Goal: Task Accomplishment & Management: Use online tool/utility

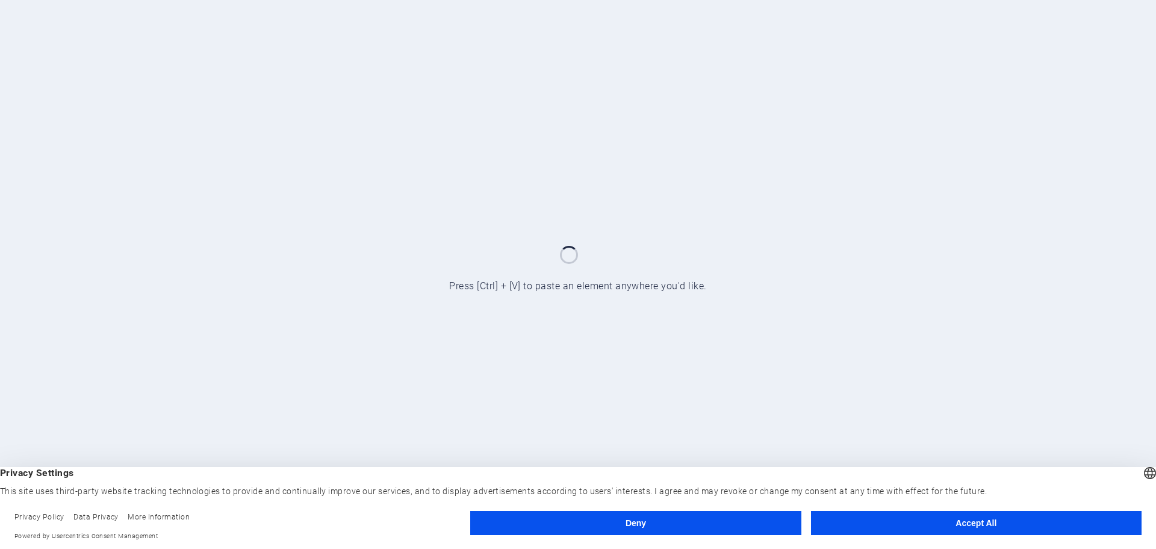
click at [989, 522] on button "Accept All" at bounding box center [976, 523] width 331 height 24
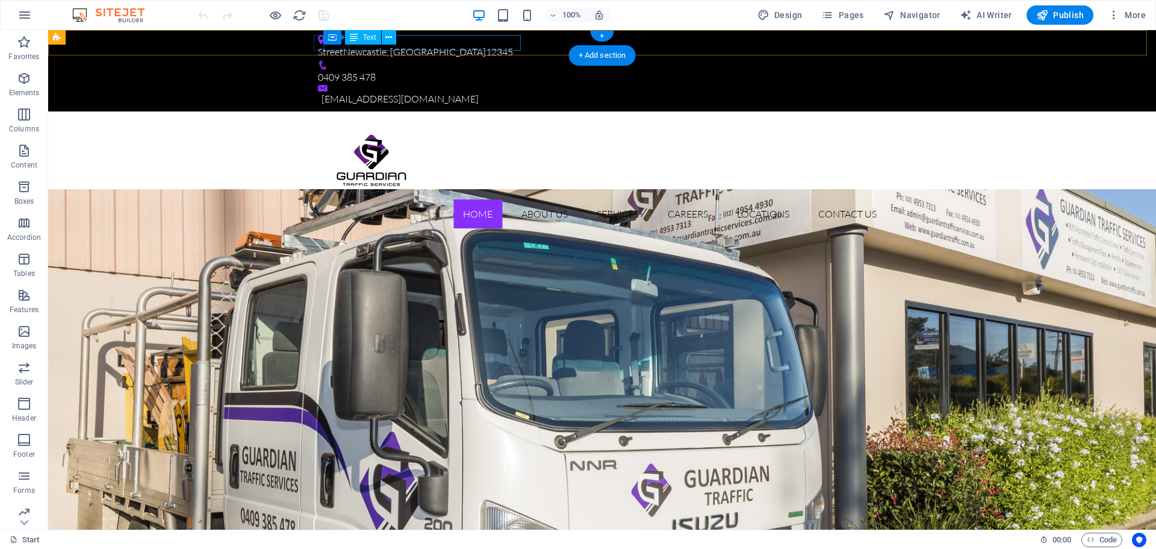
click at [491, 45] on div "Street [GEOGRAPHIC_DATA], [GEOGRAPHIC_DATA] 12345" at bounding box center [597, 53] width 559 height 16
click at [500, 45] on div "Street [GEOGRAPHIC_DATA], [GEOGRAPHIC_DATA] 12345" at bounding box center [597, 53] width 559 height 16
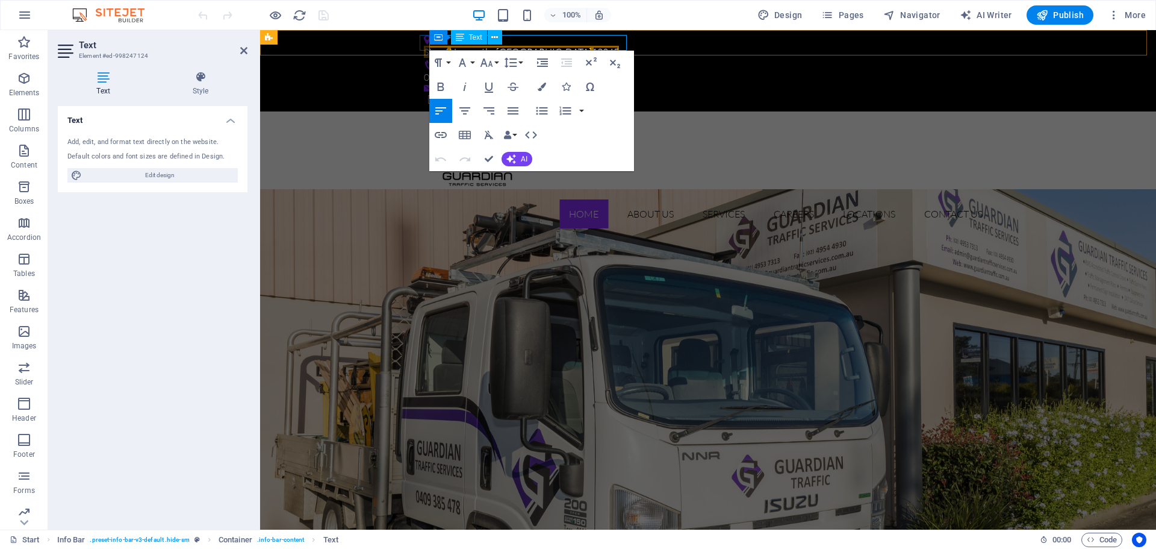
click at [602, 46] on span "12345" at bounding box center [605, 52] width 27 height 12
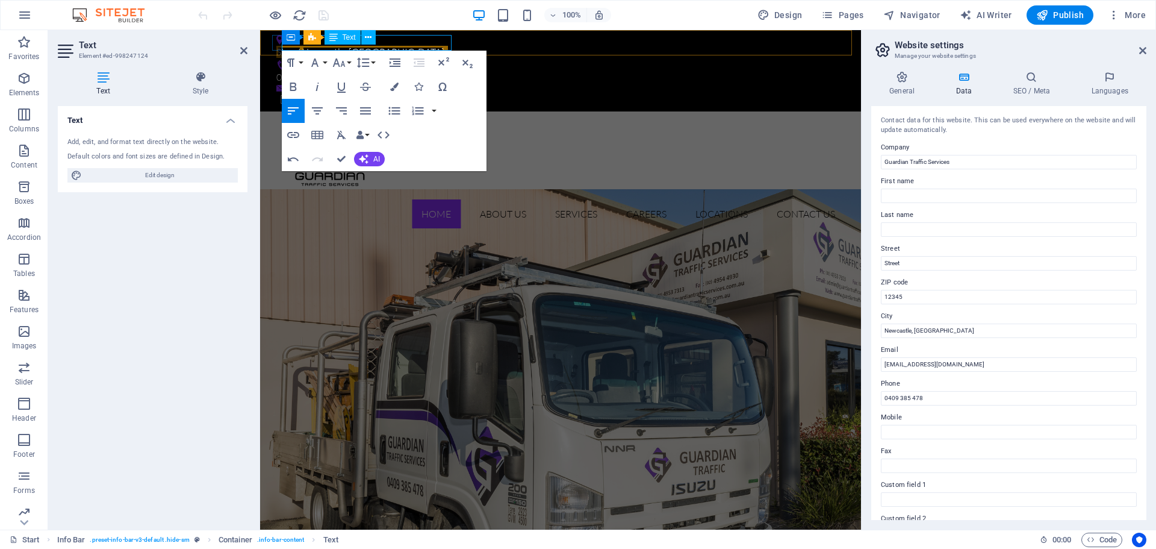
click at [297, 48] on p "Street Newcastle, [GEOGRAPHIC_DATA]" at bounding box center [555, 53] width 559 height 16
click at [561, 145] on div "Home About Us Services Careers Locations Contact us Menu" at bounding box center [560, 174] width 601 height 126
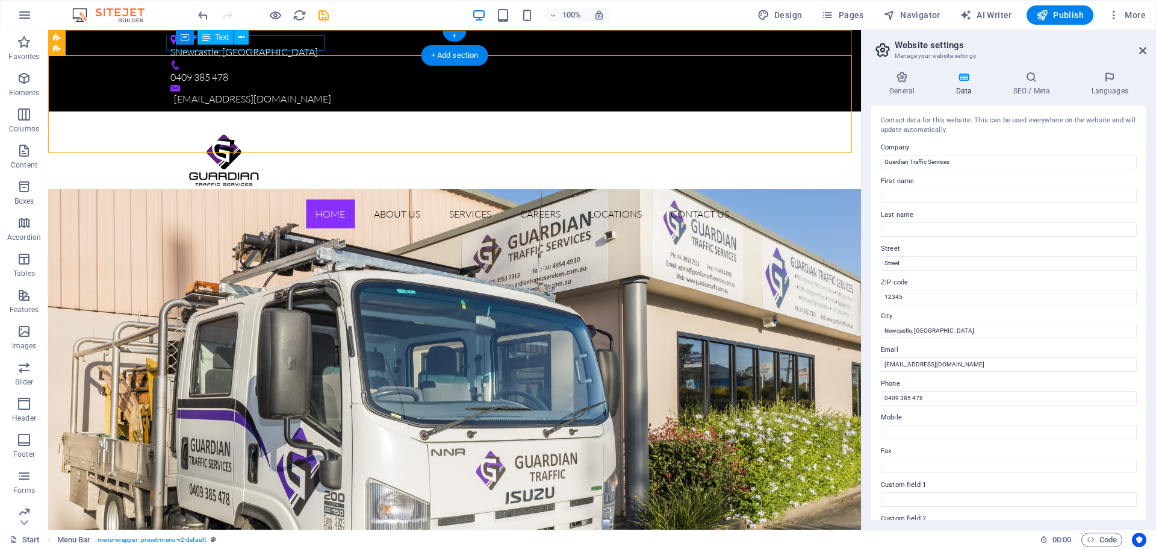
click at [208, 48] on div "S Newcastle, [GEOGRAPHIC_DATA]" at bounding box center [449, 53] width 559 height 16
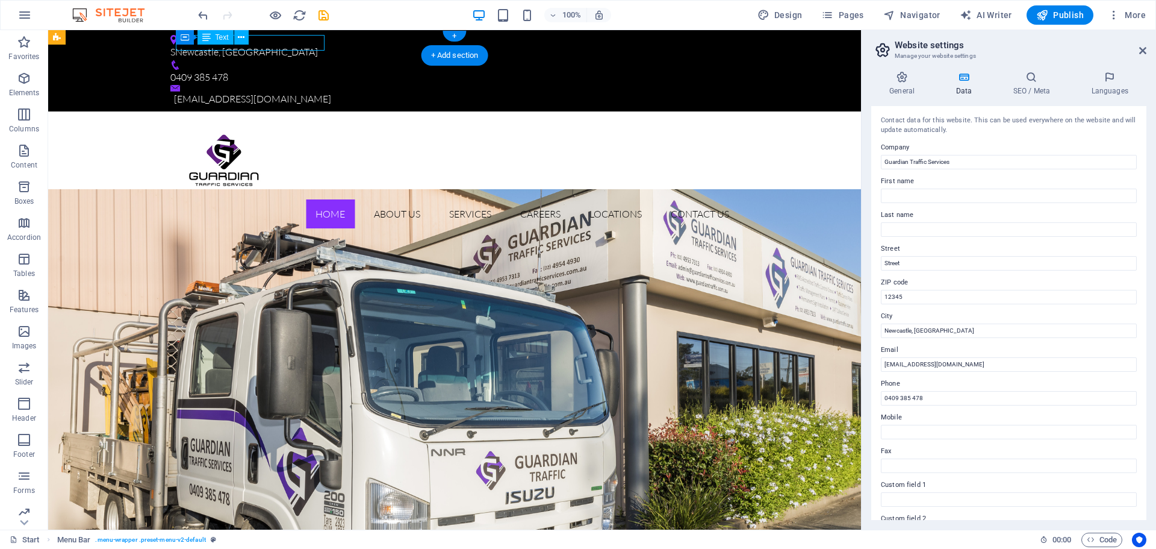
click at [208, 48] on div "S Newcastle, [GEOGRAPHIC_DATA]" at bounding box center [449, 53] width 559 height 16
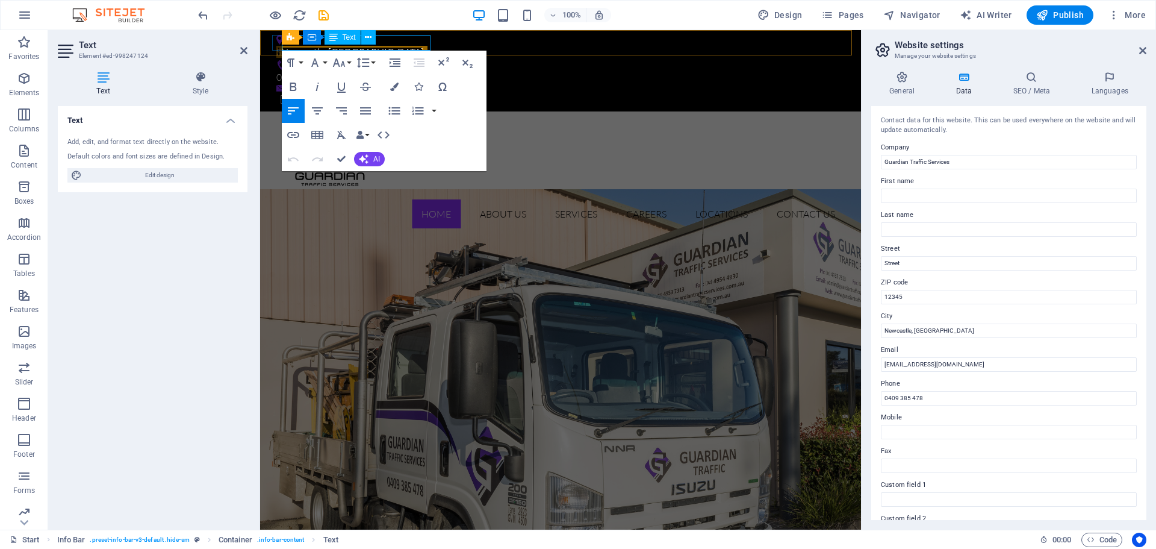
click at [287, 49] on p "S Newcastle, [GEOGRAPHIC_DATA]" at bounding box center [555, 53] width 559 height 16
click at [591, 126] on div "Home About Us Services Careers Locations Contact us Menu" at bounding box center [560, 174] width 601 height 126
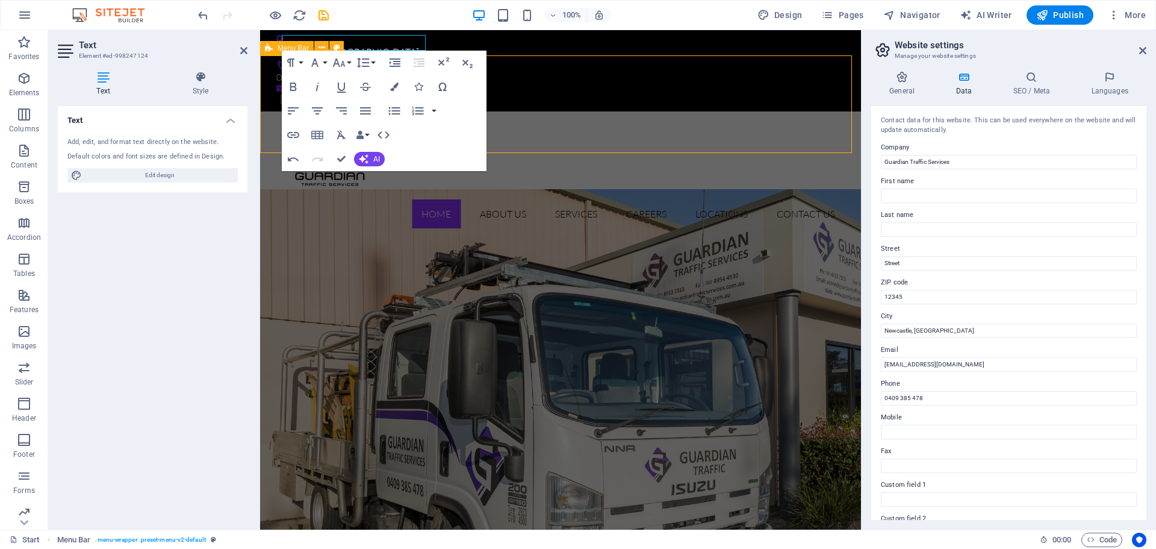
select select "header"
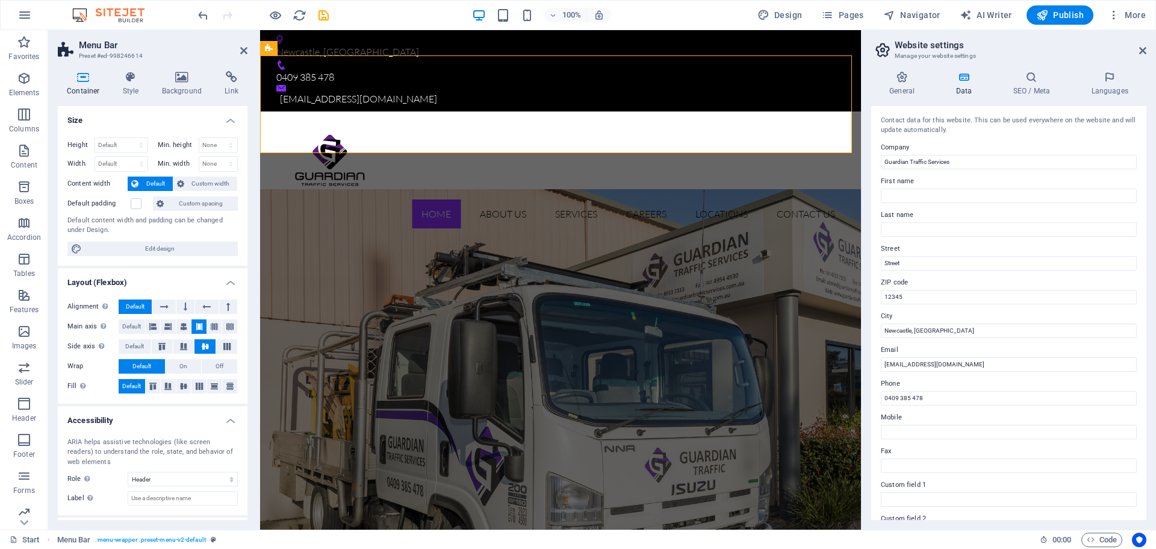
click at [249, 58] on aside "Menu Bar Preset #ed-998246614 Container Style Background Link Size Height Defau…" at bounding box center [154, 279] width 212 height 499
click at [241, 51] on icon at bounding box center [243, 51] width 7 height 10
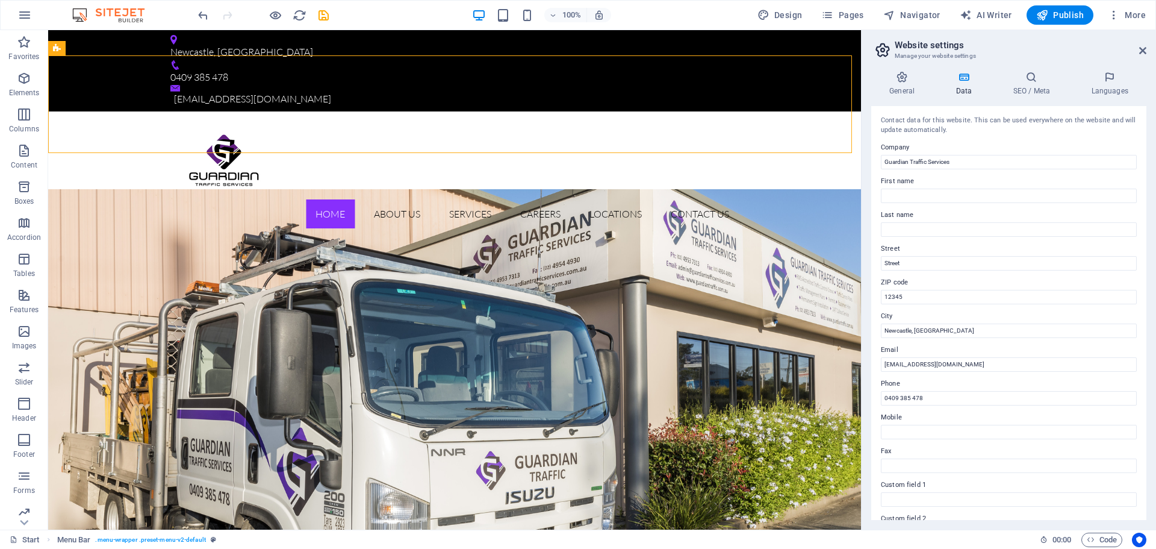
click at [1138, 46] on h2 "Website settings" at bounding box center [1021, 45] width 252 height 11
click at [1142, 48] on icon at bounding box center [1143, 51] width 7 height 10
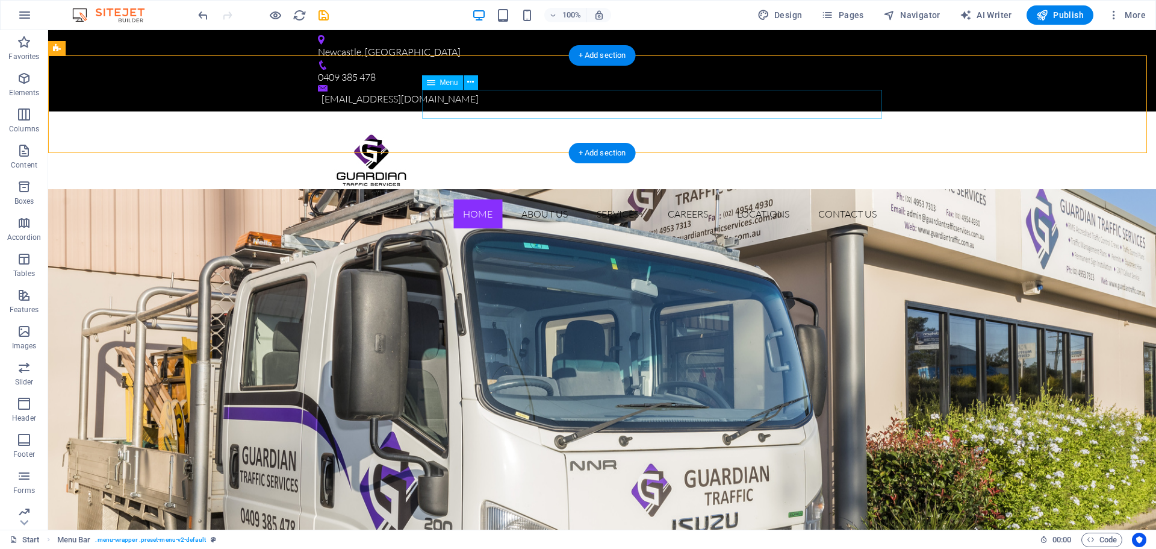
click at [534, 199] on nav "Home About Us Services Careers Locations Contact us" at bounding box center [602, 213] width 569 height 29
click at [477, 86] on button at bounding box center [471, 82] width 14 height 14
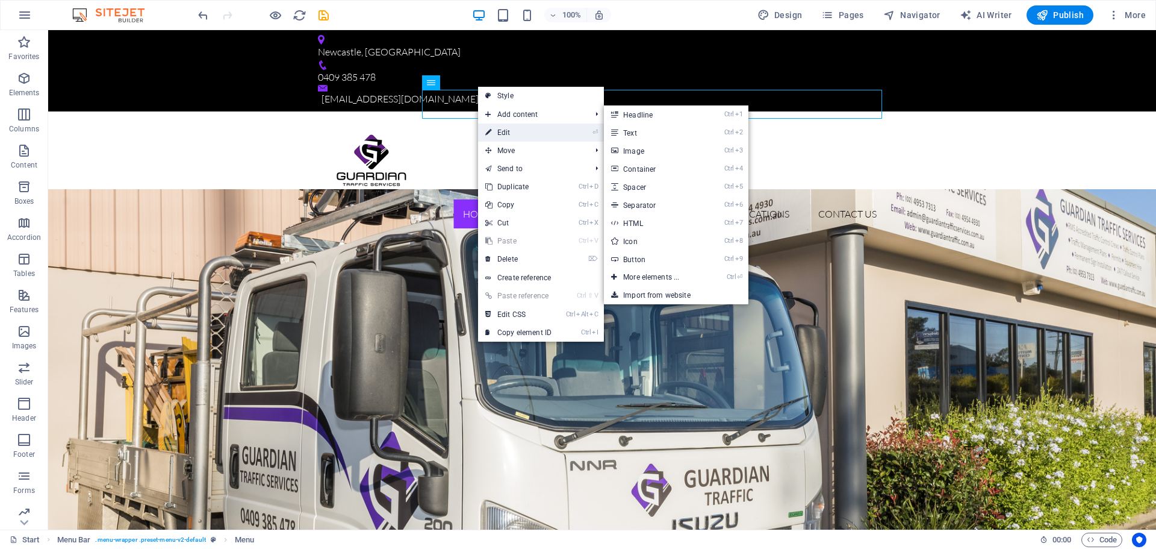
click at [521, 128] on link "⏎ Edit" at bounding box center [518, 132] width 81 height 18
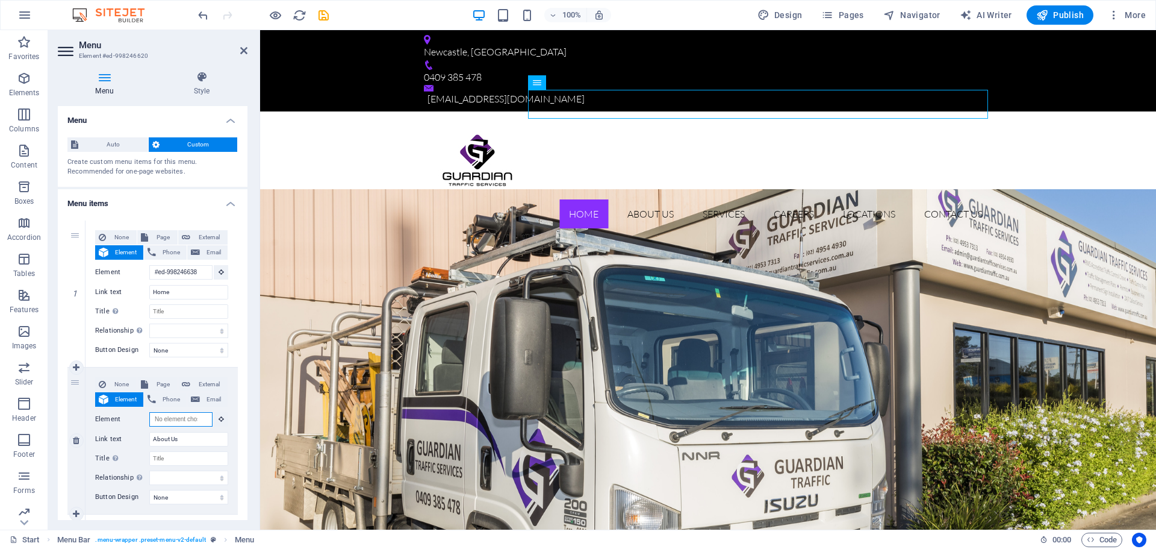
click at [186, 422] on input "Element" at bounding box center [180, 419] width 63 height 14
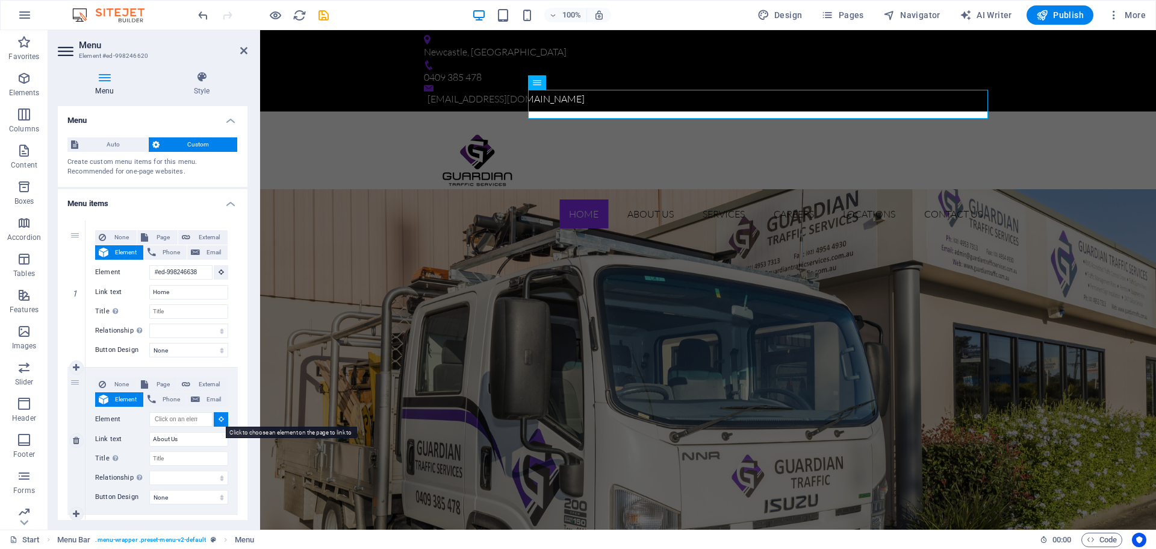
click at [220, 420] on icon at bounding box center [221, 419] width 5 height 6
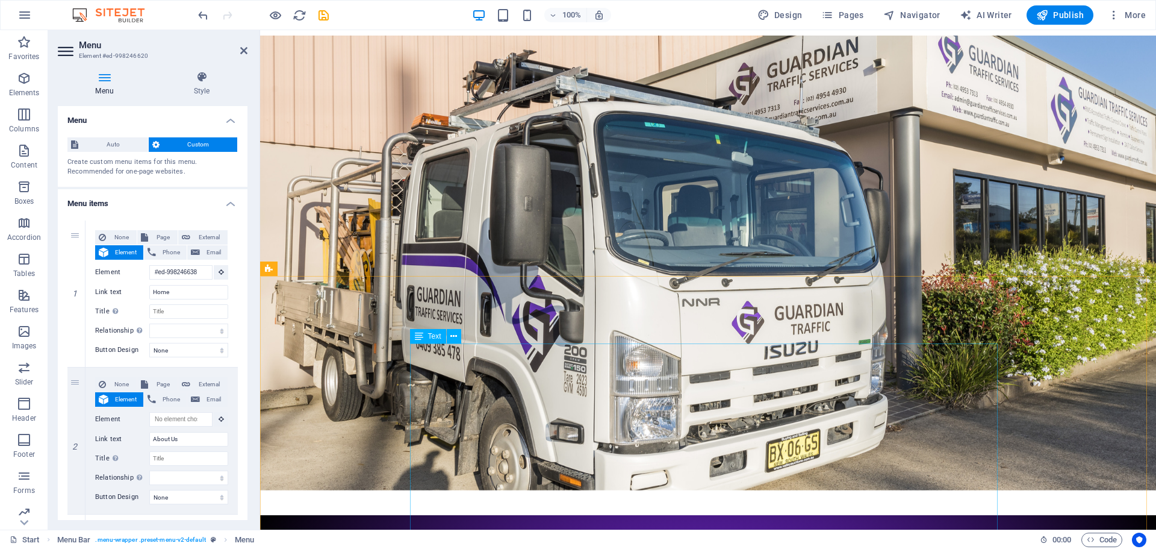
scroll to position [301, 0]
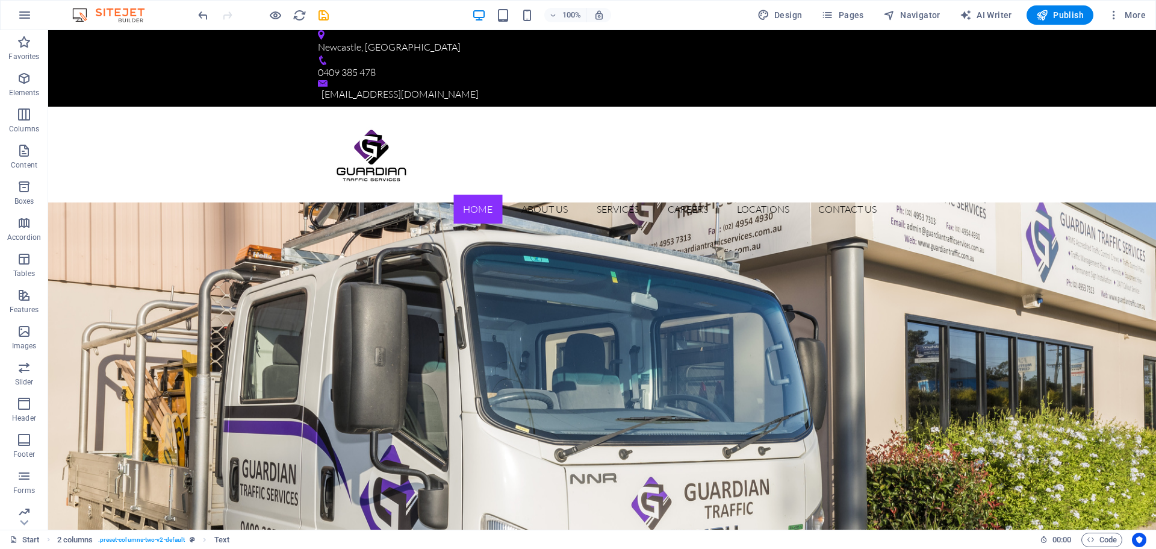
scroll to position [0, 0]
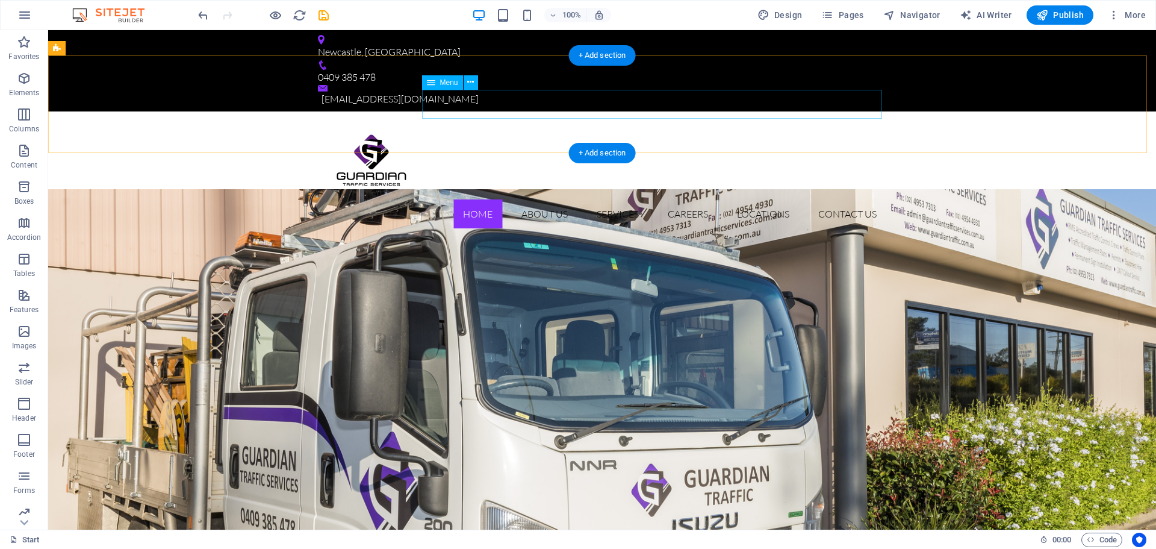
click at [495, 199] on nav "Home About Us Services Careers Locations Contact us" at bounding box center [602, 213] width 569 height 29
click at [472, 89] on icon at bounding box center [470, 82] width 7 height 13
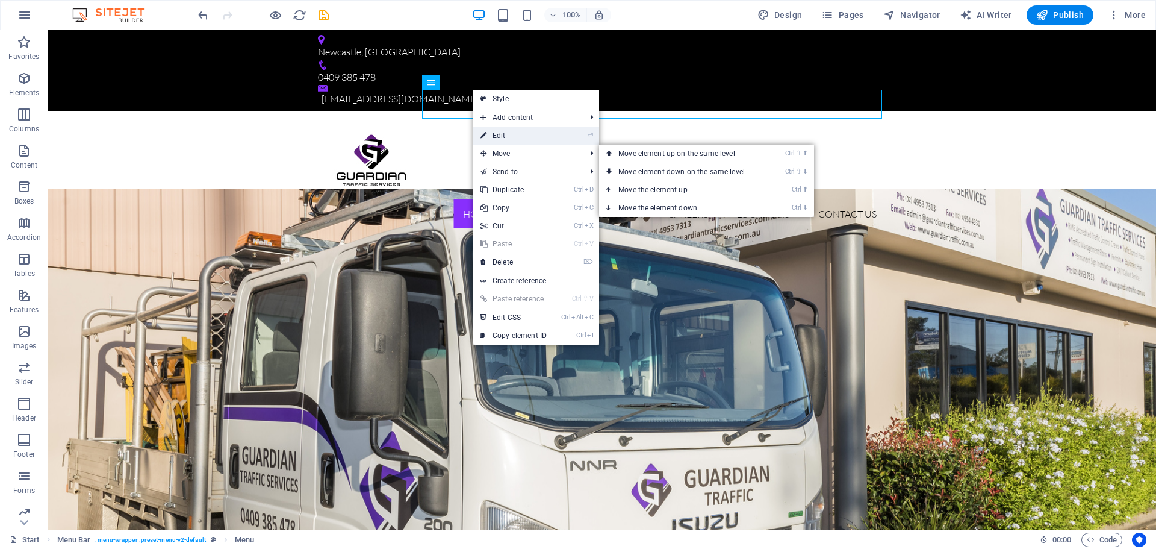
click at [532, 140] on link "⏎ Edit" at bounding box center [513, 135] width 81 height 18
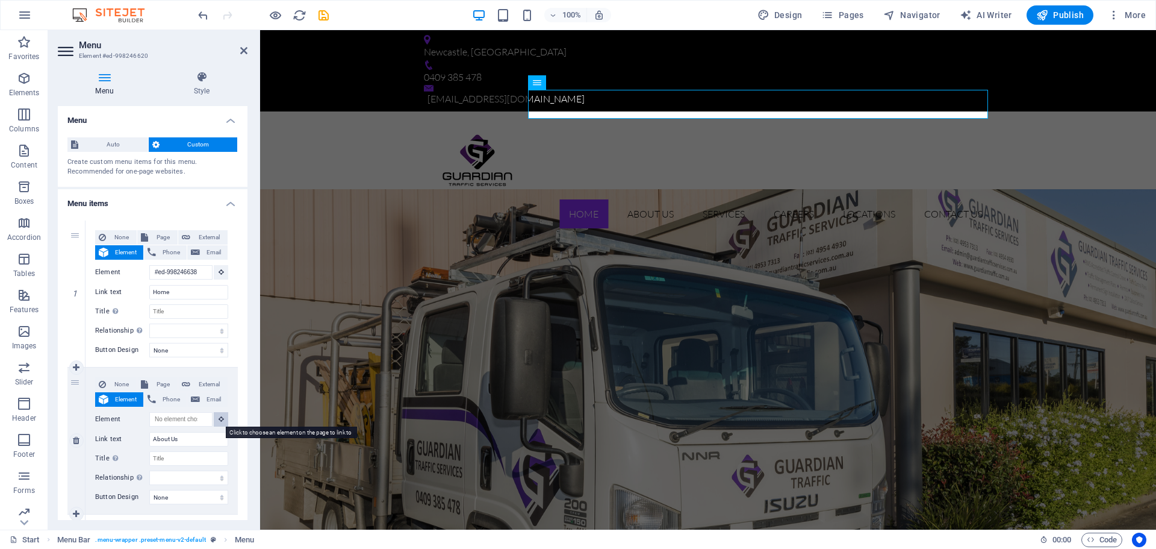
click at [223, 420] on button at bounding box center [221, 419] width 14 height 14
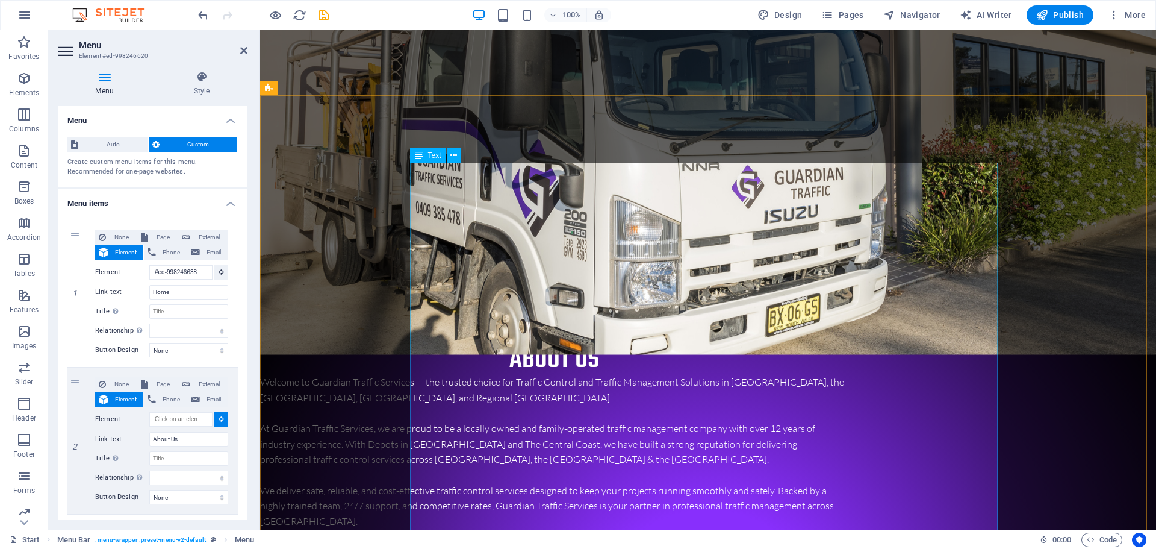
select select
type input "#ed-998607417"
select select
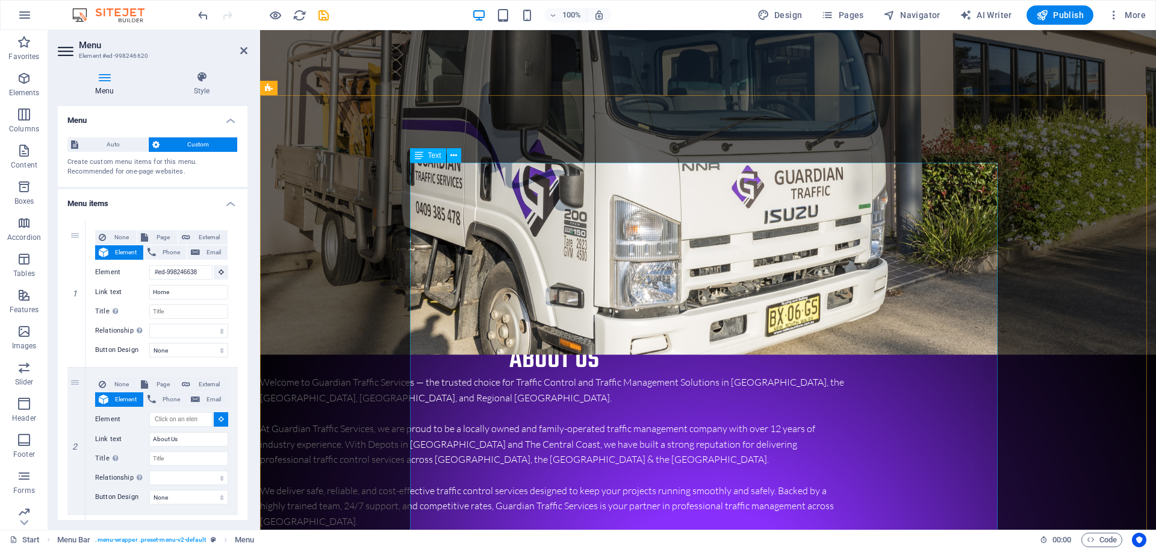
select select
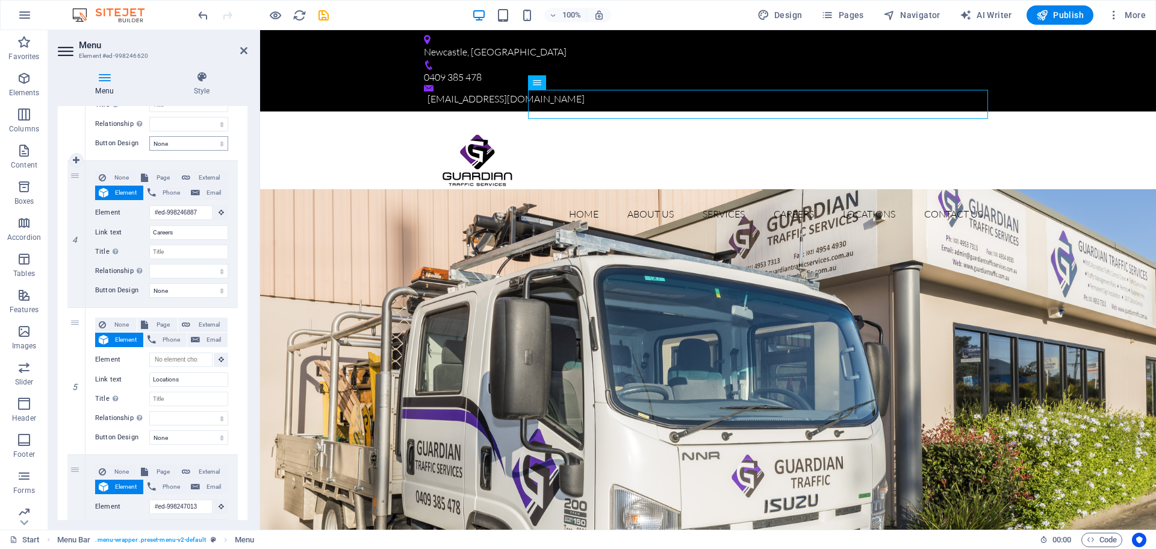
scroll to position [542, 0]
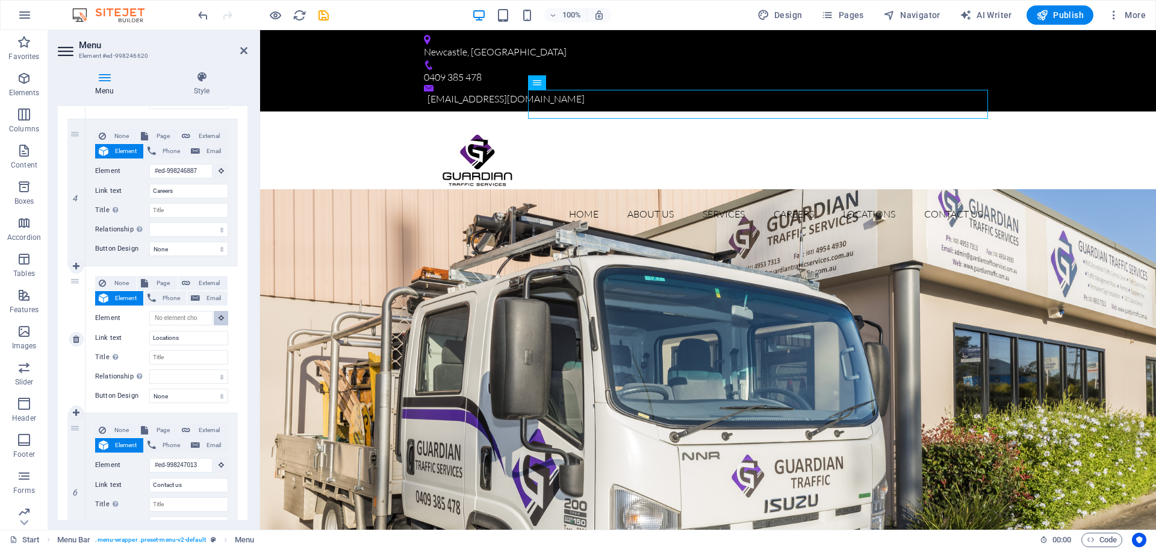
click at [214, 319] on button at bounding box center [221, 318] width 14 height 14
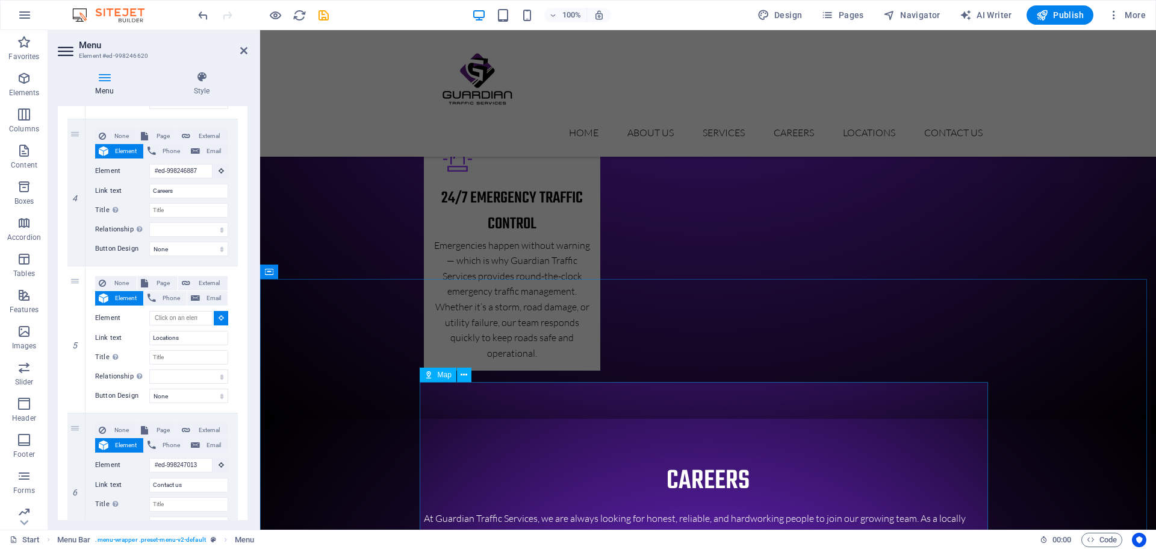
scroll to position [2289, 0]
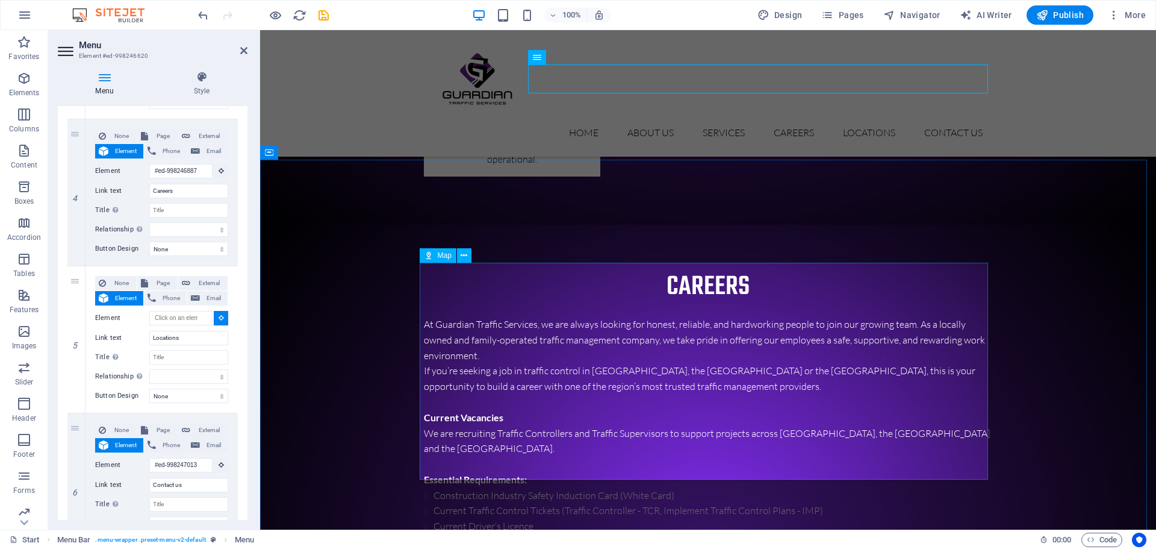
select select
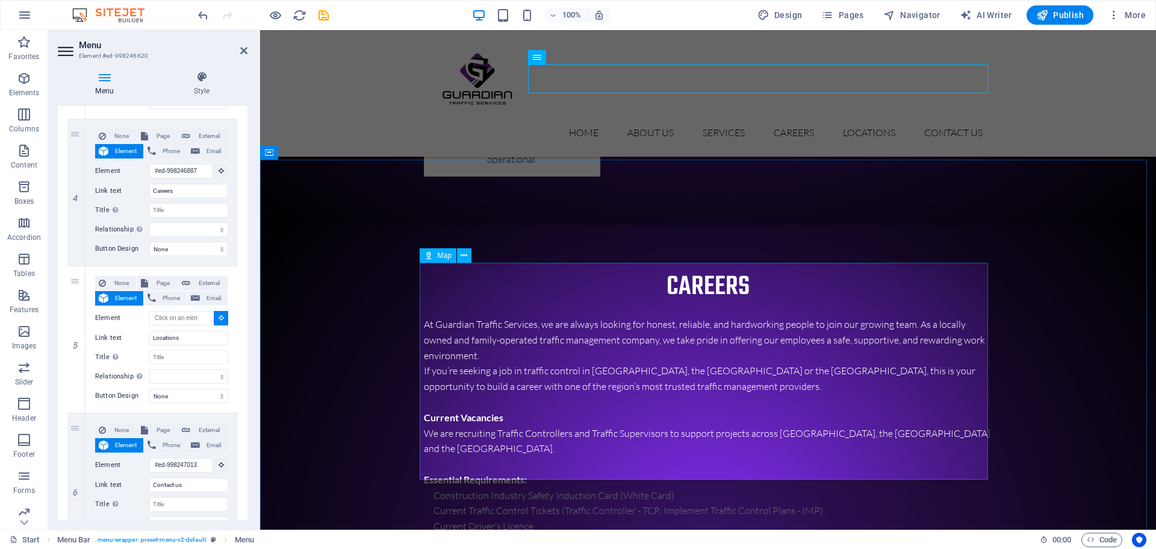
type input "#ed-998607426"
select select
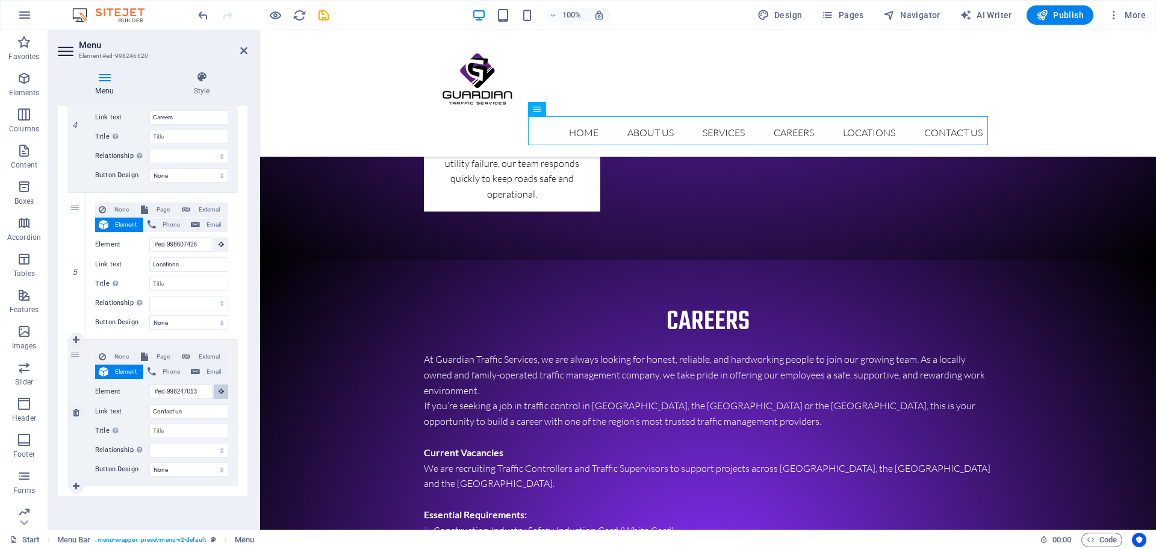
scroll to position [2191, 0]
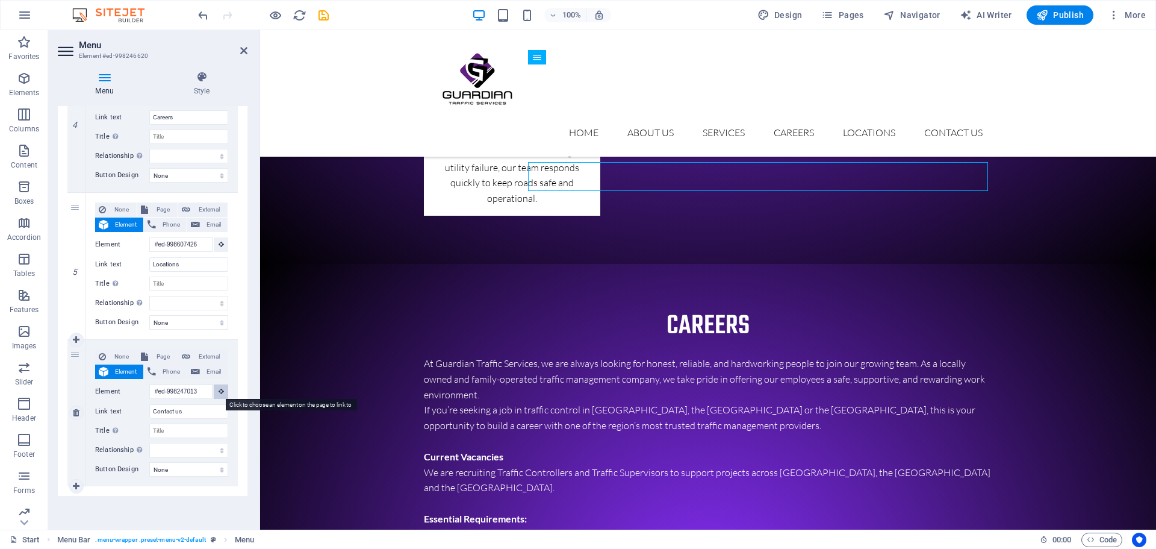
click at [220, 393] on icon at bounding box center [221, 391] width 5 height 6
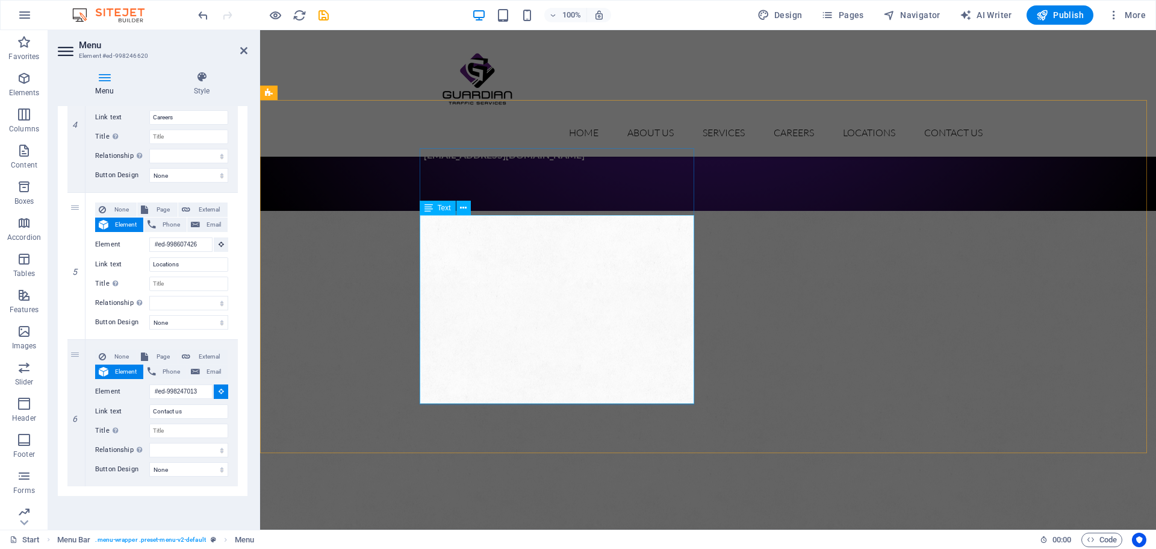
scroll to position [2974, 0]
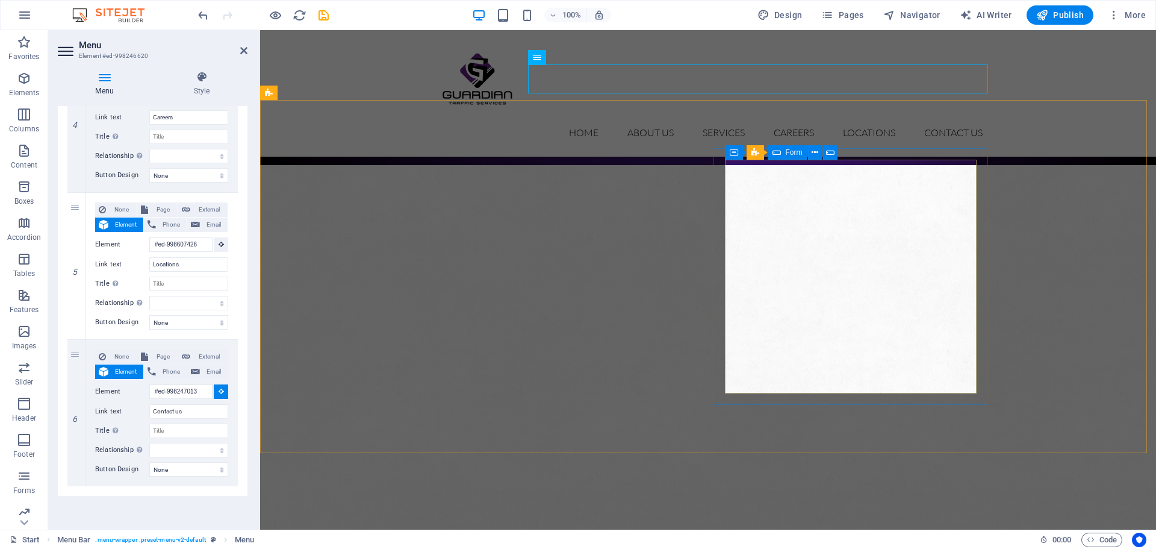
select select
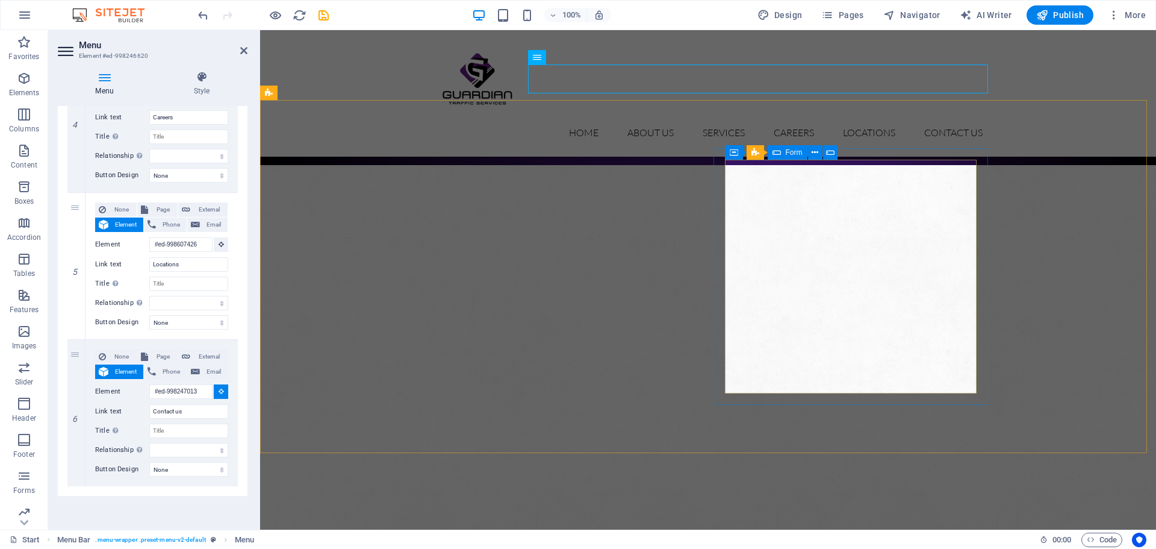
select select
type input "#ed-998247031"
select select
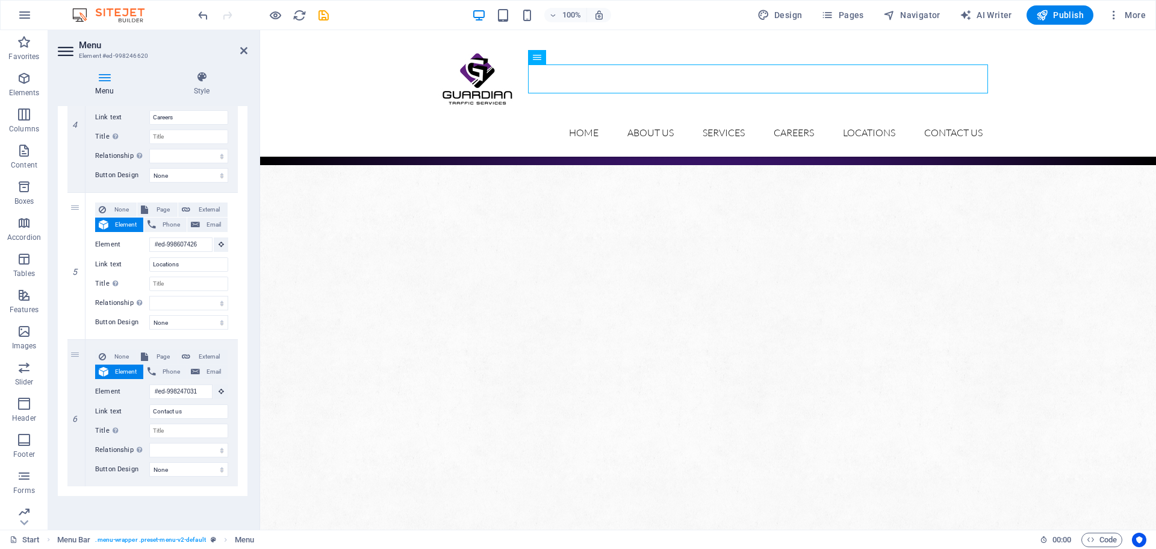
click at [246, 56] on header "Menu Element #ed-998246620" at bounding box center [153, 45] width 190 height 31
drag, startPoint x: 242, startPoint y: 51, endPoint x: 226, endPoint y: 1, distance: 51.6
click at [242, 51] on icon at bounding box center [243, 51] width 7 height 10
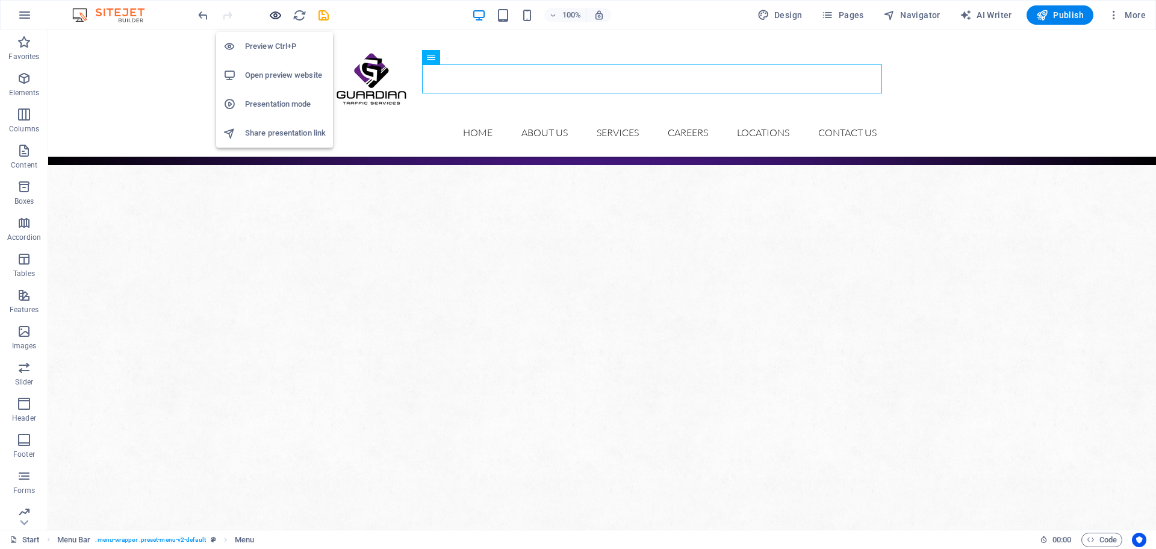
click at [274, 20] on icon "button" at bounding box center [276, 15] width 14 height 14
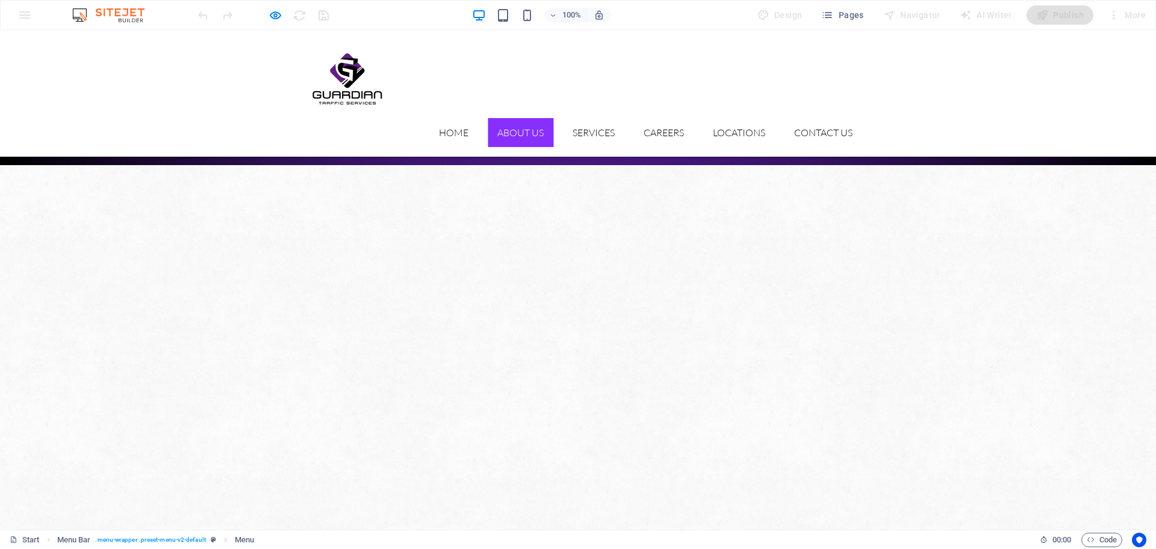
click at [509, 118] on link "About Us" at bounding box center [521, 132] width 66 height 29
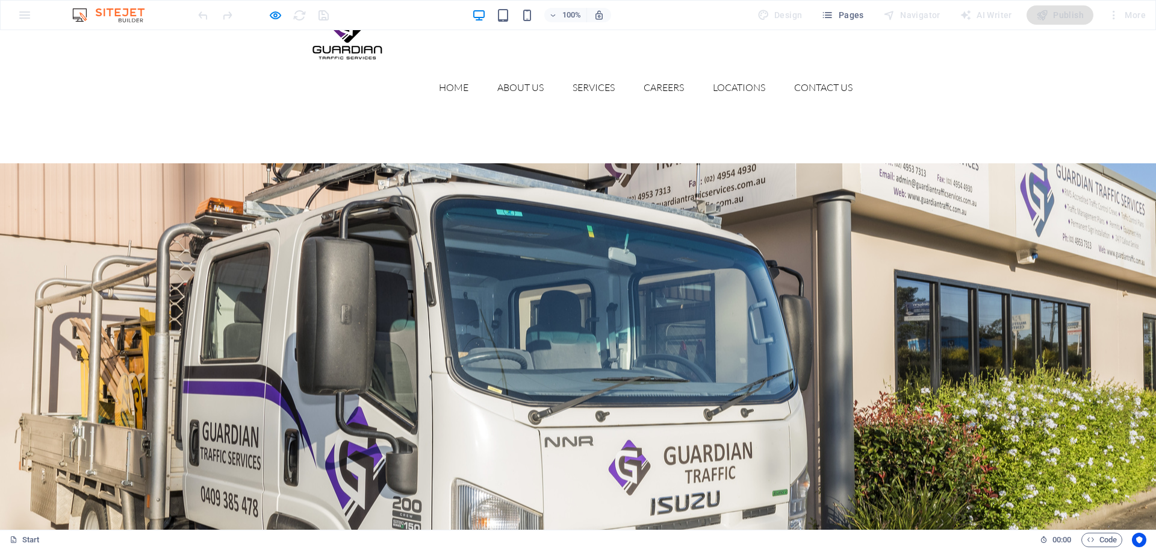
scroll to position [0, 0]
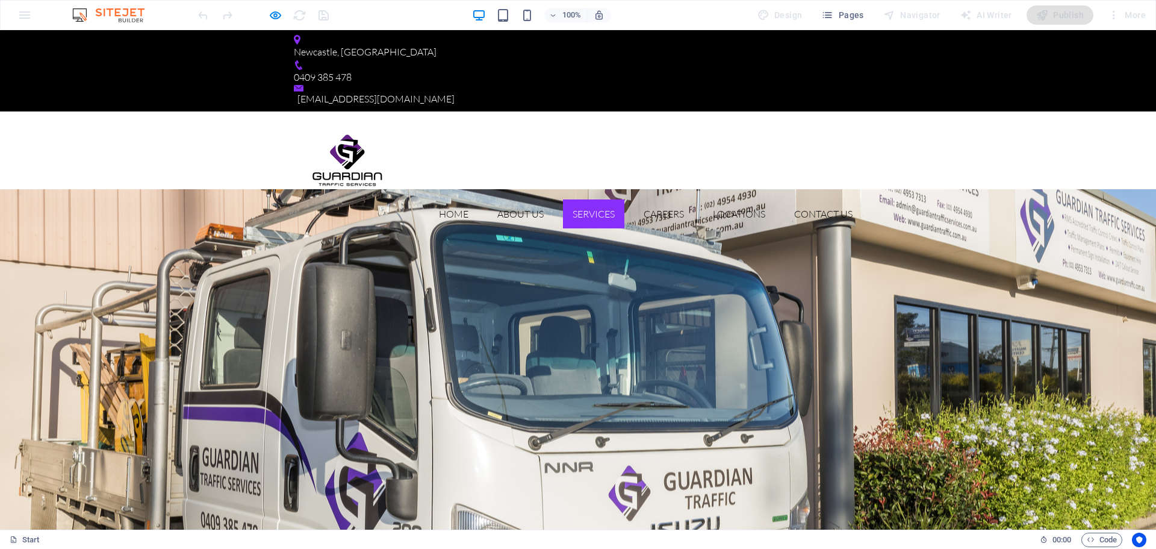
click at [579, 199] on link "Services" at bounding box center [593, 213] width 61 height 29
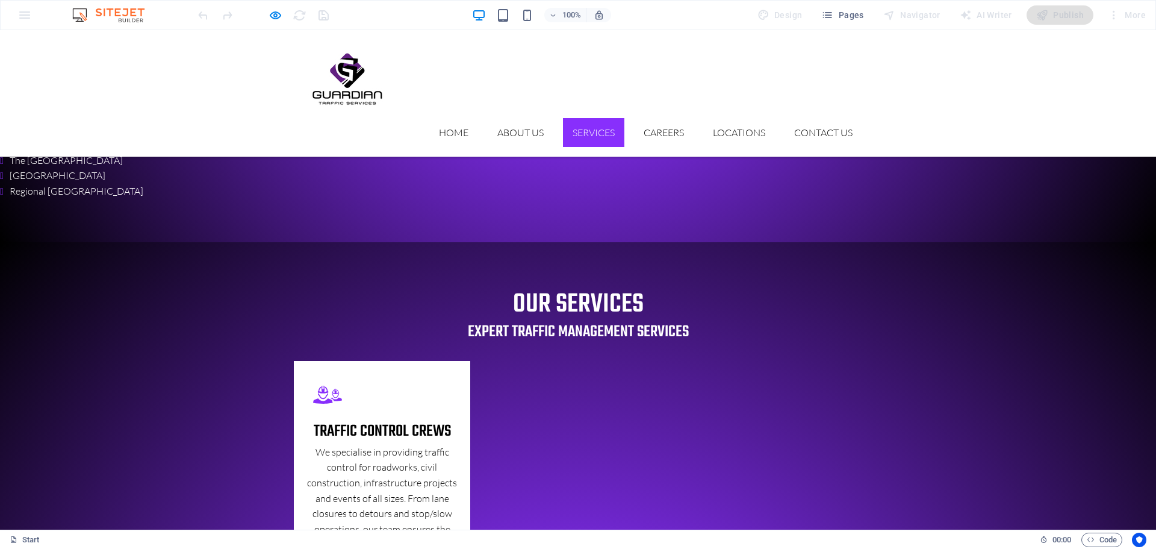
scroll to position [1009, 0]
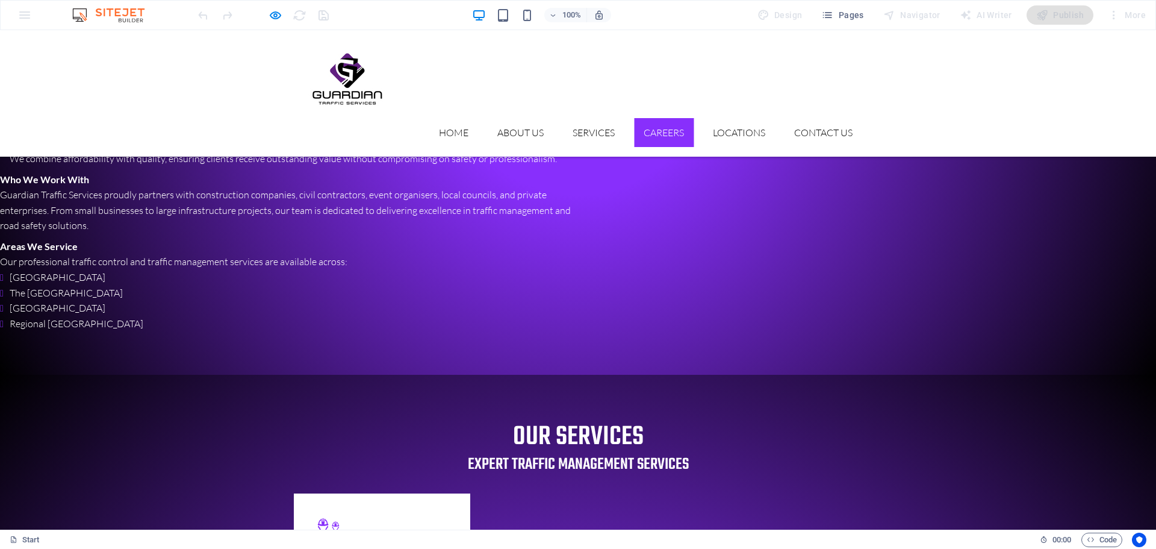
click at [656, 118] on link "Careers" at bounding box center [664, 132] width 60 height 29
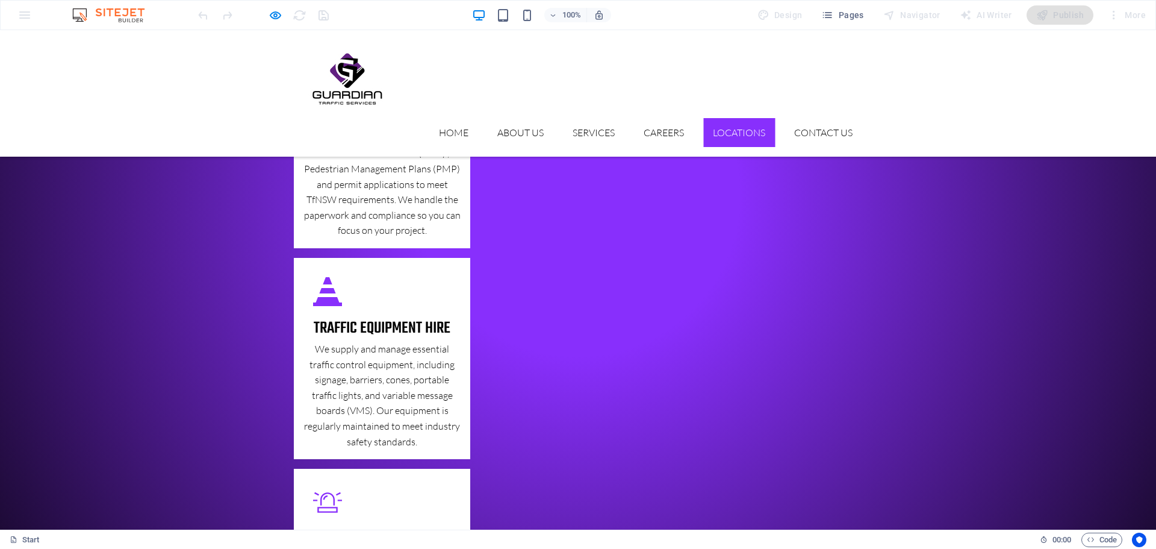
click at [728, 118] on link "Locations" at bounding box center [740, 132] width 72 height 29
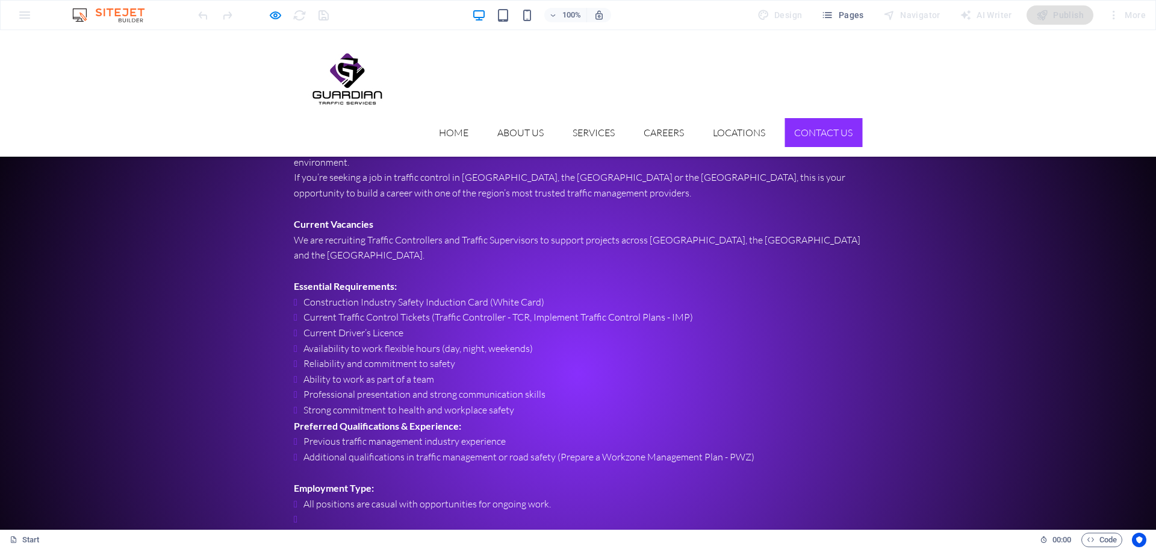
click at [802, 118] on link "Contact us" at bounding box center [824, 132] width 78 height 29
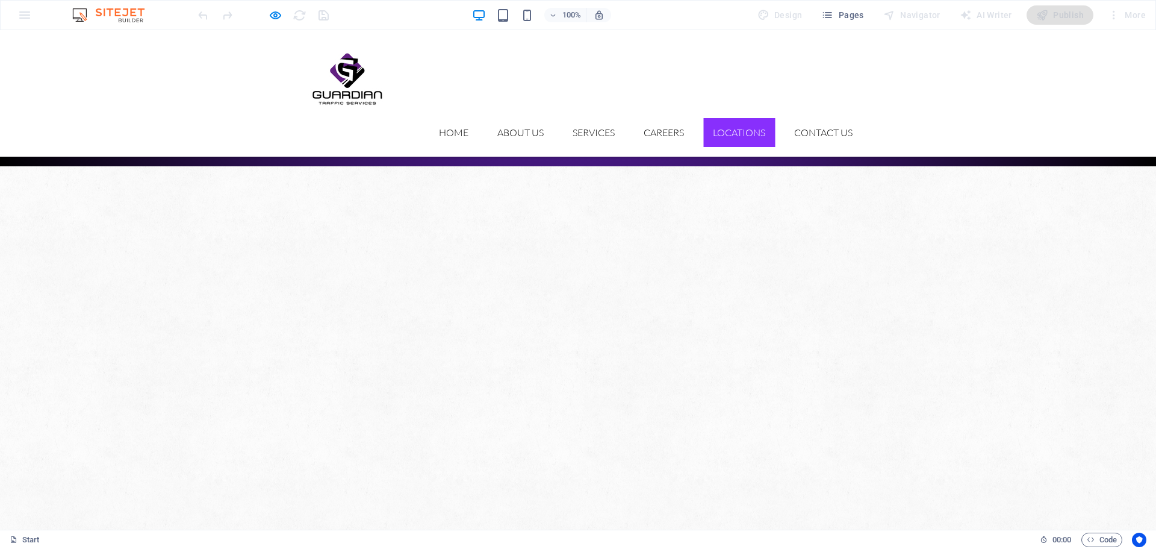
scroll to position [3006, 0]
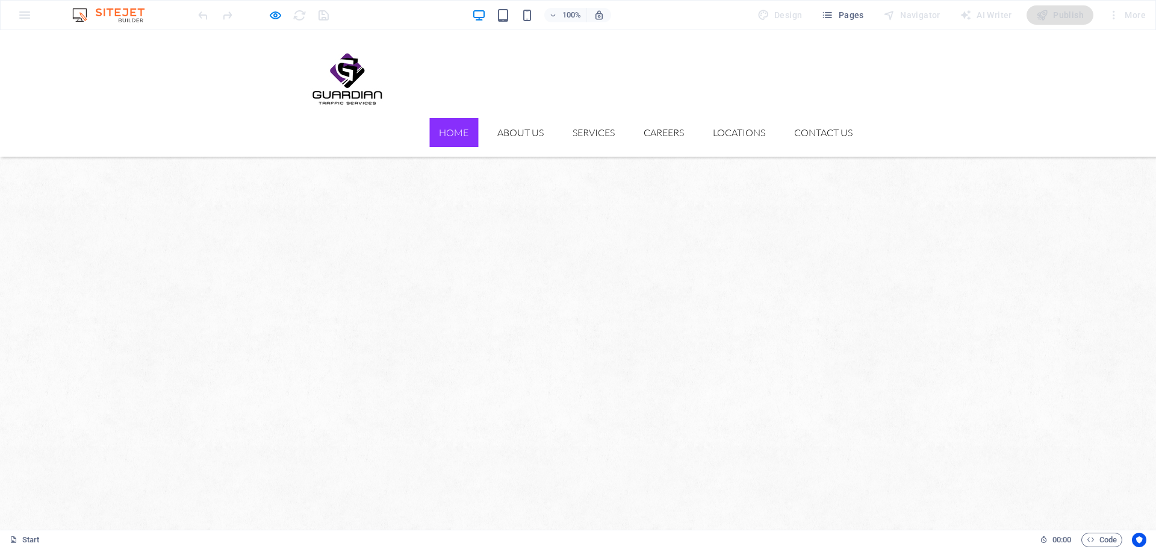
click at [461, 118] on link "Home" at bounding box center [453, 132] width 49 height 29
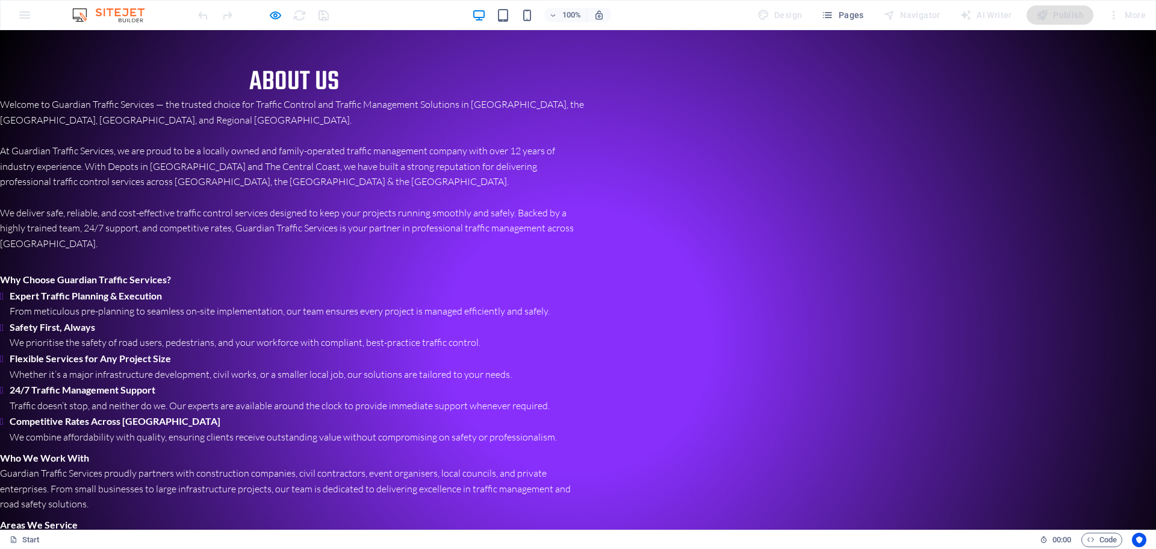
scroll to position [123, 0]
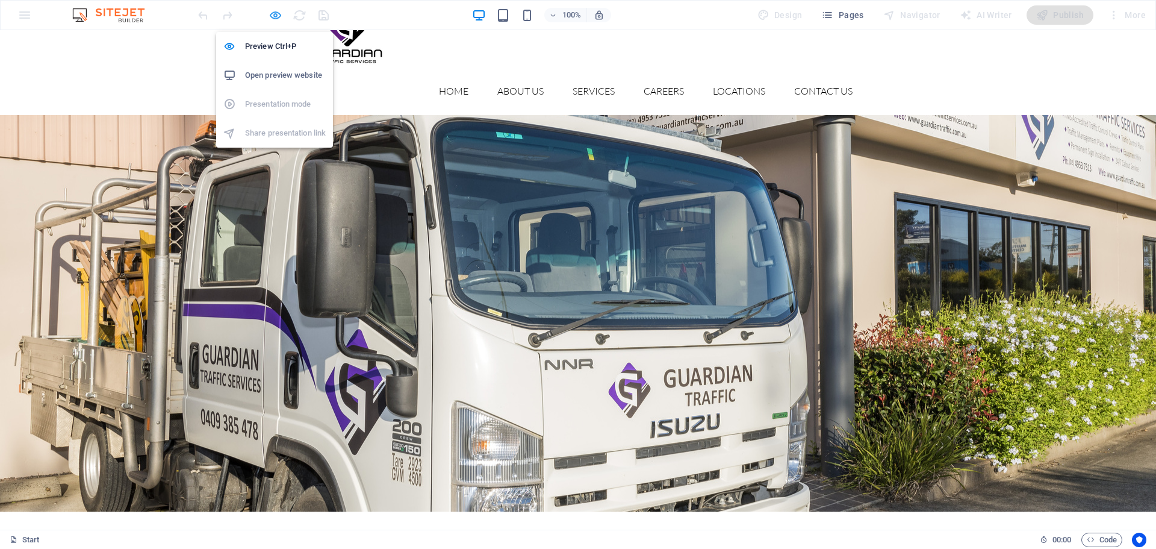
click at [271, 17] on icon "button" at bounding box center [276, 15] width 14 height 14
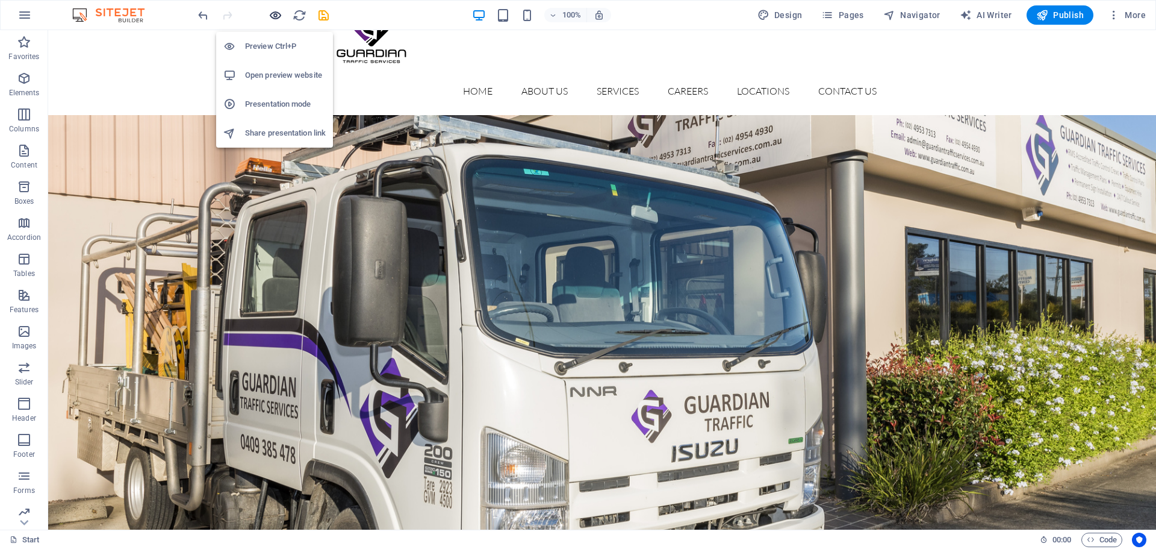
click at [275, 15] on icon "button" at bounding box center [276, 15] width 14 height 14
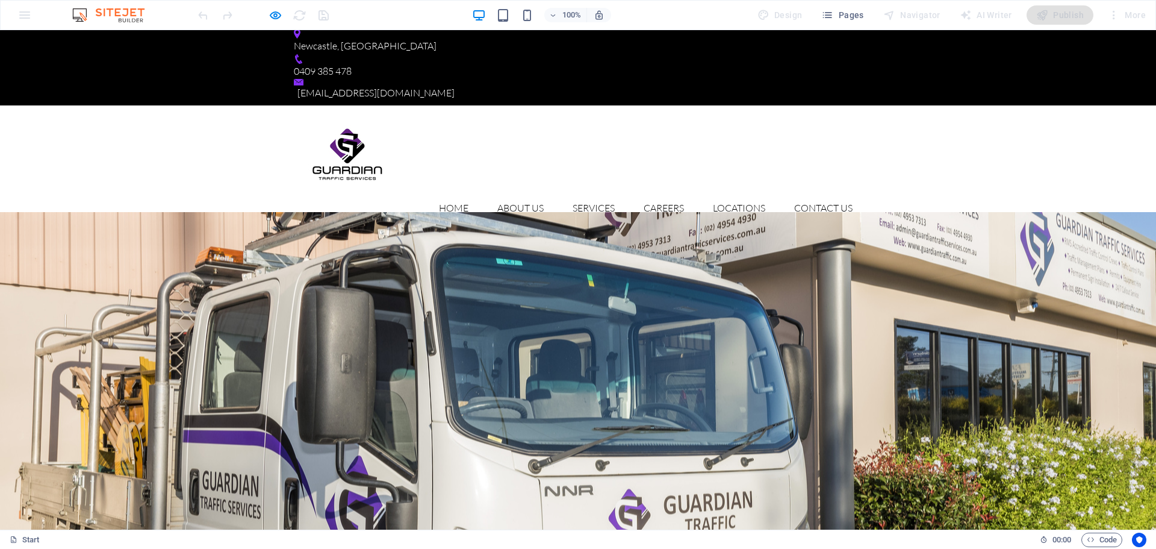
scroll to position [183, 0]
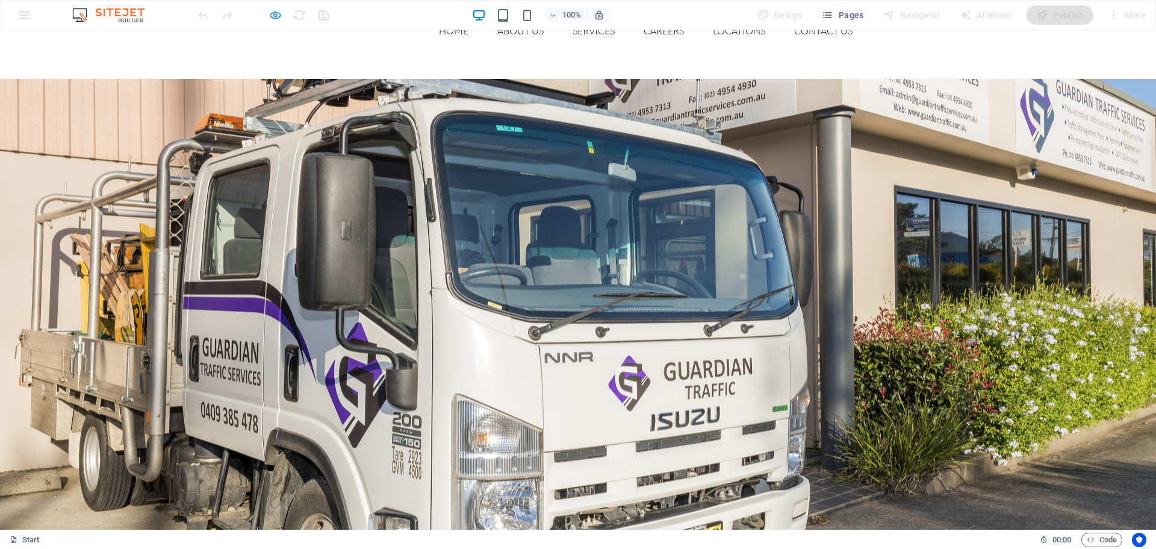
click at [282, 15] on icon "button" at bounding box center [276, 15] width 14 height 14
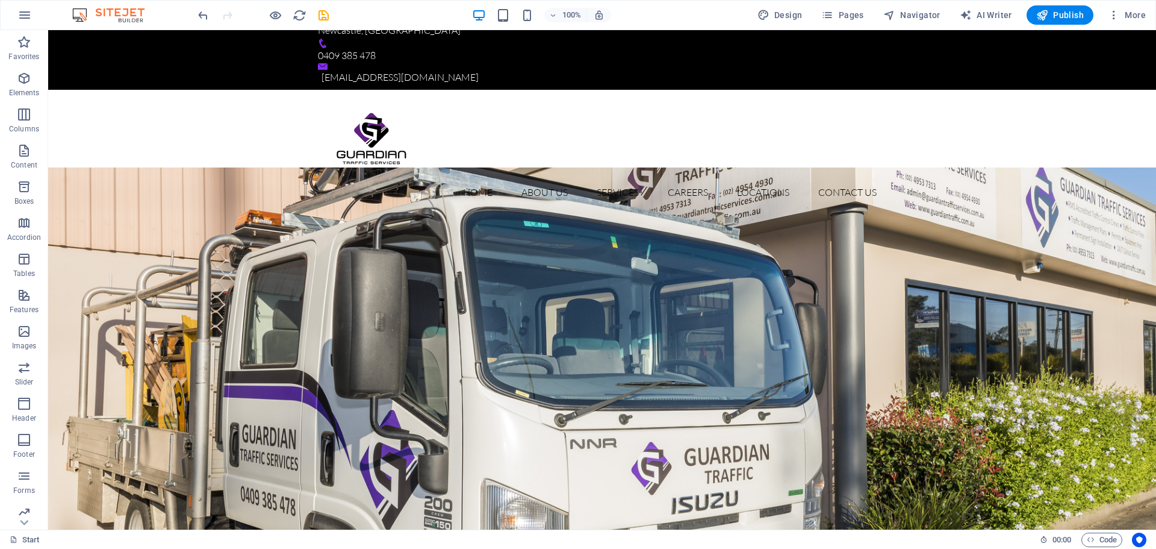
scroll to position [0, 0]
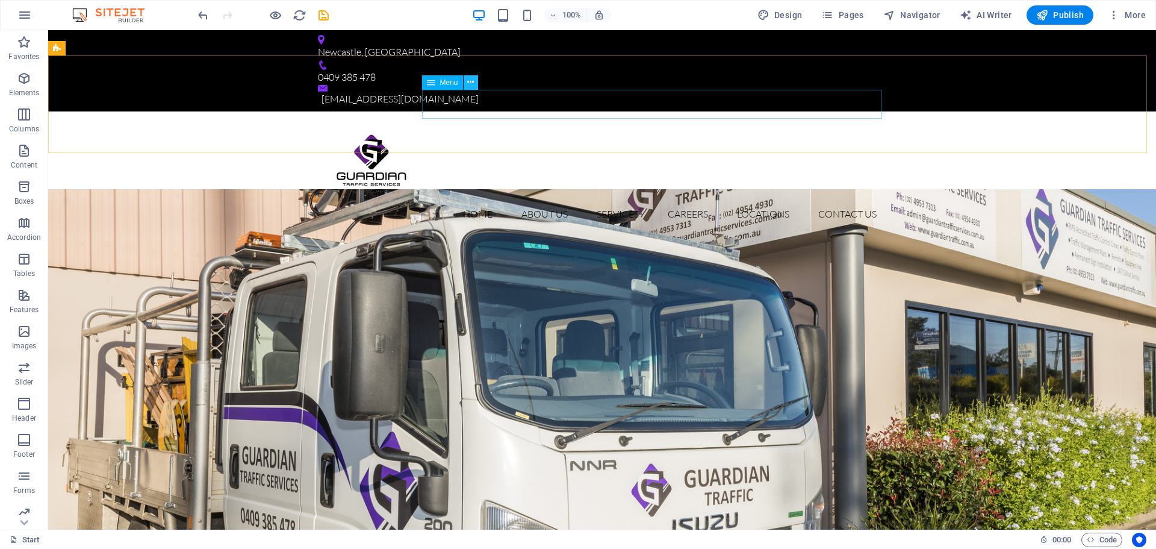
click at [474, 87] on icon at bounding box center [470, 82] width 7 height 13
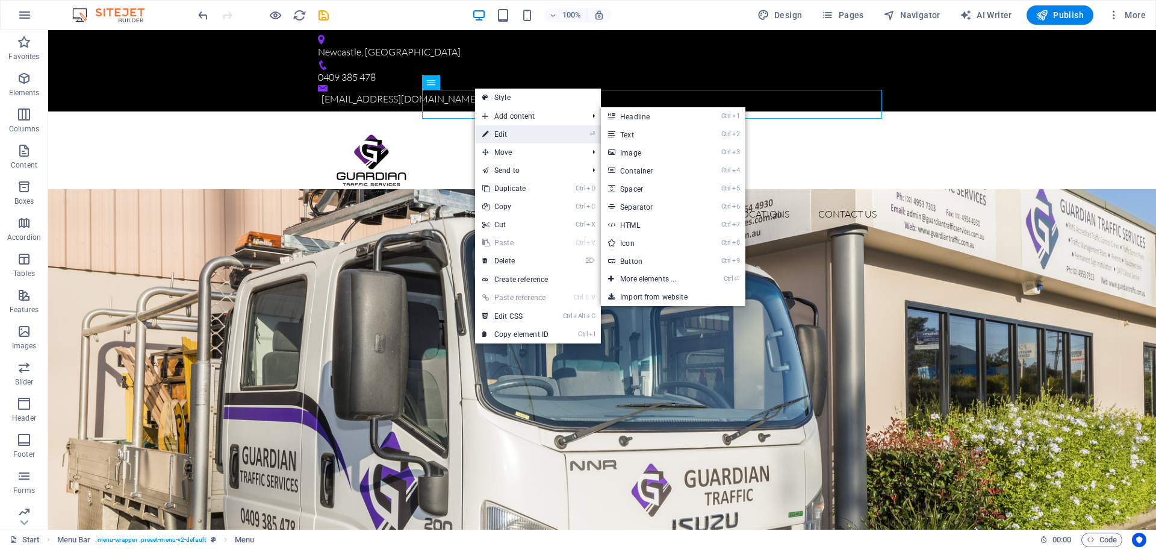
click at [503, 133] on link "⏎ Edit" at bounding box center [515, 134] width 81 height 18
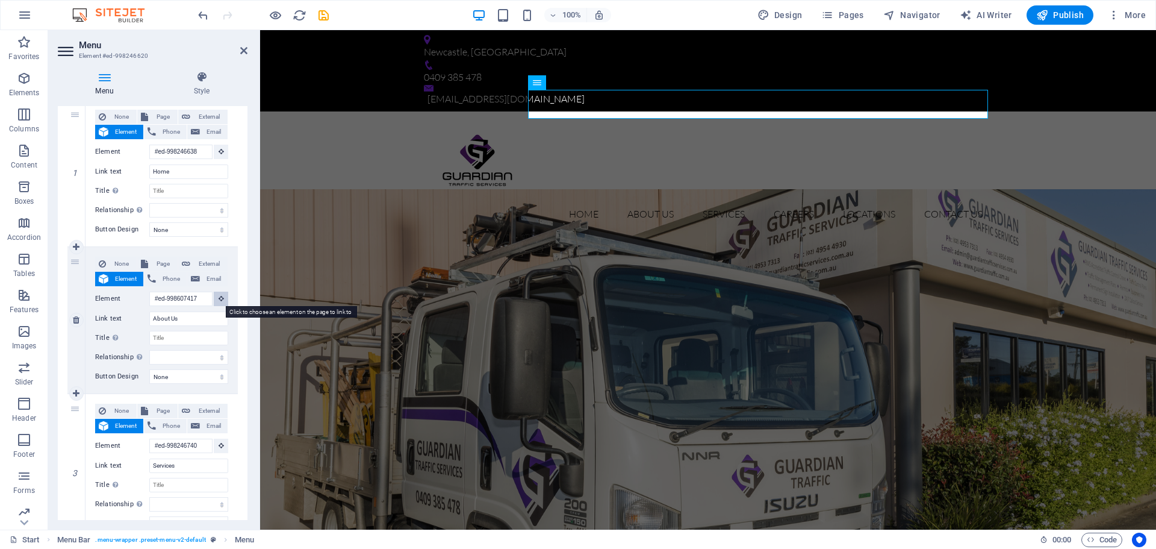
click at [223, 301] on button at bounding box center [221, 299] width 14 height 14
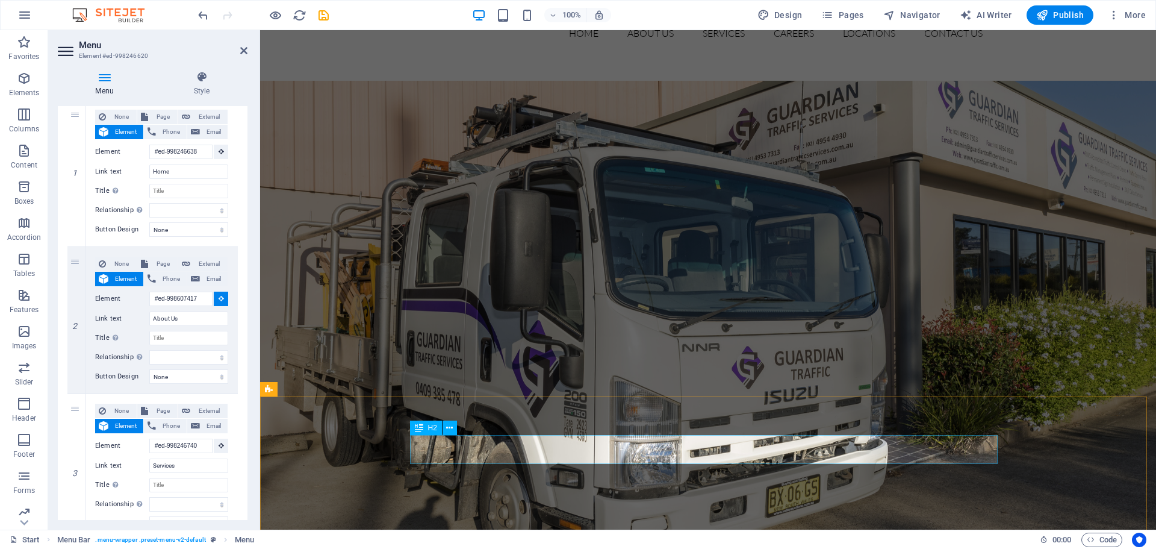
select select
type input "#ed-998607414"
select select
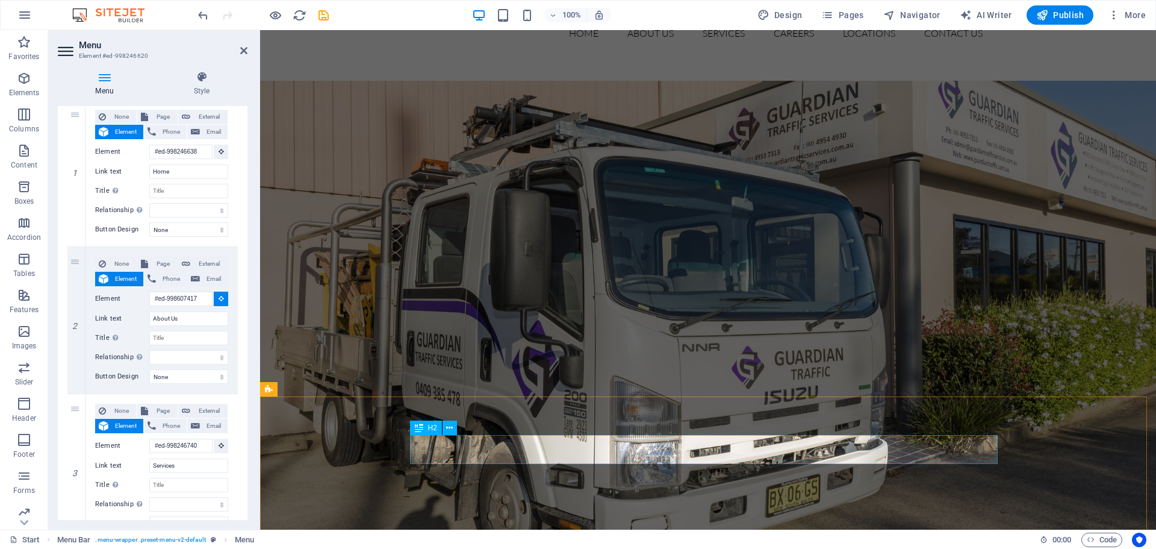
select select
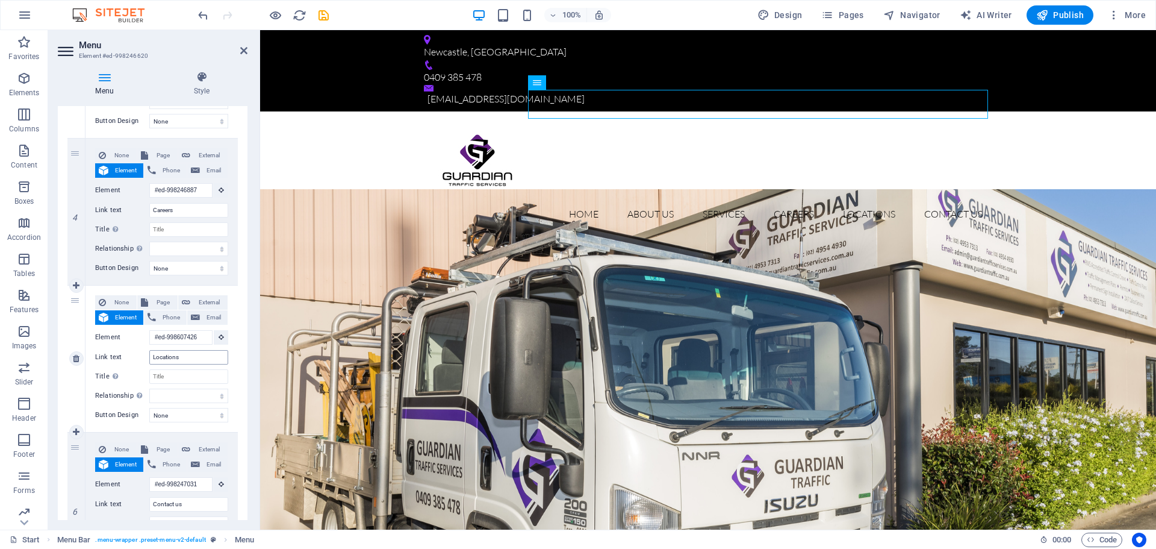
scroll to position [542, 0]
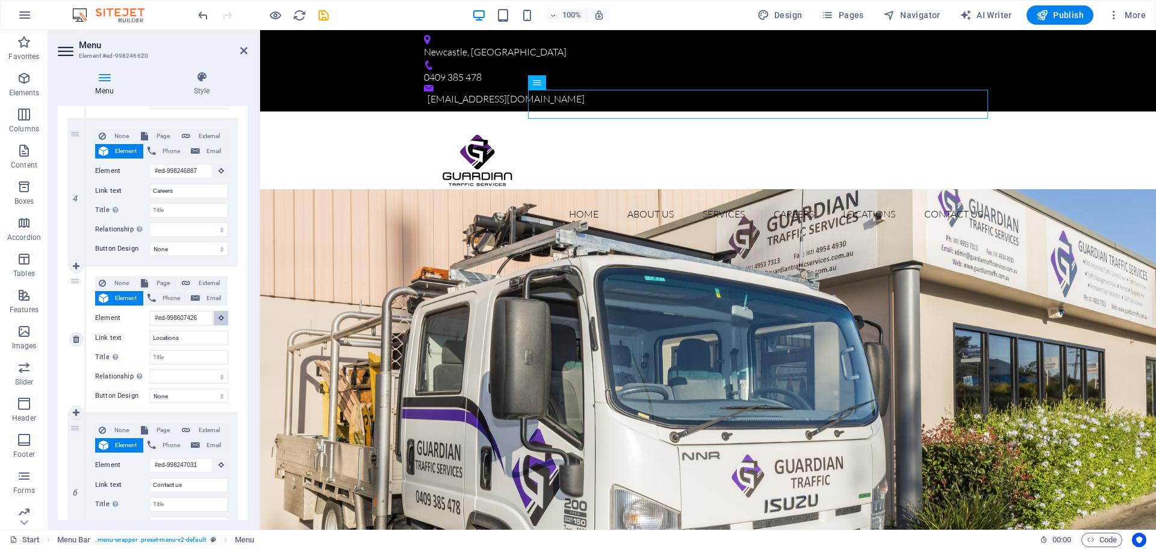
click at [219, 322] on button at bounding box center [221, 318] width 14 height 14
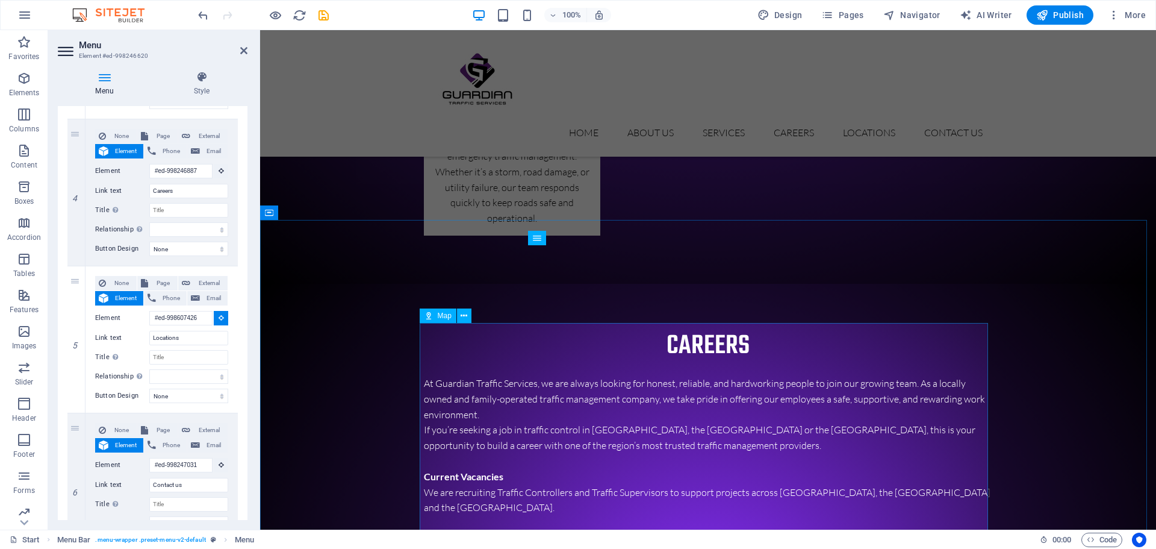
scroll to position [2229, 0]
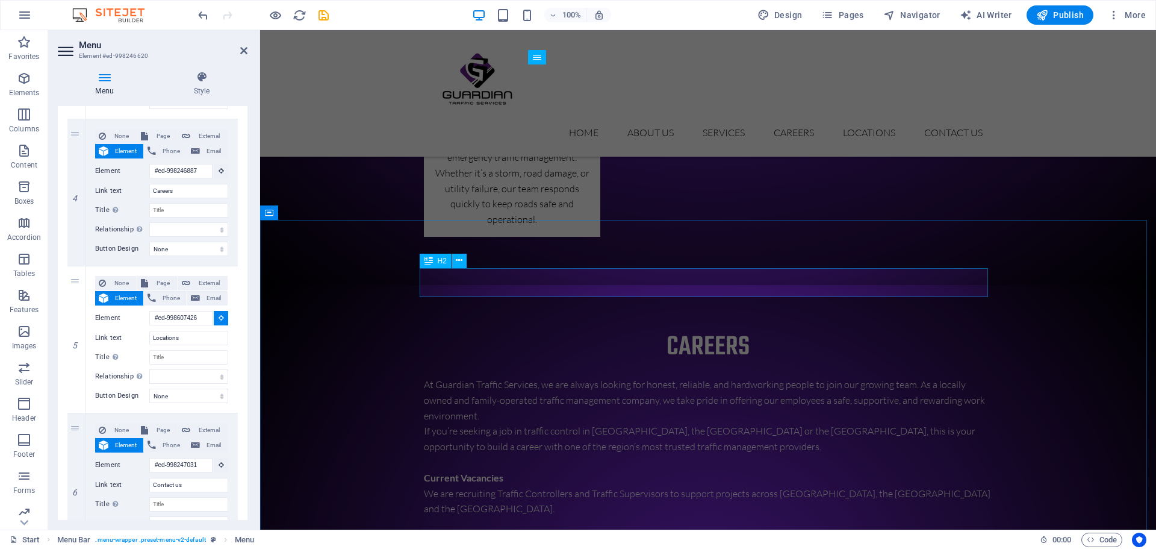
select select
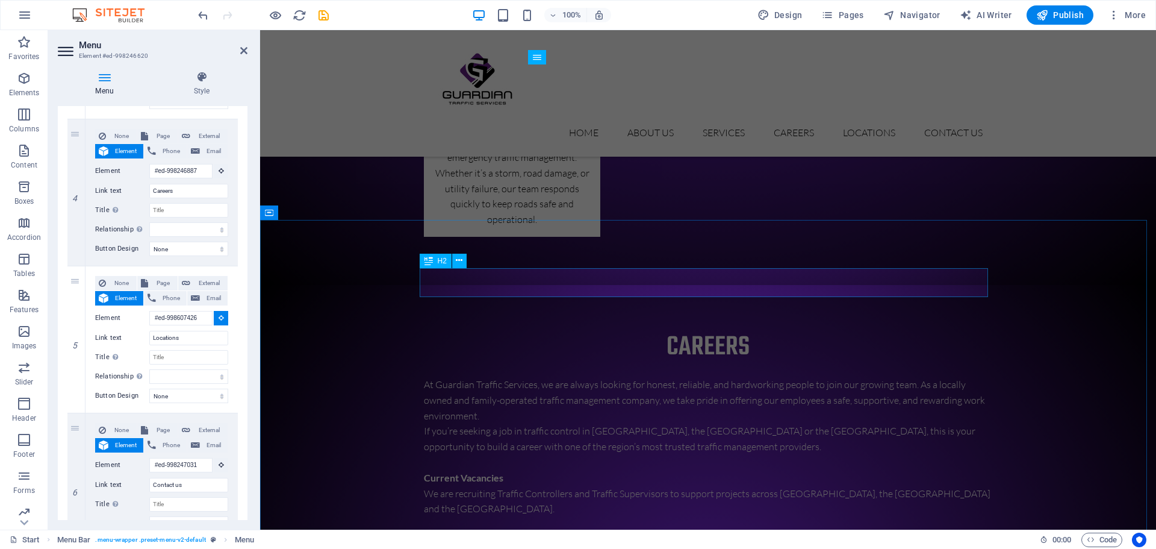
type input "#ed-998246971"
select select
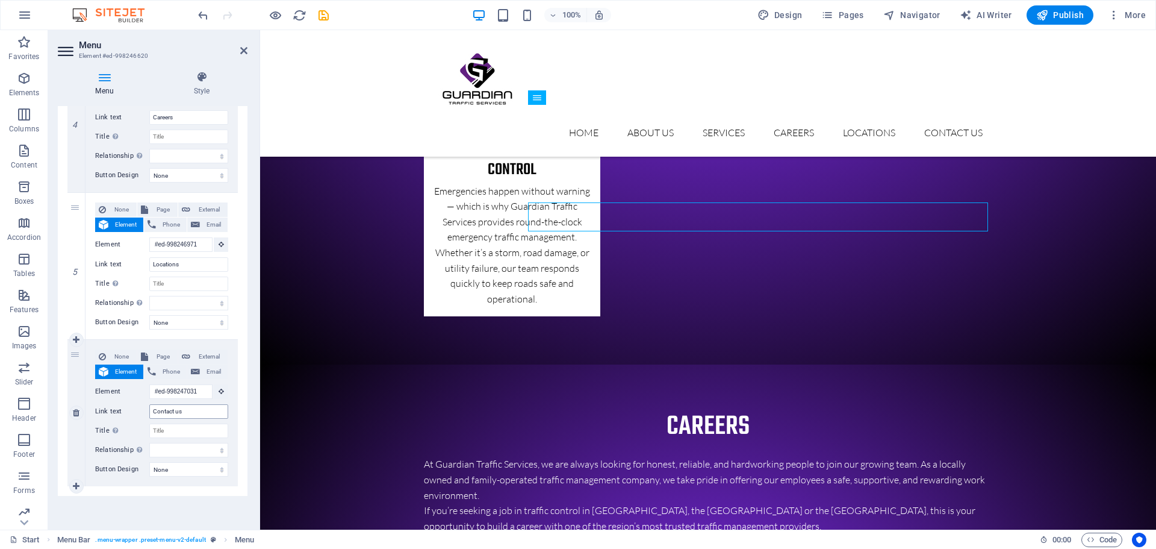
scroll to position [2033, 0]
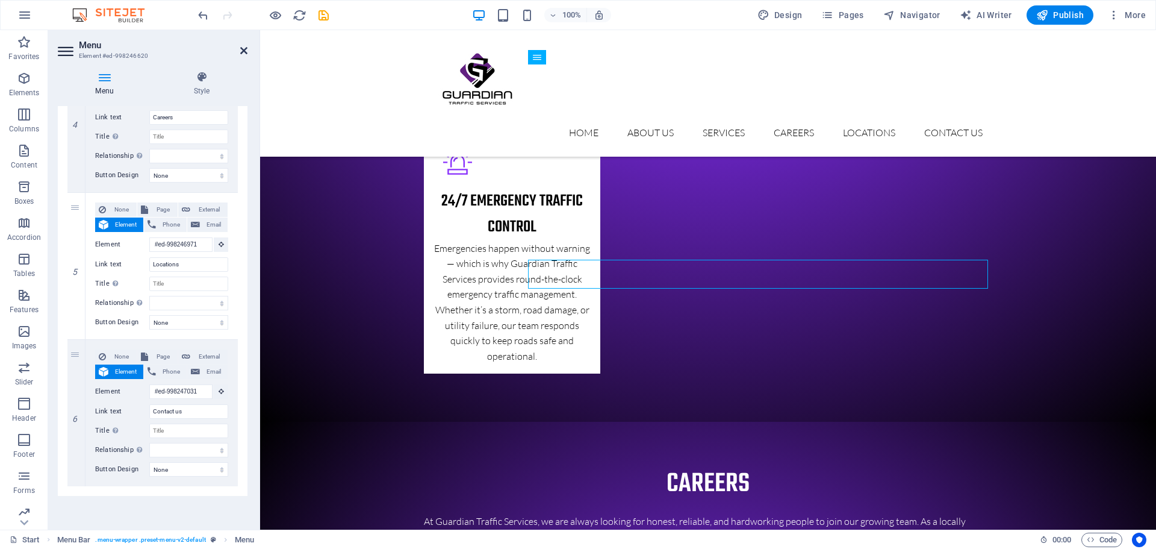
click at [246, 55] on link at bounding box center [243, 51] width 7 height 10
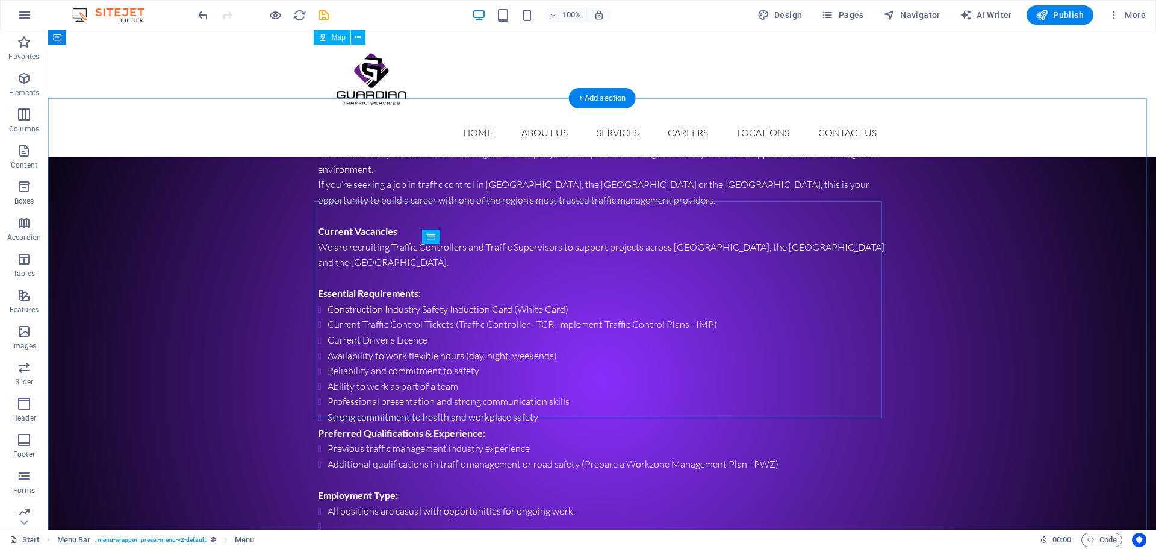
scroll to position [2349, 0]
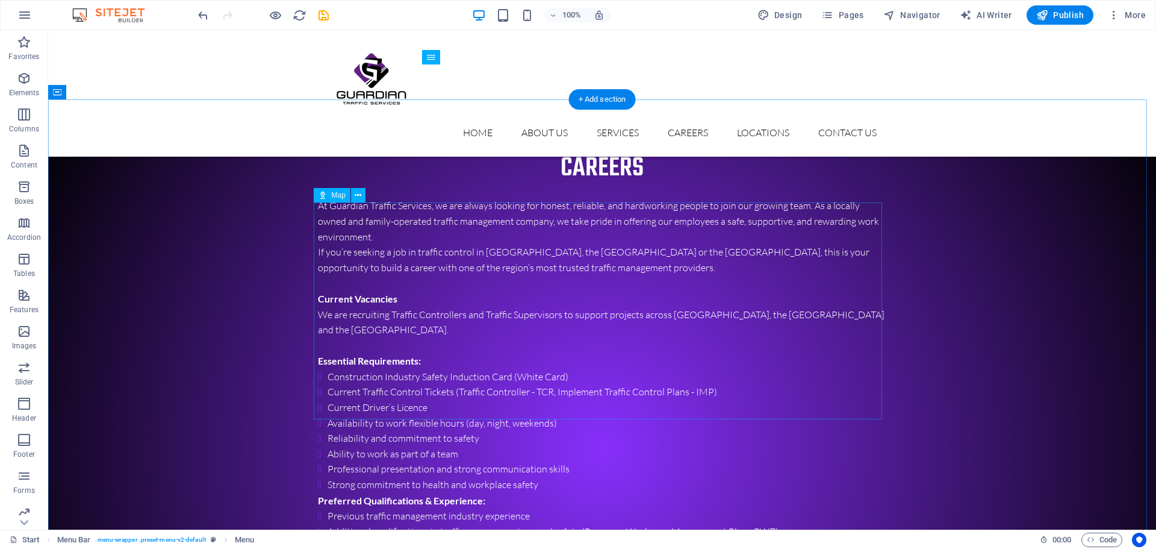
click at [354, 195] on button at bounding box center [358, 195] width 14 height 14
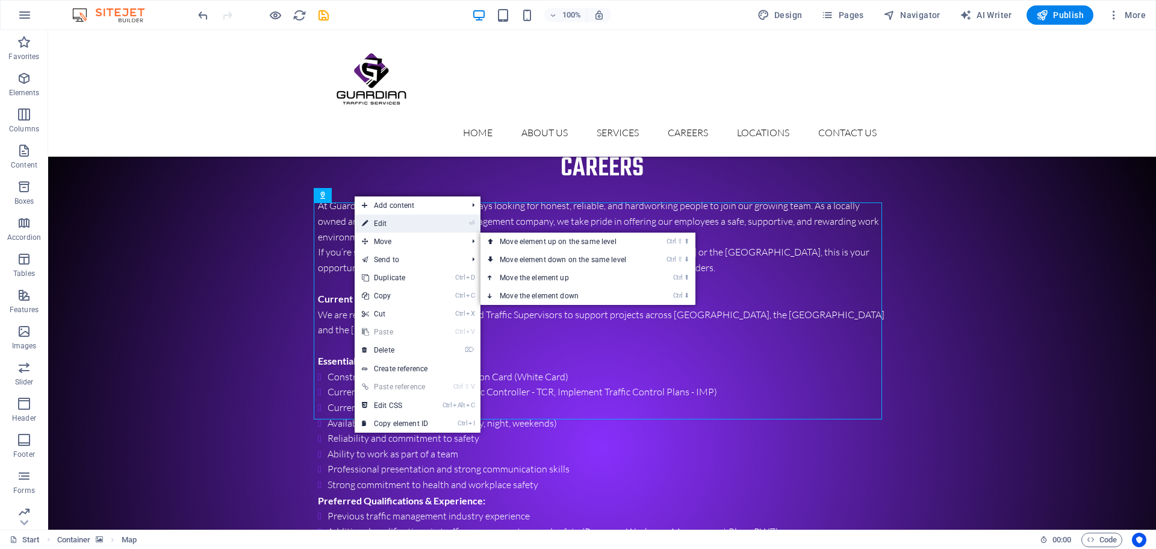
click at [413, 227] on link "⏎ Edit" at bounding box center [395, 223] width 81 height 18
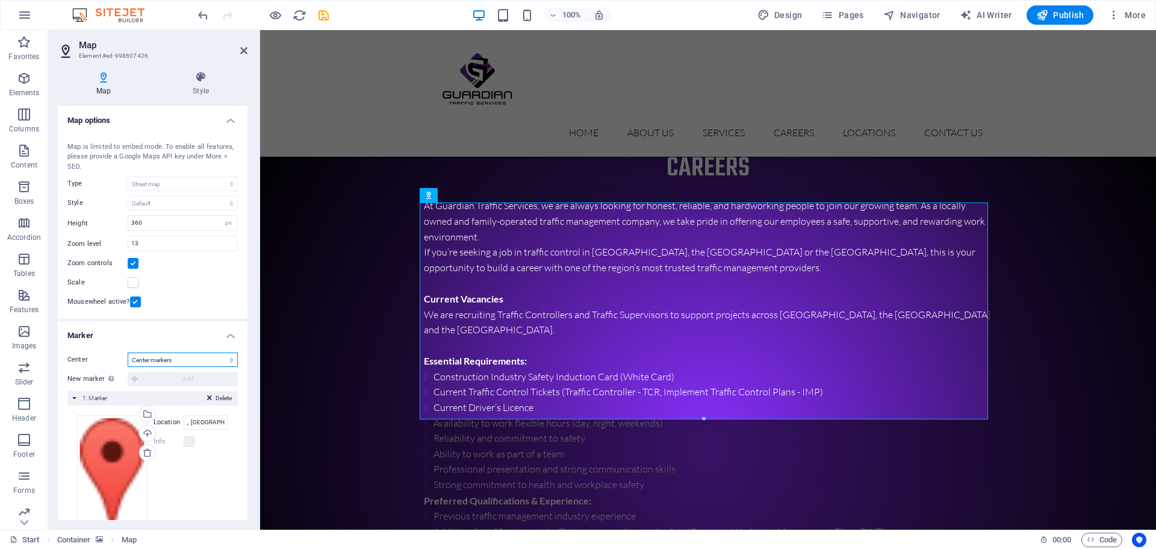
click at [230, 361] on select "Don't center Center markers Center and zoom markers" at bounding box center [183, 359] width 110 height 14
select select "0"
click at [128, 367] on select "Don't center Center markers Center and zoom markers" at bounding box center [183, 359] width 110 height 14
type input "Street, [GEOGRAPHIC_DATA], [GEOGRAPHIC_DATA]"
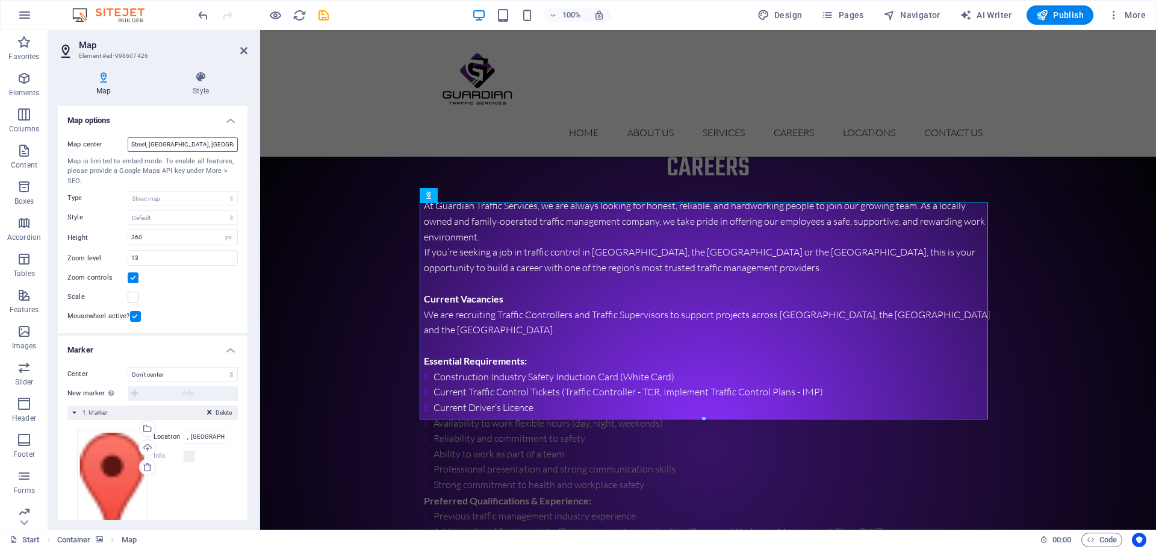
click at [145, 143] on input "Street, [GEOGRAPHIC_DATA], [GEOGRAPHIC_DATA]" at bounding box center [183, 144] width 110 height 14
drag, startPoint x: 390, startPoint y: 176, endPoint x: 396, endPoint y: 152, distance: 24.3
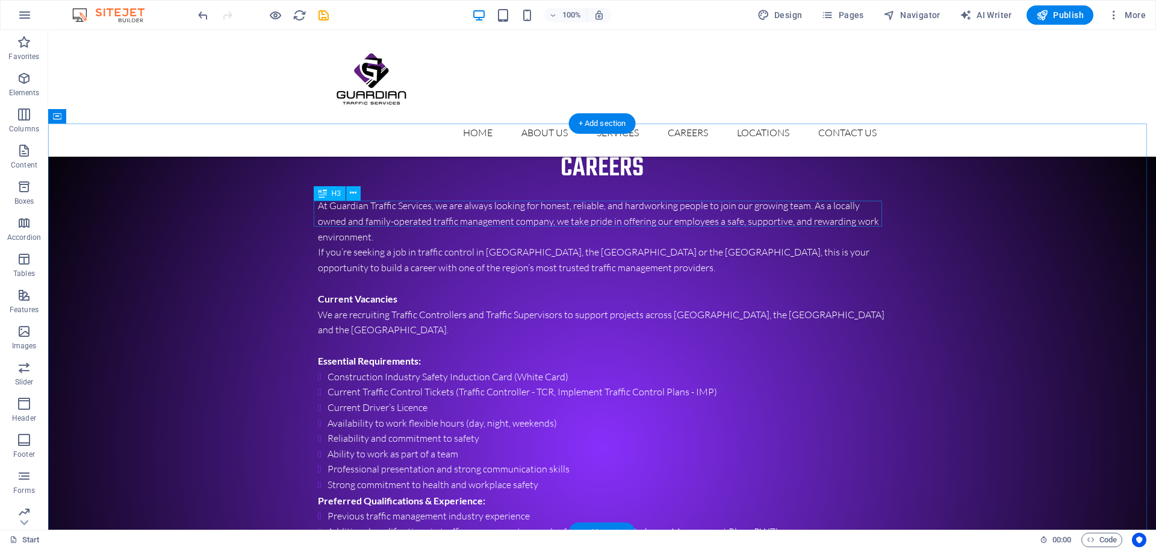
scroll to position [2168, 0]
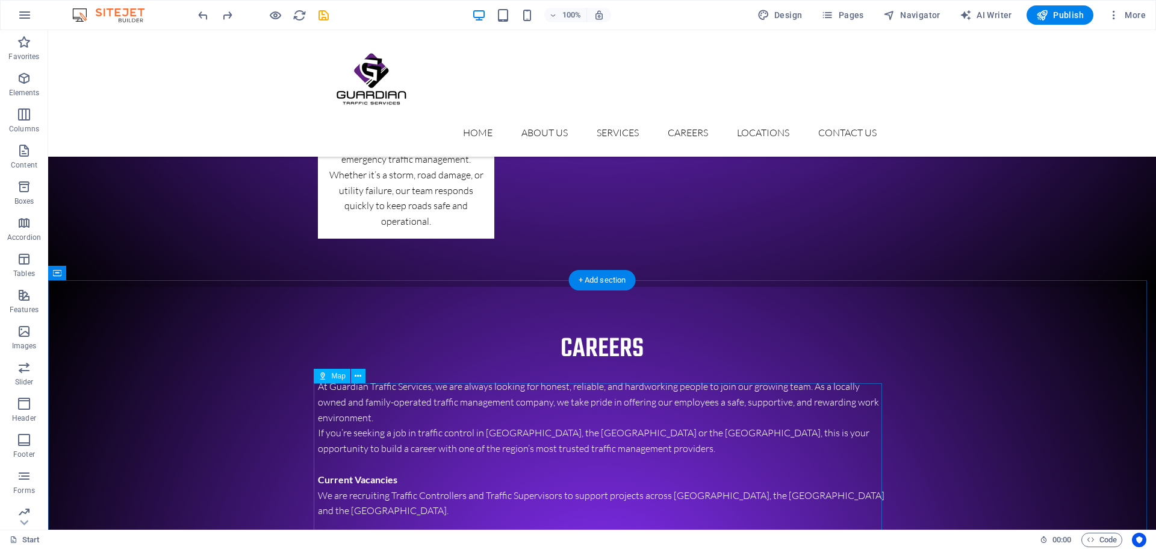
click at [360, 350] on button at bounding box center [353, 350] width 14 height 14
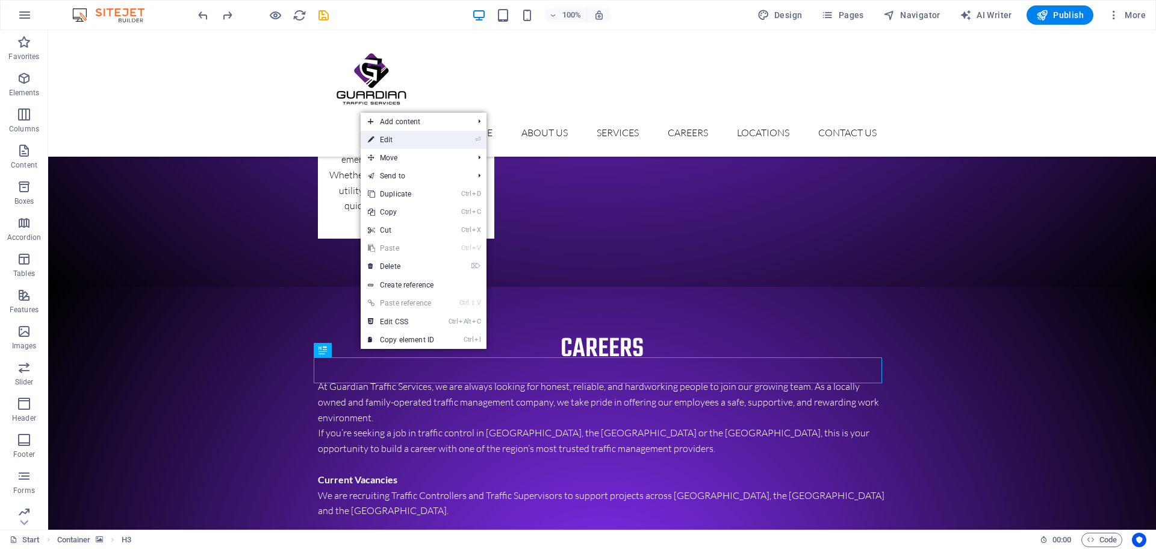
click at [411, 145] on link "⏎ Edit" at bounding box center [401, 140] width 81 height 18
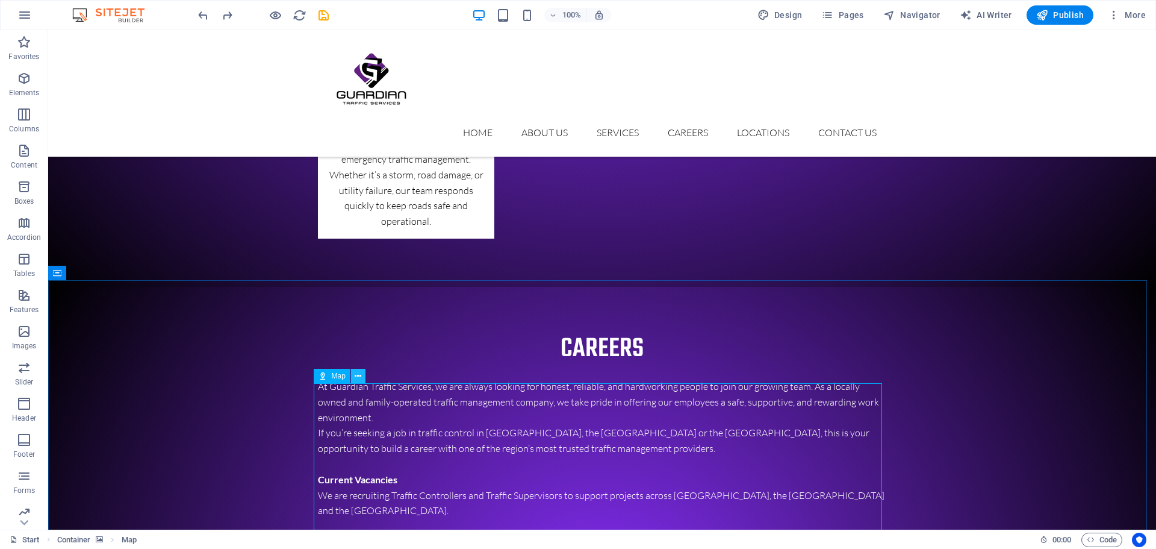
click at [357, 382] on button at bounding box center [358, 376] width 14 height 14
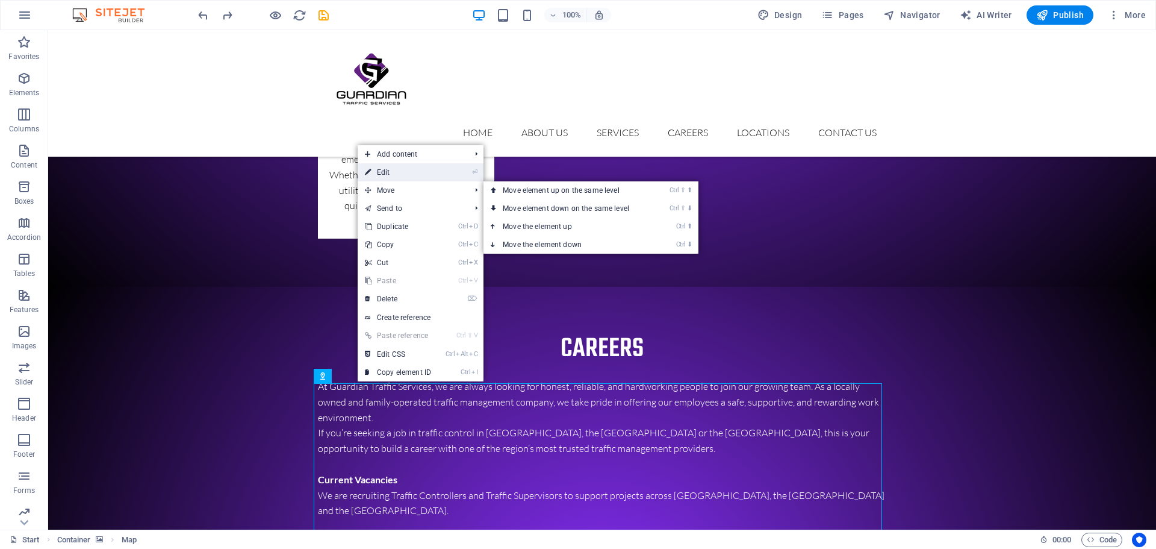
click at [385, 178] on link "⏎ Edit" at bounding box center [398, 172] width 81 height 18
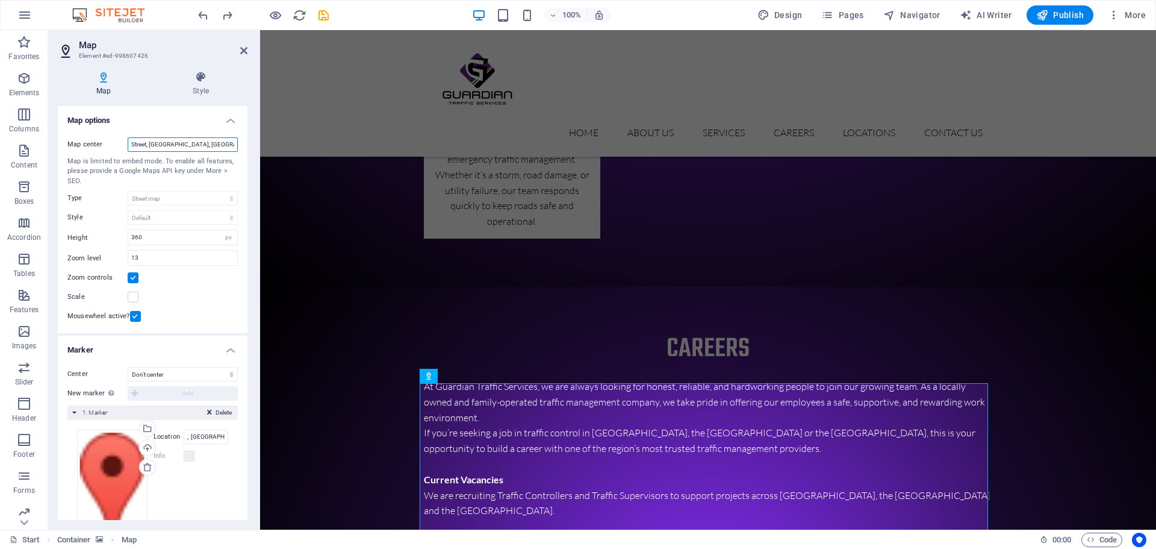
click at [185, 146] on input "Street, [GEOGRAPHIC_DATA], [GEOGRAPHIC_DATA]" at bounding box center [183, 144] width 110 height 14
drag, startPoint x: 392, startPoint y: 173, endPoint x: 370, endPoint y: 157, distance: 26.7
click at [134, 148] on input "Street, [GEOGRAPHIC_DATA], [GEOGRAPHIC_DATA]" at bounding box center [183, 144] width 110 height 14
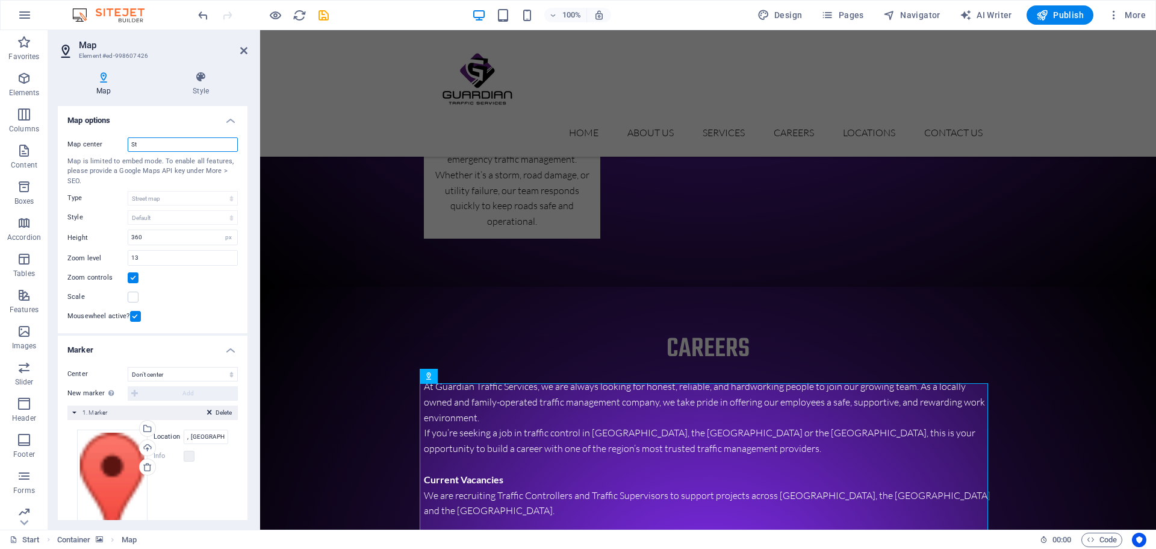
type input "S"
type input "[STREET_ADDRESS]"
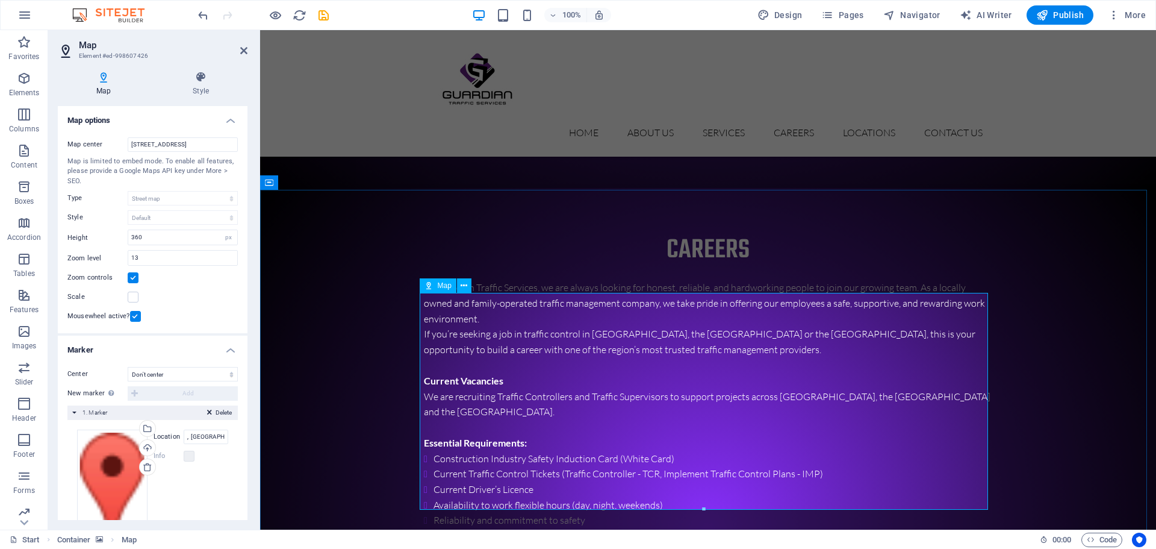
scroll to position [2289, 0]
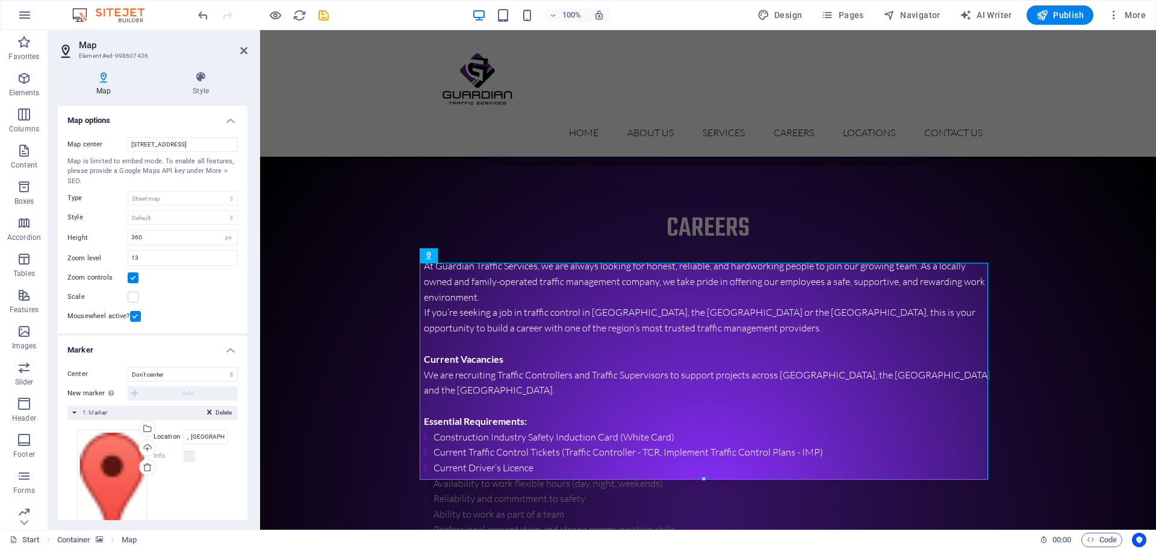
click at [201, 154] on div "Map center [STREET_ADDRESS] Map is limited to embed mode. To enable all feature…" at bounding box center [153, 231] width 190 height 206
click at [202, 149] on input "[STREET_ADDRESS]" at bounding box center [183, 144] width 110 height 14
click at [201, 142] on input "[STREET_ADDRESS]" at bounding box center [183, 144] width 110 height 14
click at [206, 382] on div "Center Don't center Center markers Center and zoom markers New marker To enable…" at bounding box center [152, 384] width 170 height 34
click at [205, 379] on select "Don't center Center markers Center and zoom markers" at bounding box center [183, 374] width 110 height 14
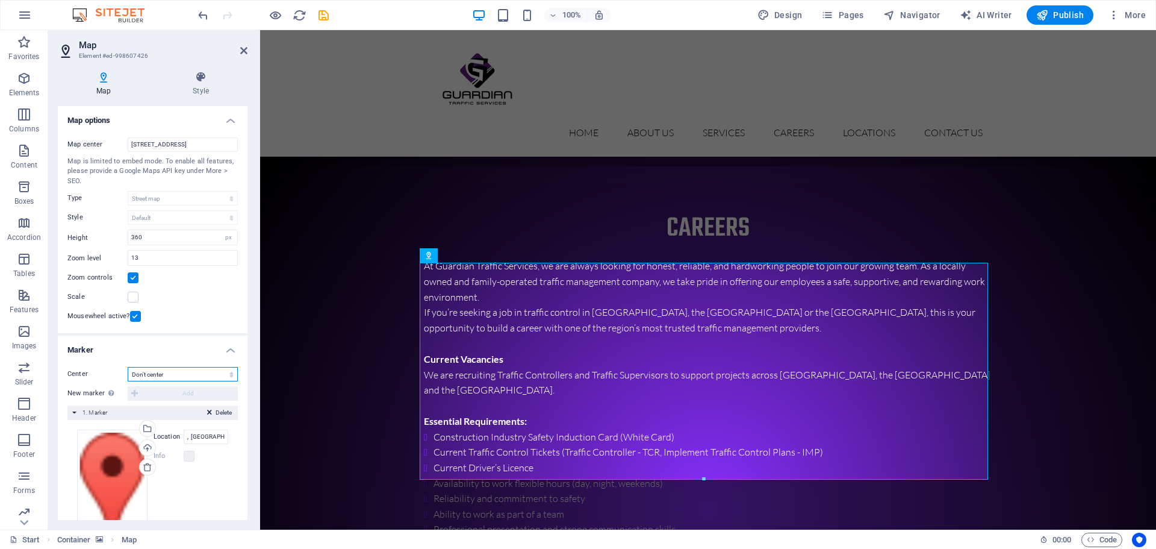
select select "1"
click at [128, 367] on select "Don't center Center markers Center and zoom markers" at bounding box center [183, 374] width 110 height 14
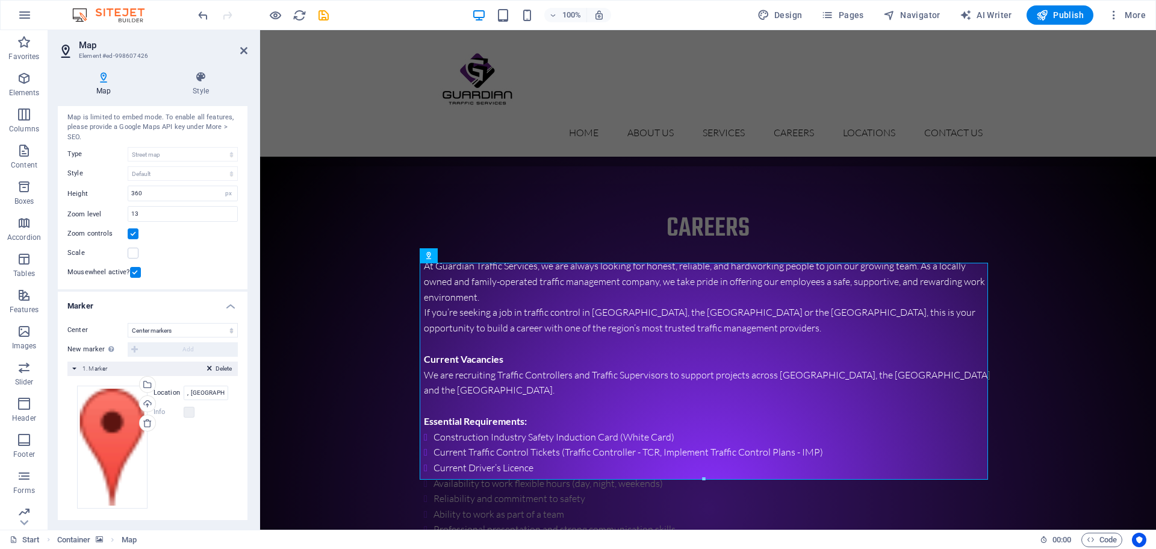
scroll to position [35, 0]
click at [192, 385] on input ", [GEOGRAPHIC_DATA], [GEOGRAPHIC_DATA]" at bounding box center [206, 387] width 45 height 14
drag, startPoint x: 448, startPoint y: 419, endPoint x: 350, endPoint y: 405, distance: 98.6
click at [210, 392] on input ", [GEOGRAPHIC_DATA], [GEOGRAPHIC_DATA]" at bounding box center [206, 387] width 45 height 14
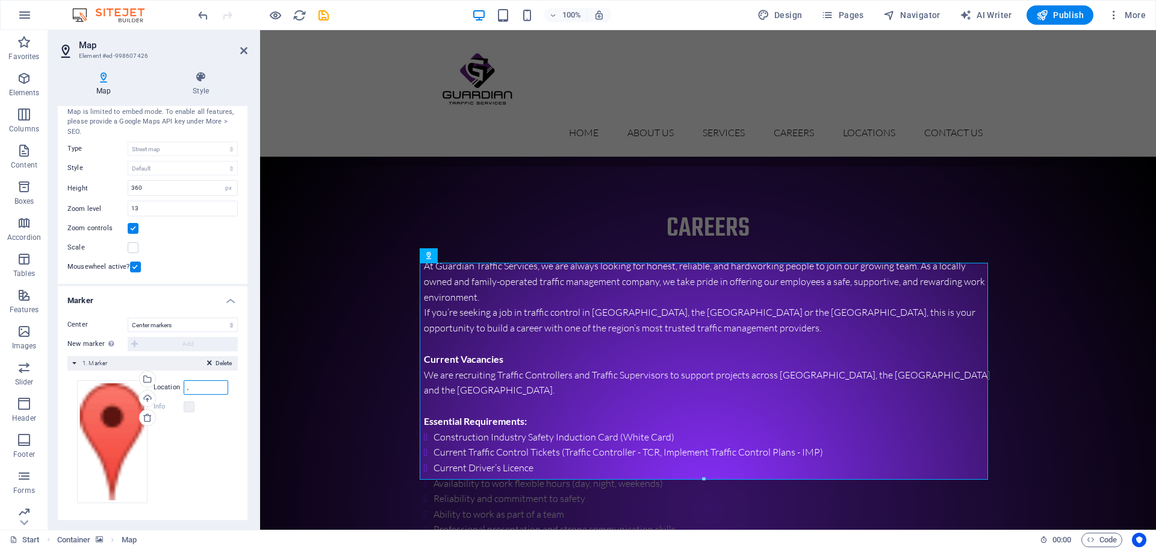
type input ","
type input "[STREET_ADDRESS]"
click at [210, 262] on div "Mousewheel active?" at bounding box center [152, 267] width 170 height 14
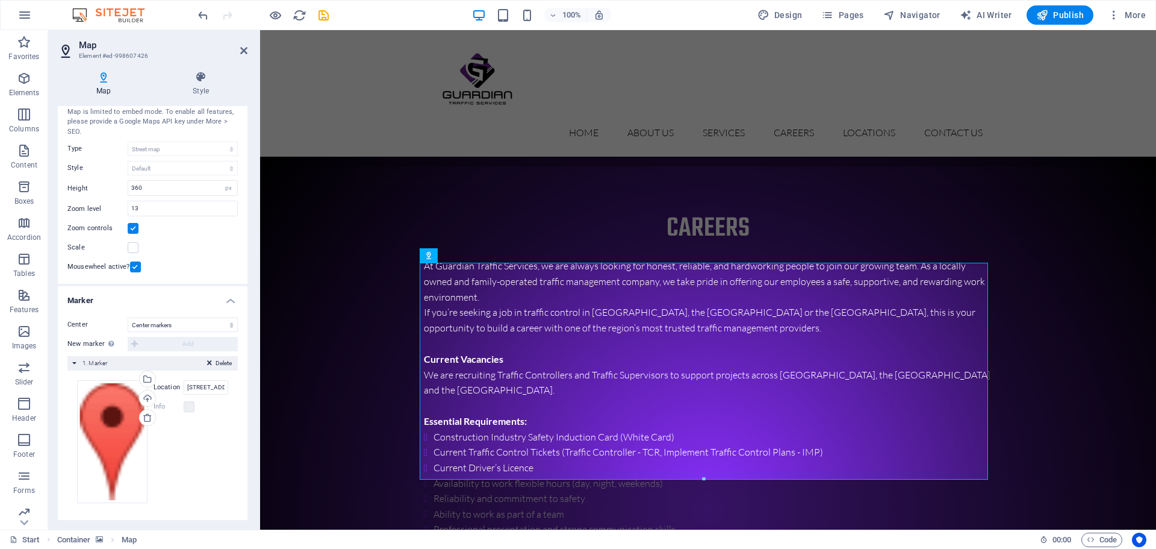
click at [248, 55] on aside "Map Element #ed-998607426 Map Style Map options Map center [STREET_ADDRESS] Map…" at bounding box center [154, 279] width 212 height 499
click at [245, 54] on icon at bounding box center [243, 51] width 7 height 10
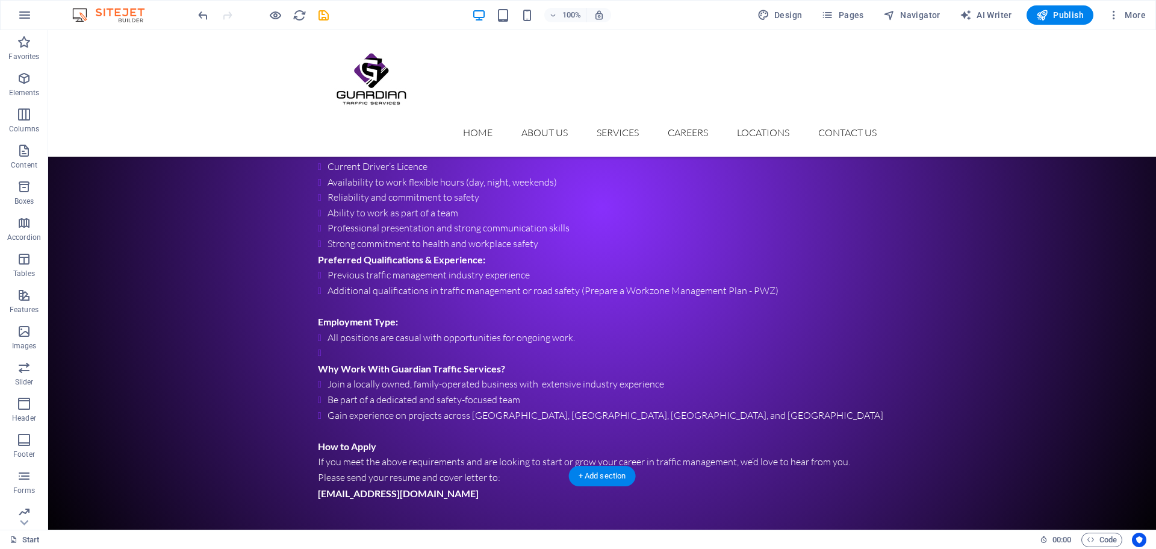
scroll to position [2951, 0]
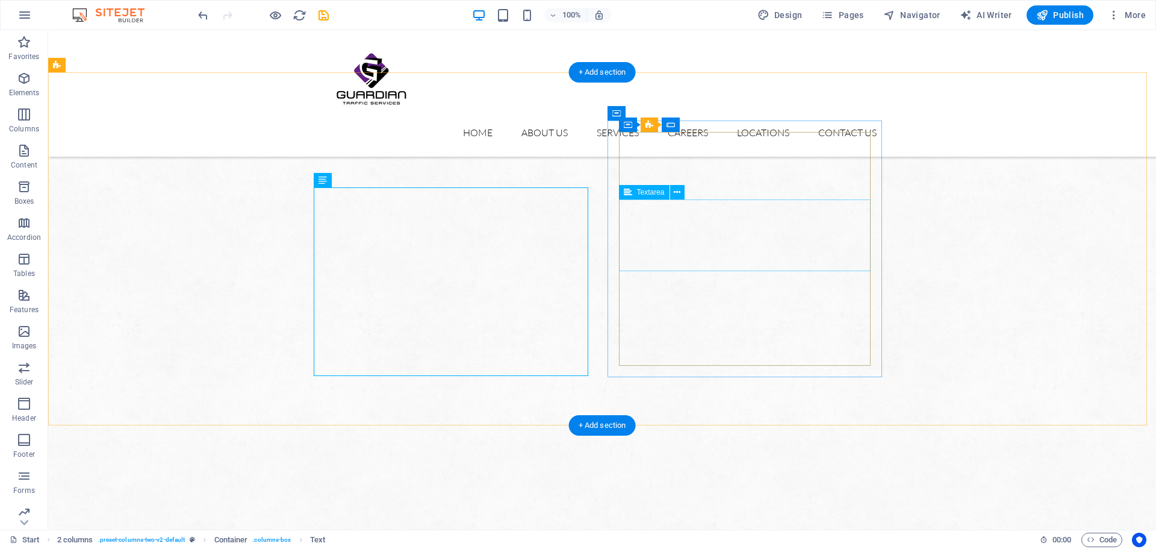
scroll to position [2891, 0]
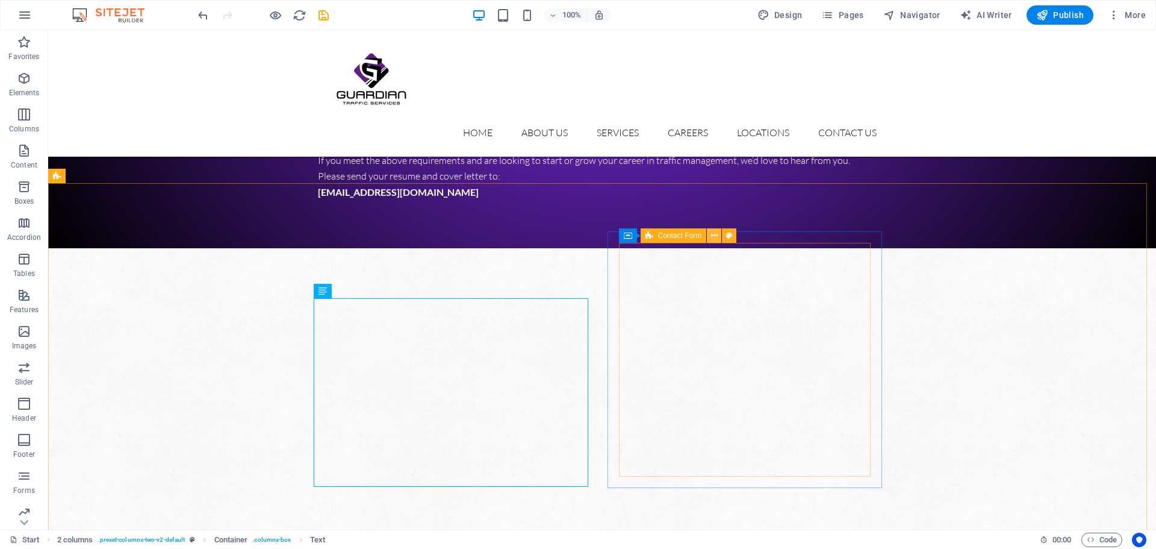
click at [712, 236] on icon at bounding box center [714, 235] width 7 height 13
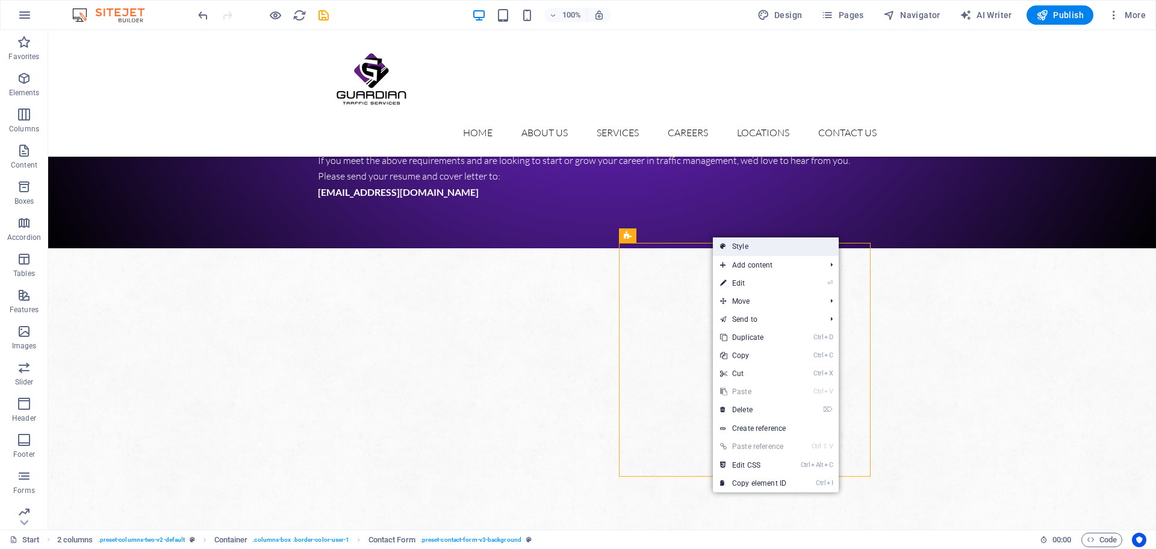
click at [741, 248] on link "Style" at bounding box center [776, 246] width 126 height 18
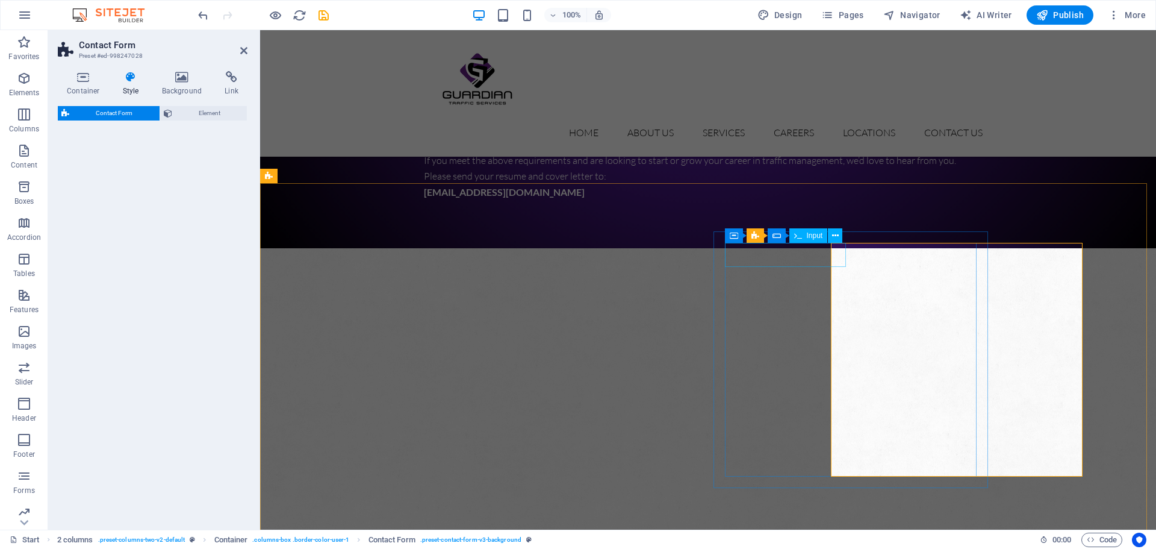
select select "rem"
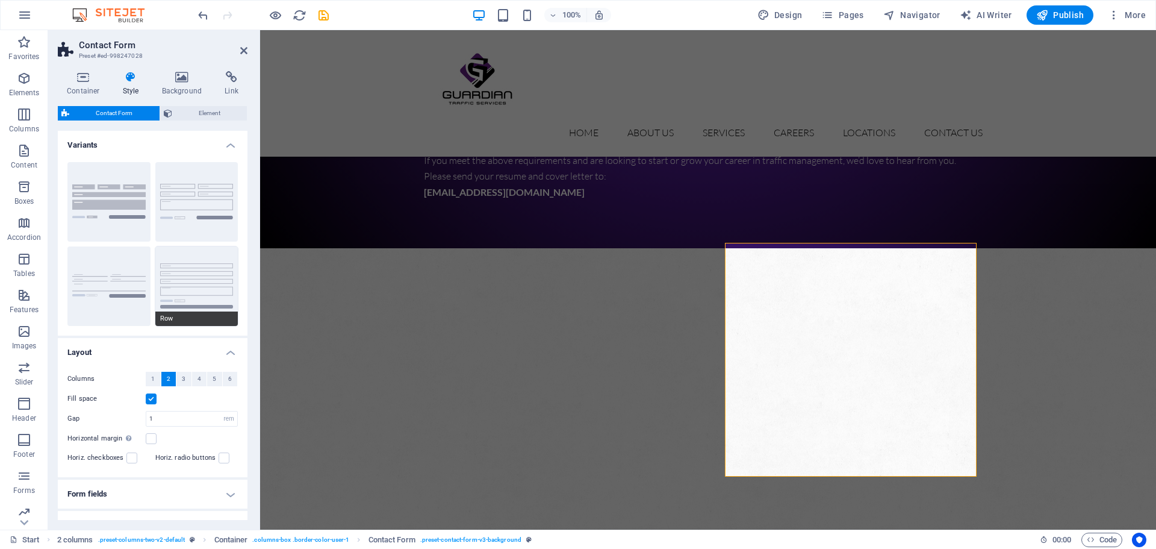
click at [161, 281] on button "Row" at bounding box center [196, 286] width 83 height 80
click at [181, 202] on button "Default" at bounding box center [196, 202] width 83 height 80
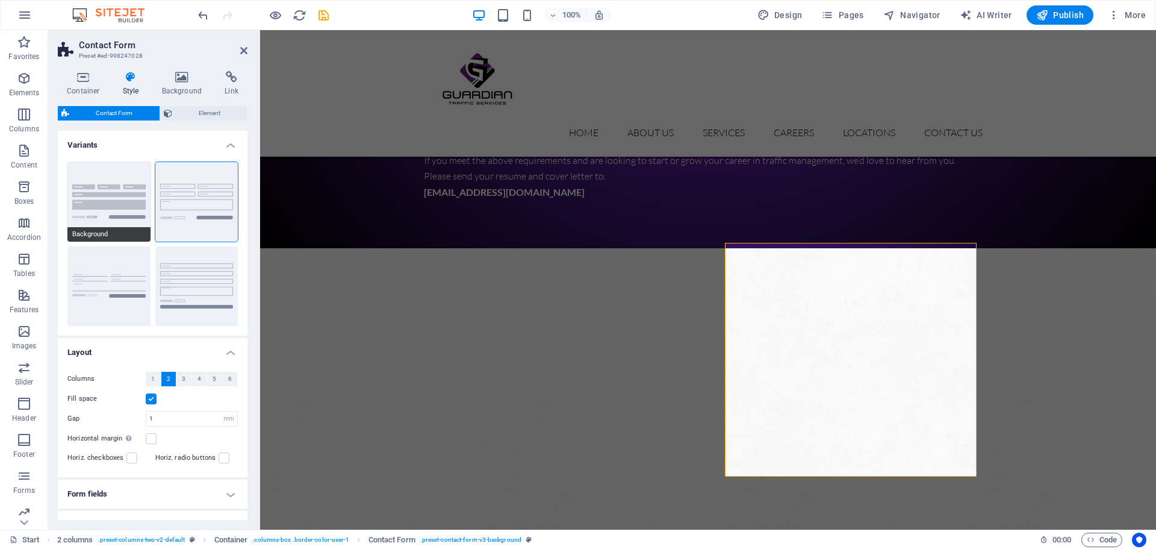
click at [122, 192] on button "Background" at bounding box center [108, 202] width 83 height 80
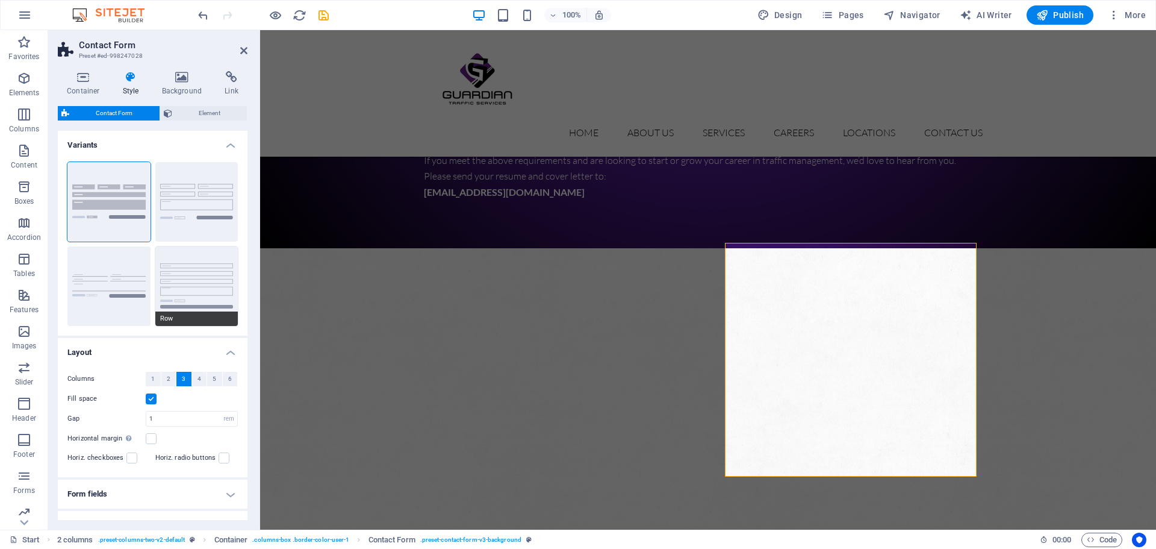
click at [175, 266] on button "Row" at bounding box center [196, 286] width 83 height 80
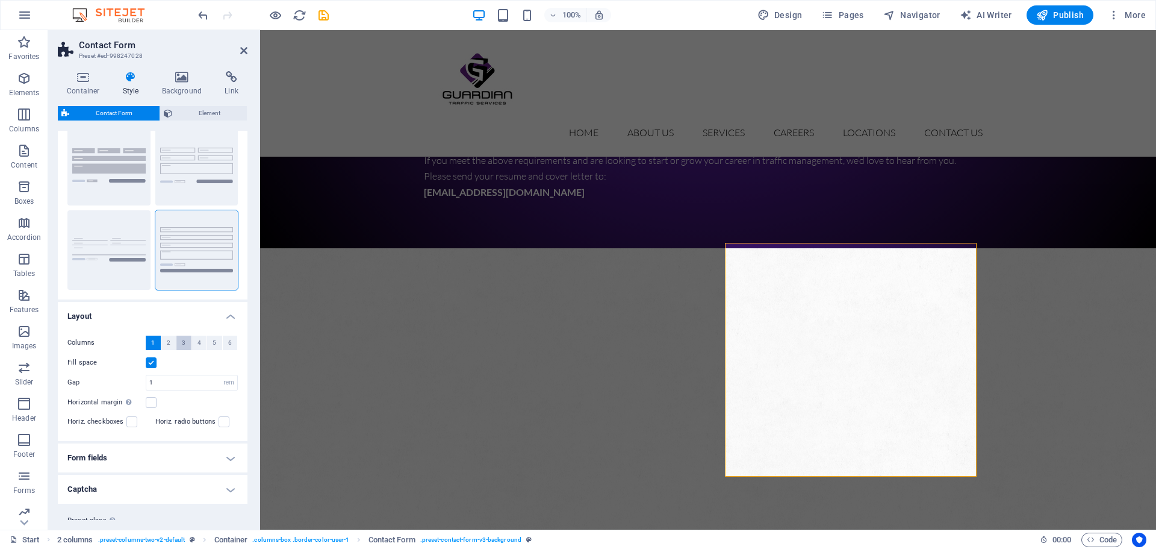
scroll to position [68, 0]
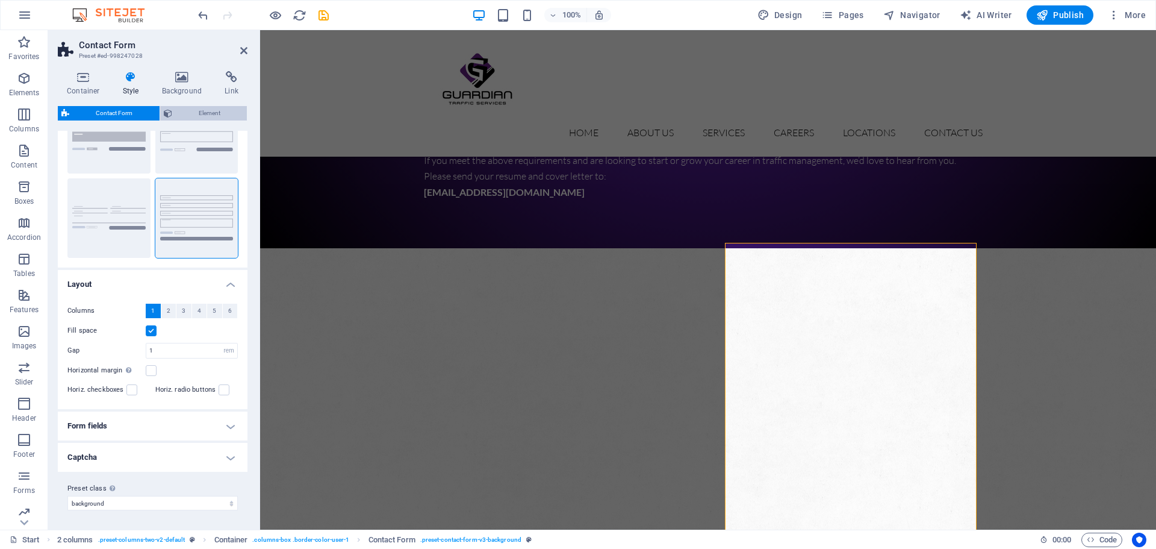
click at [211, 106] on span "Element" at bounding box center [210, 113] width 68 height 14
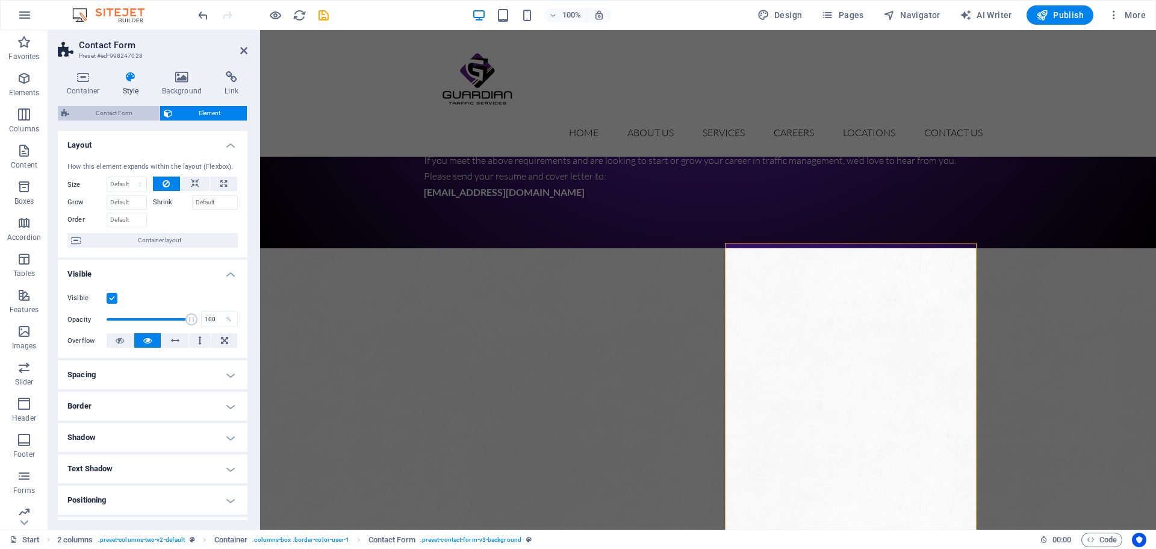
click at [134, 108] on span "Contact Form" at bounding box center [114, 113] width 83 height 14
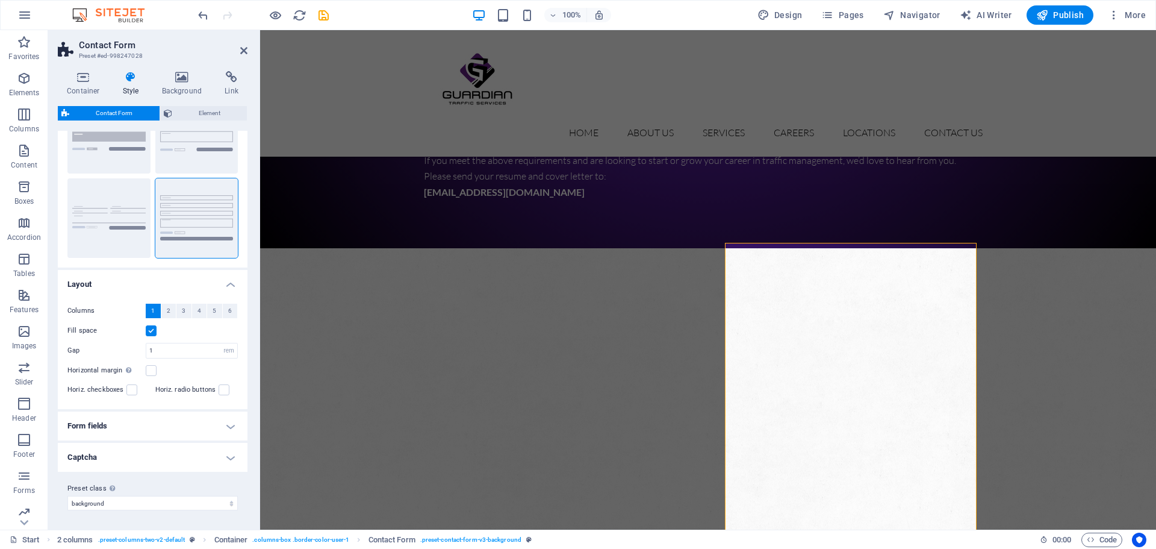
click at [199, 427] on h4 "Form fields" at bounding box center [153, 425] width 190 height 29
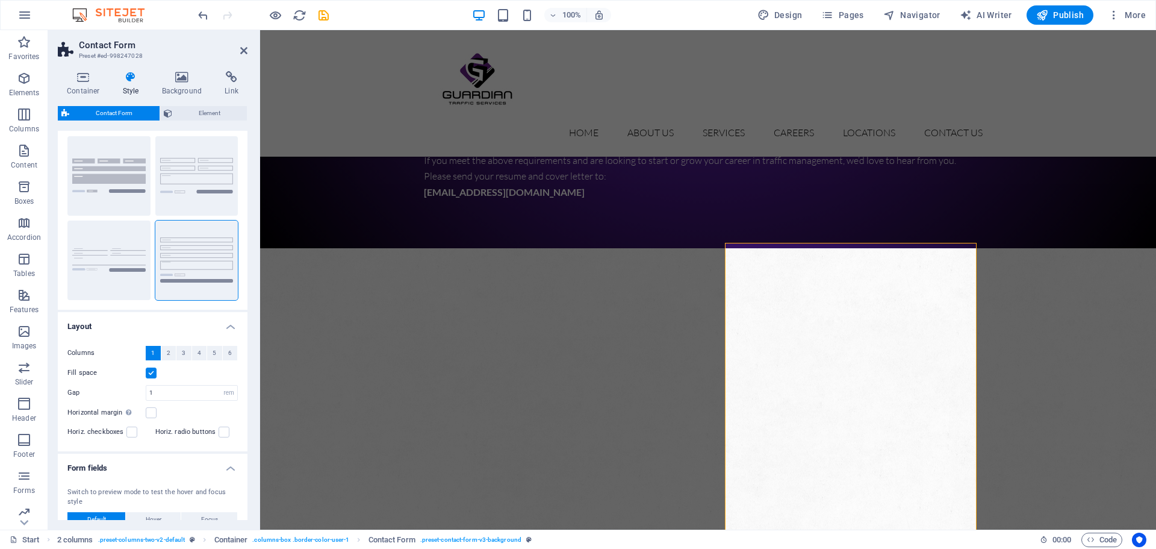
scroll to position [0, 0]
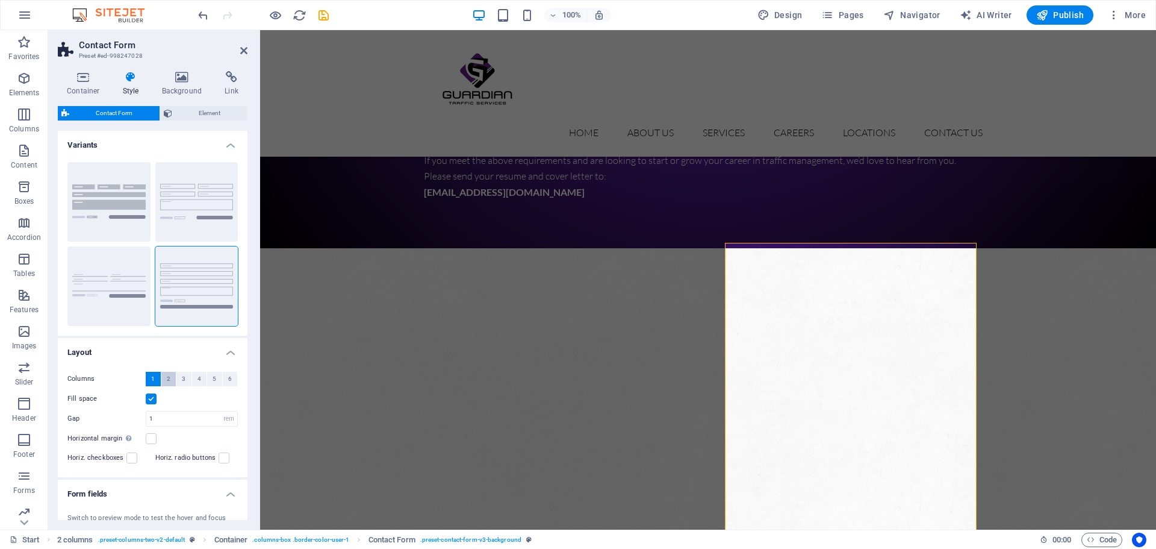
click at [167, 378] on span "2" at bounding box center [169, 379] width 4 height 14
click at [157, 379] on button "1" at bounding box center [153, 379] width 15 height 14
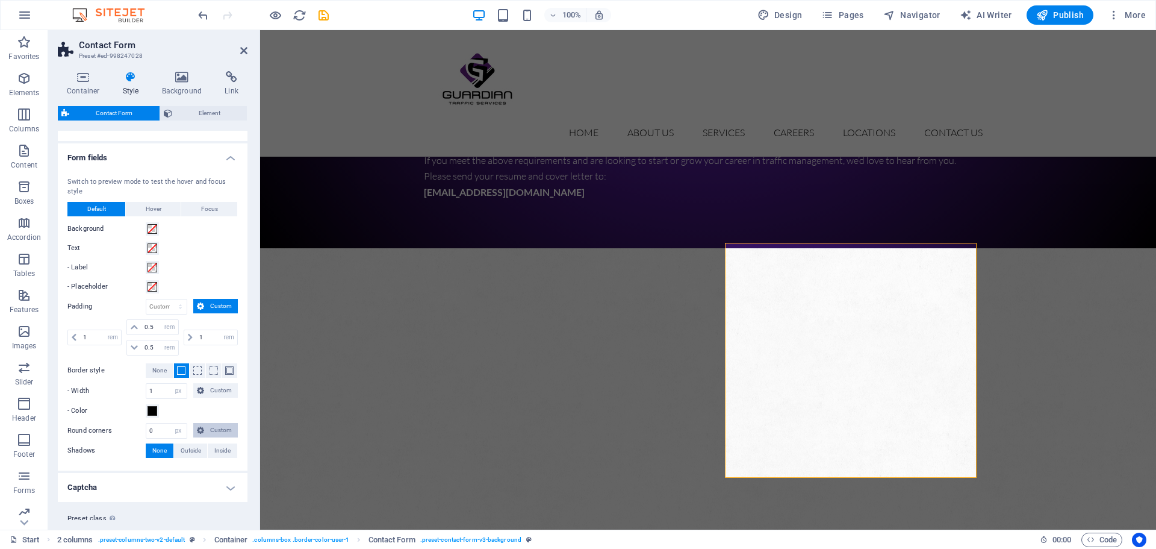
scroll to position [366, 0]
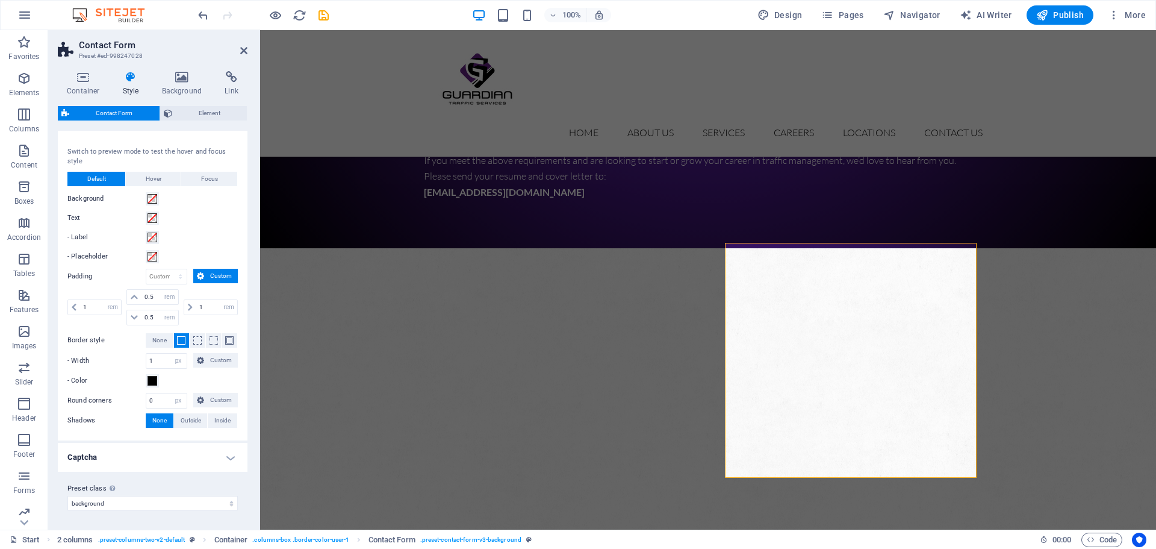
click at [236, 461] on h4 "Captcha" at bounding box center [153, 457] width 190 height 29
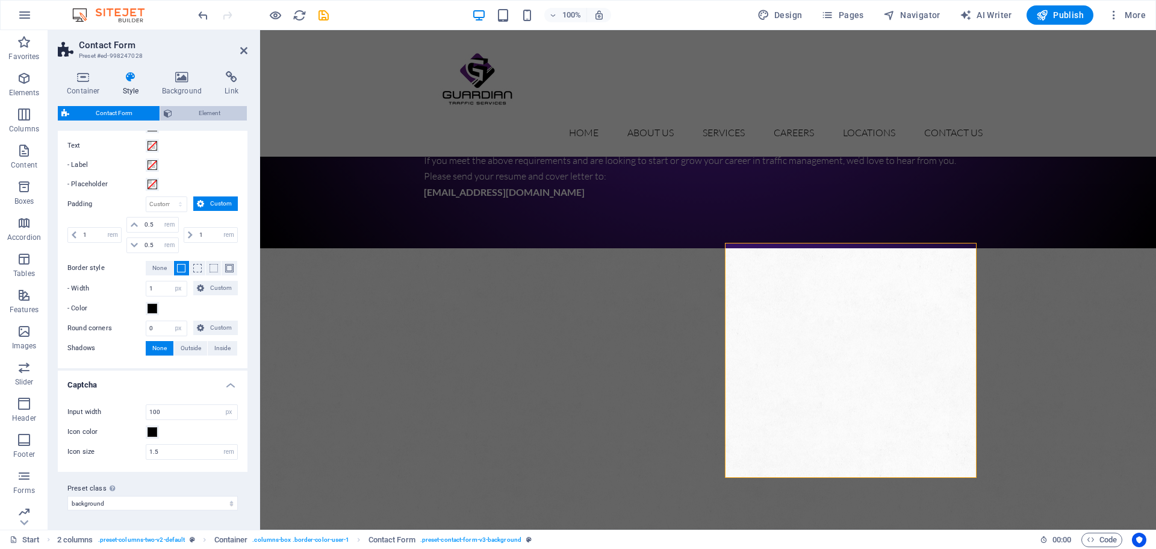
click at [178, 114] on span "Element" at bounding box center [210, 113] width 68 height 14
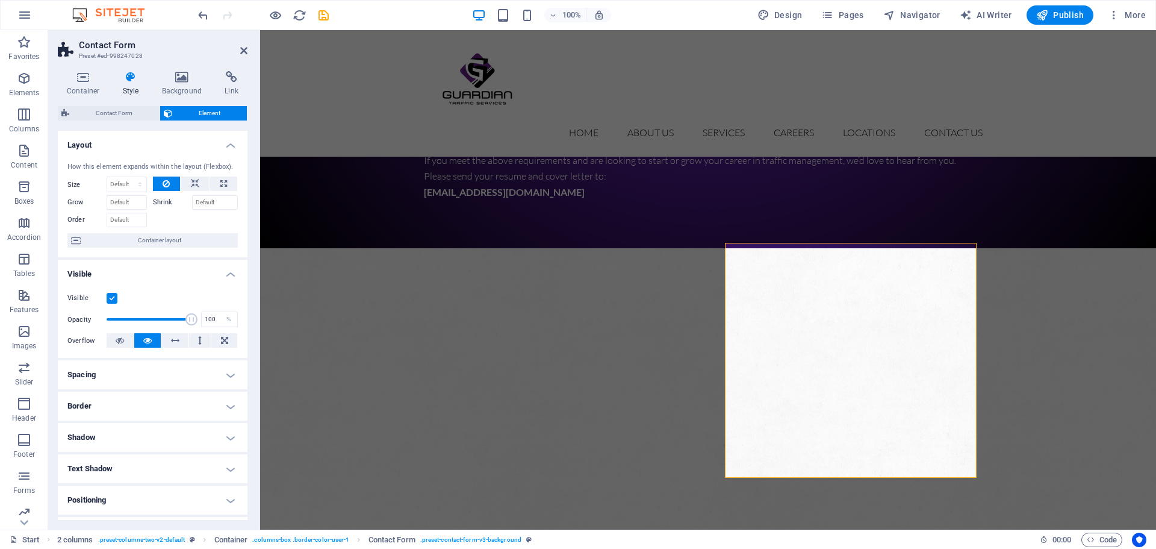
click at [120, 81] on icon at bounding box center [131, 77] width 34 height 12
click at [101, 123] on div "Contact Form Element Layout How this element expands within the layout (Flexbox…" at bounding box center [153, 313] width 190 height 414
click at [103, 117] on span "Contact Form" at bounding box center [114, 113] width 83 height 14
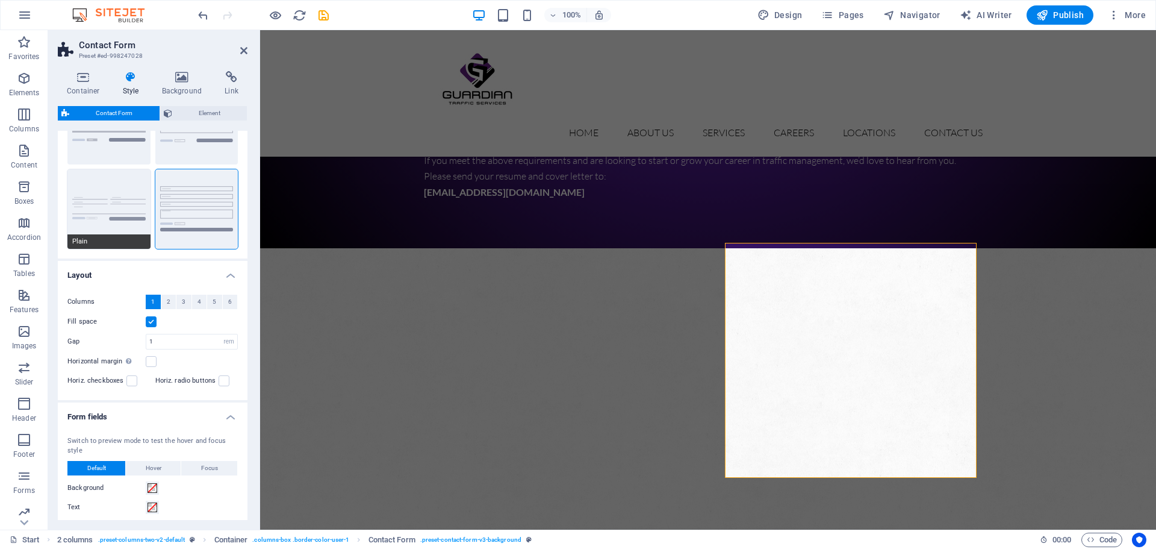
scroll to position [0, 0]
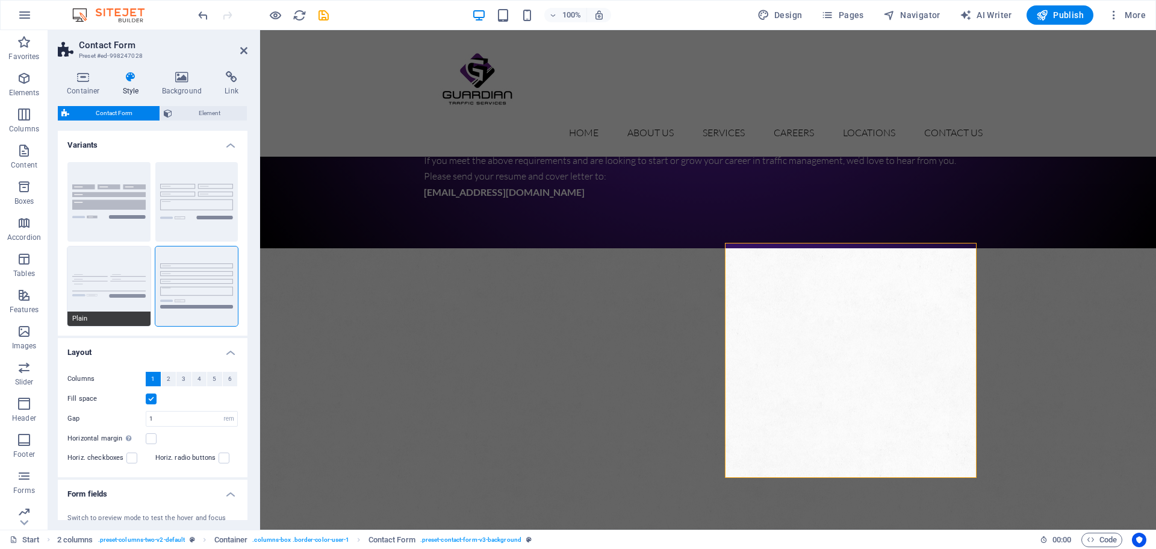
click at [125, 299] on button "Plain" at bounding box center [108, 286] width 83 height 80
select select "DISABLED_OPTION_VALUE"
type input "0"
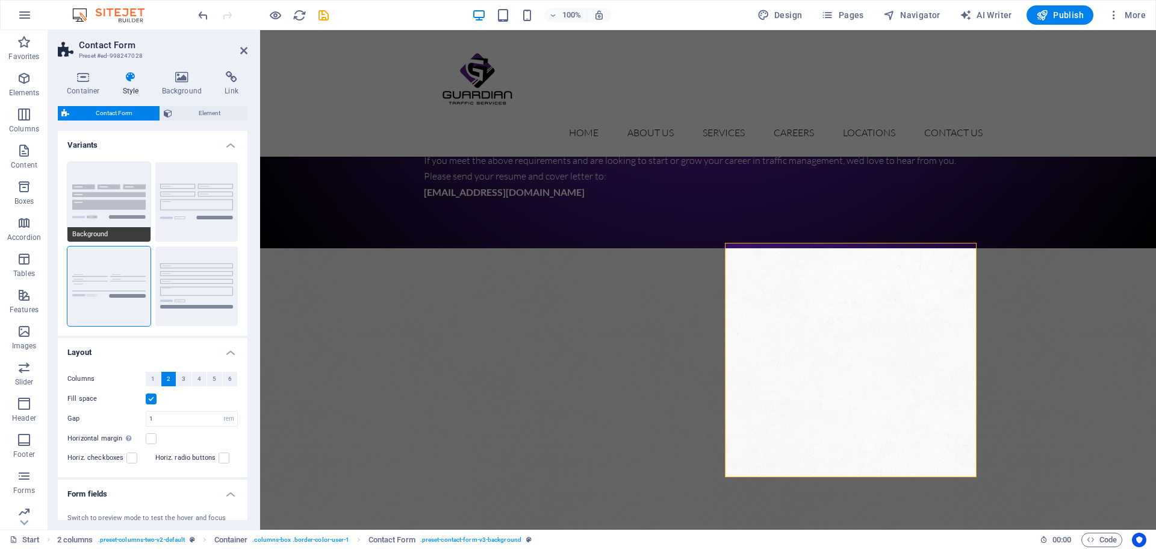
click at [115, 210] on button "Background" at bounding box center [108, 202] width 83 height 80
type input "1"
select select "px"
type input "1"
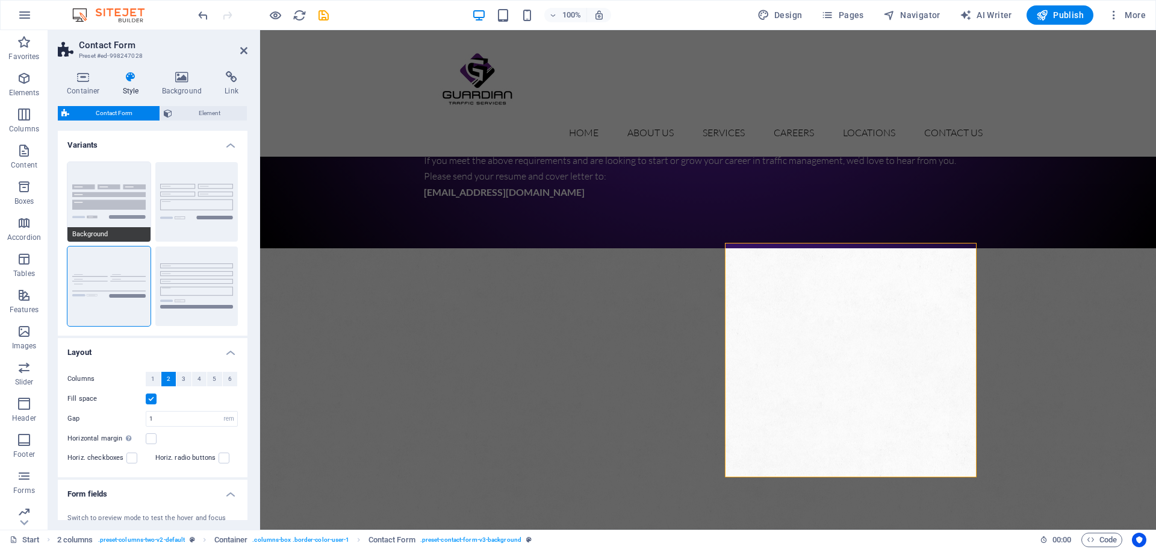
type input "1"
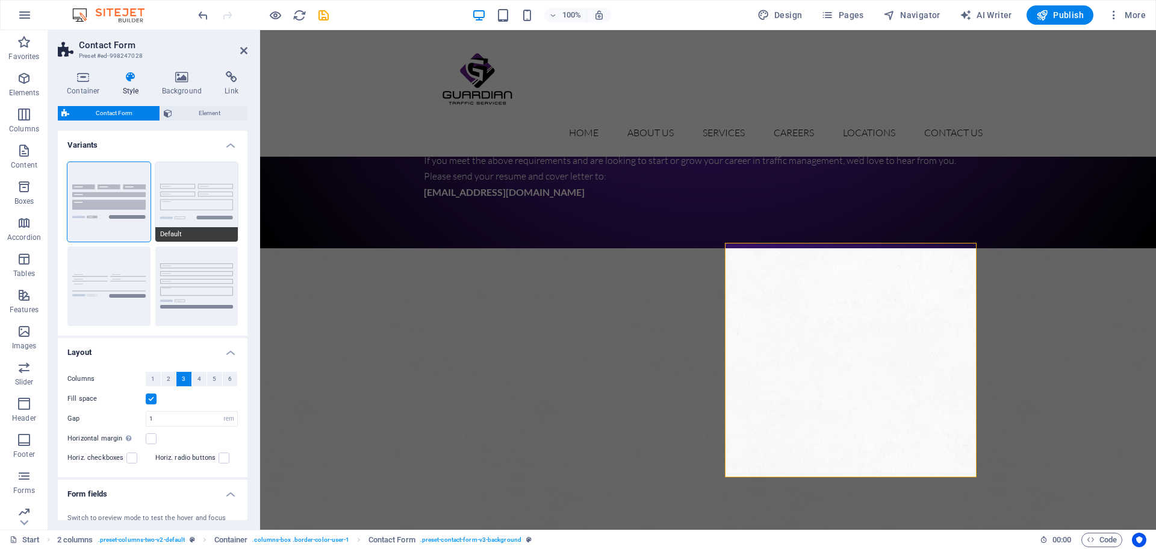
click at [186, 214] on button "Default" at bounding box center [196, 202] width 83 height 80
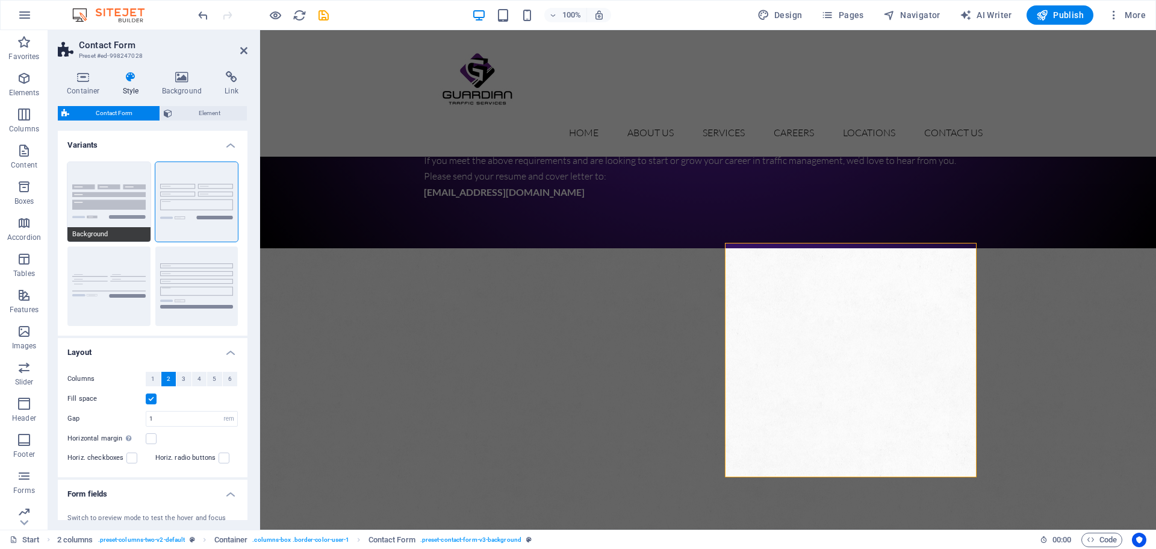
click at [113, 201] on button "Background" at bounding box center [108, 202] width 83 height 80
click at [170, 382] on button "2" at bounding box center [168, 379] width 15 height 14
click at [199, 210] on button "Default" at bounding box center [196, 202] width 83 height 80
click at [131, 287] on button "Plain" at bounding box center [108, 286] width 83 height 80
select select "DISABLED_OPTION_VALUE"
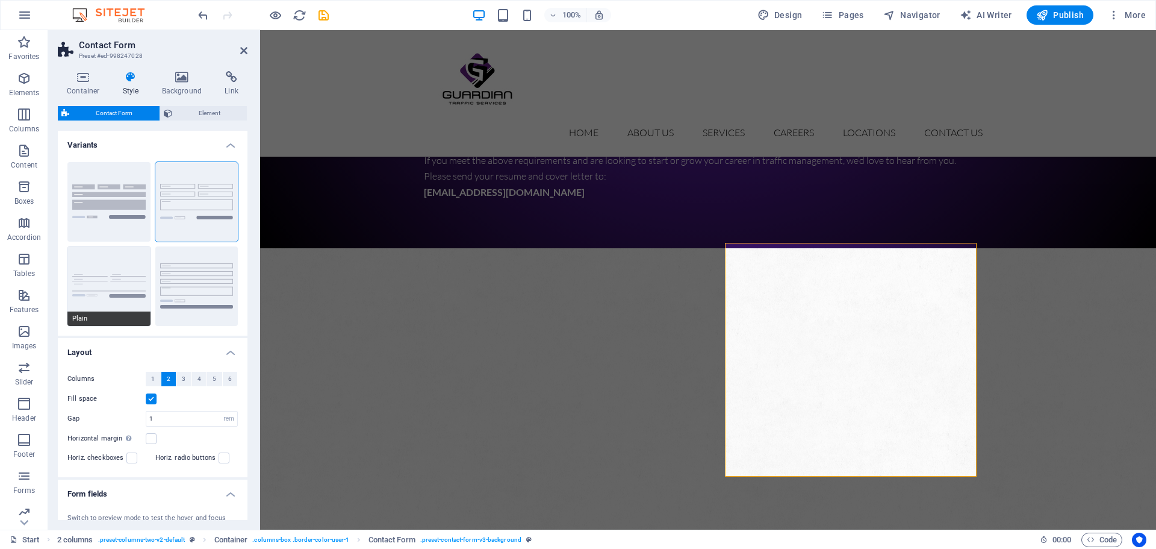
type input "0"
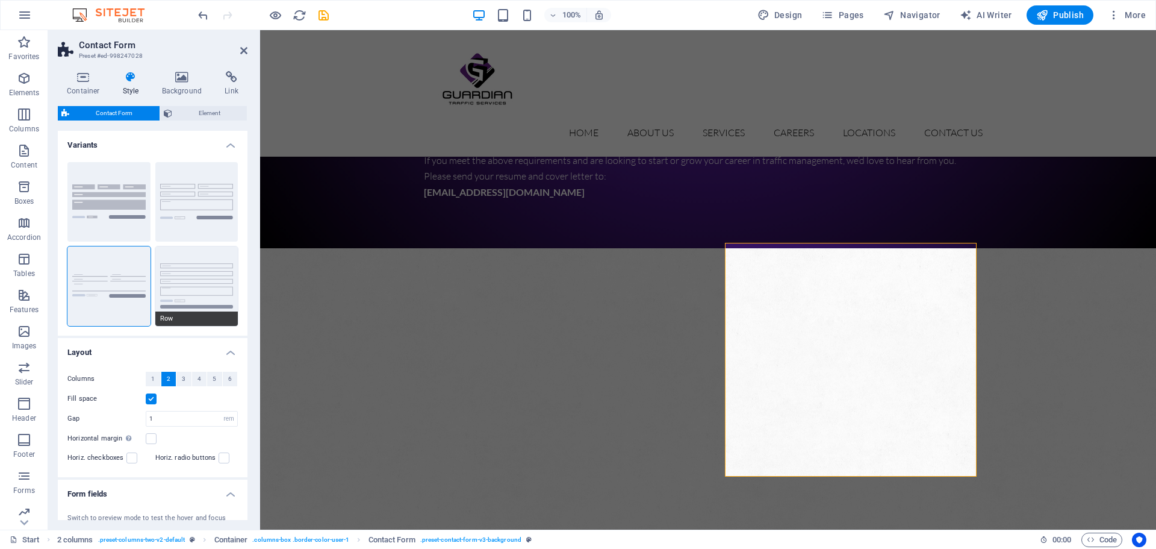
click at [185, 289] on button "Row" at bounding box center [196, 286] width 83 height 80
type input "1"
select select "px"
type input "1"
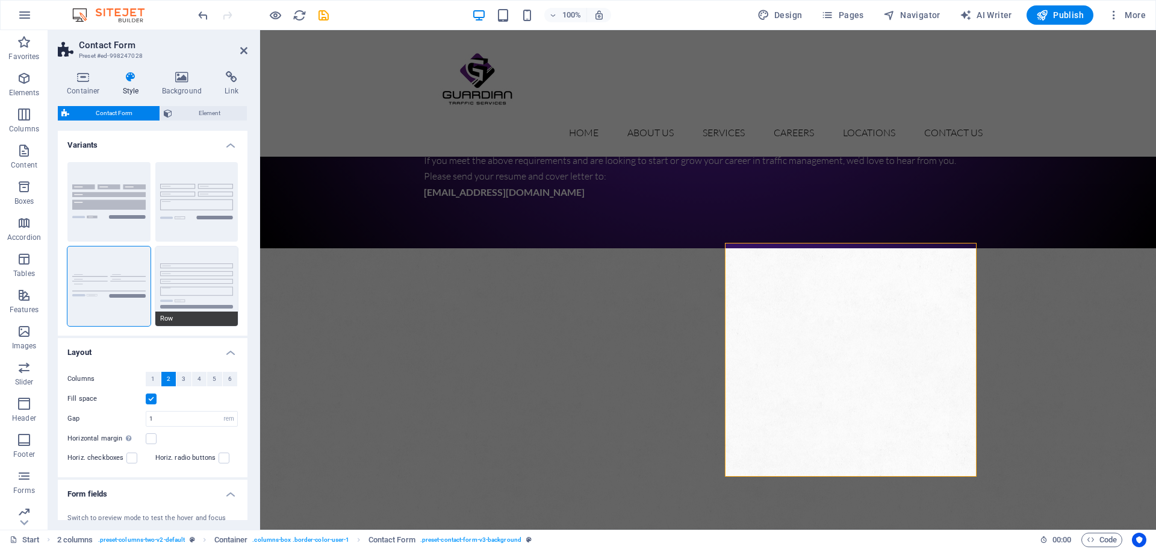
type input "1"
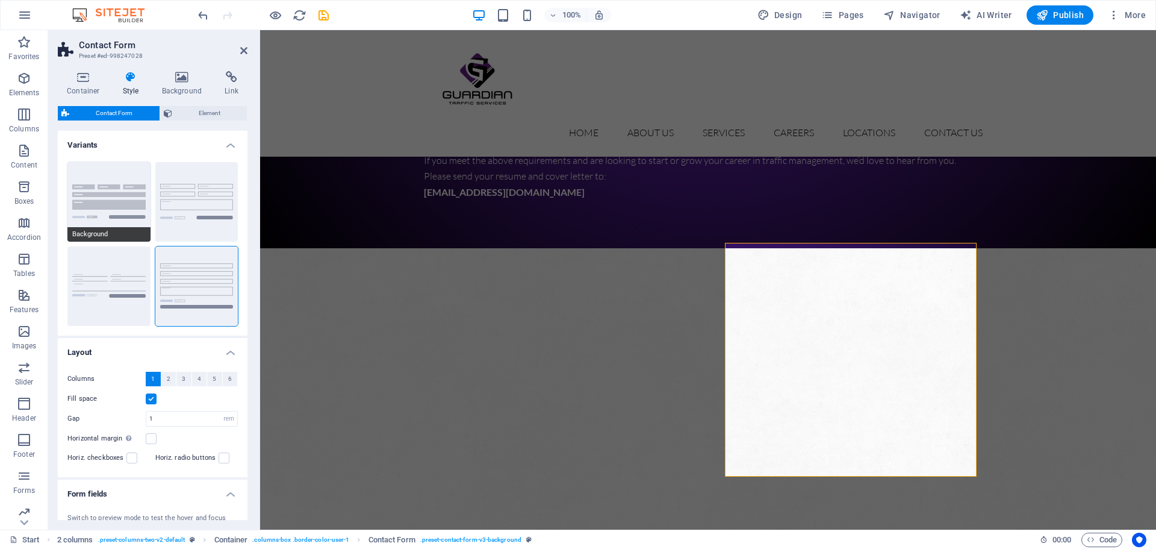
click at [126, 202] on button "Background" at bounding box center [108, 202] width 83 height 80
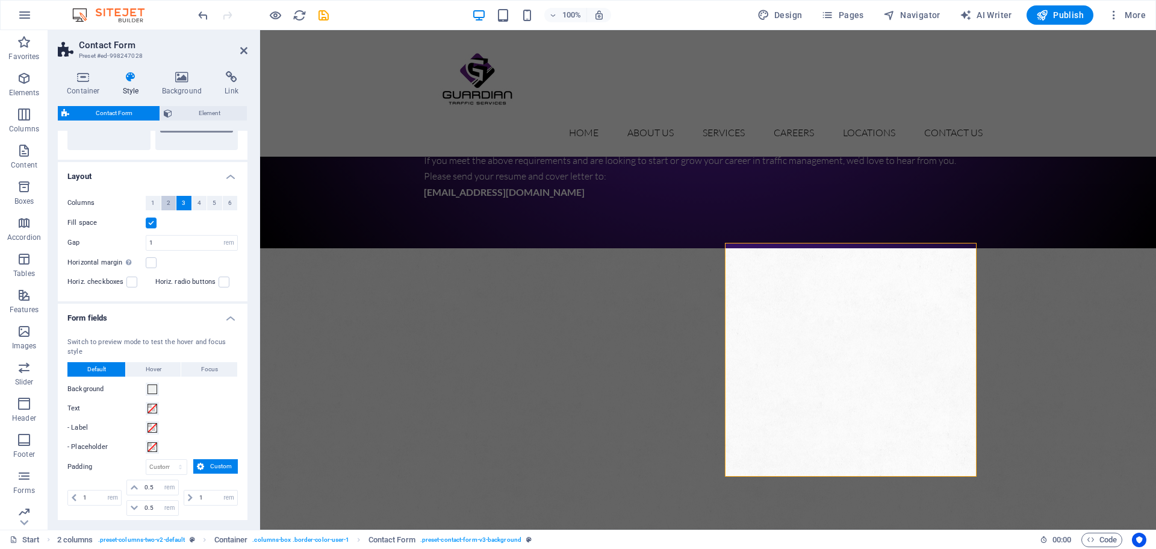
scroll to position [181, 0]
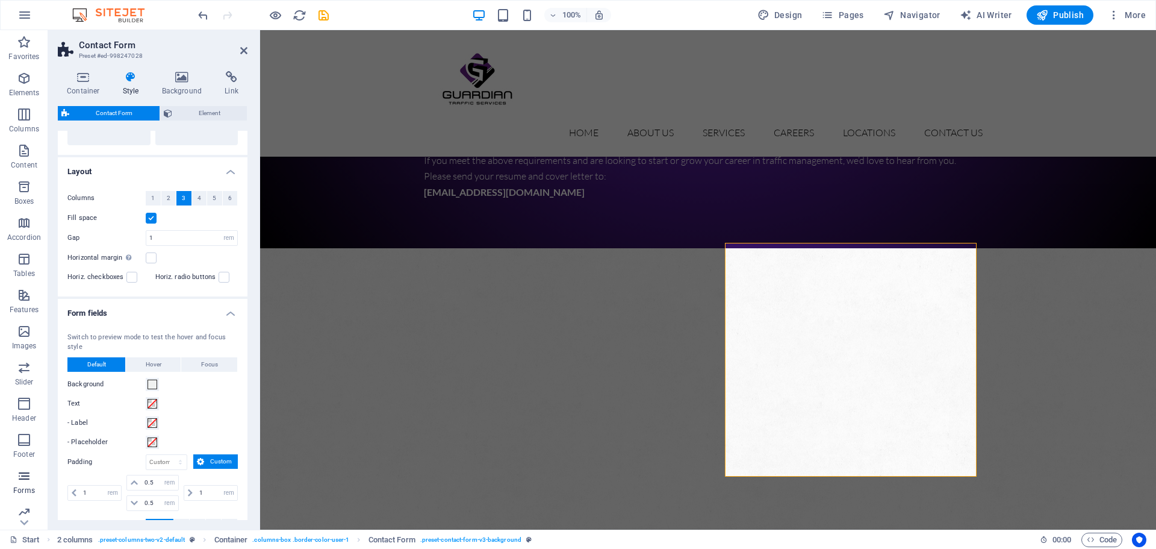
click at [31, 480] on icon "button" at bounding box center [24, 476] width 14 height 14
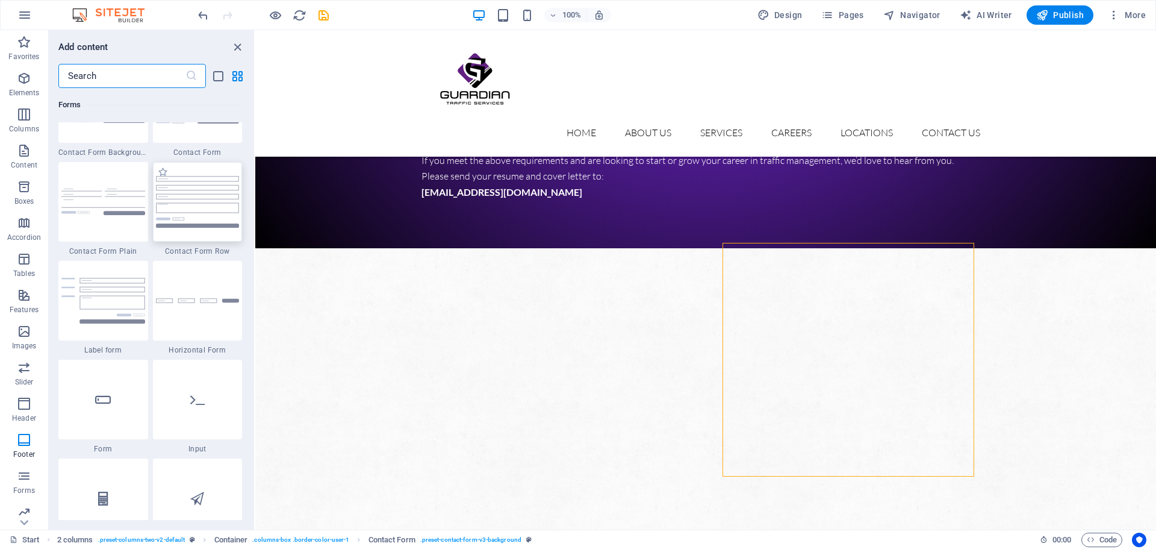
scroll to position [8673, 0]
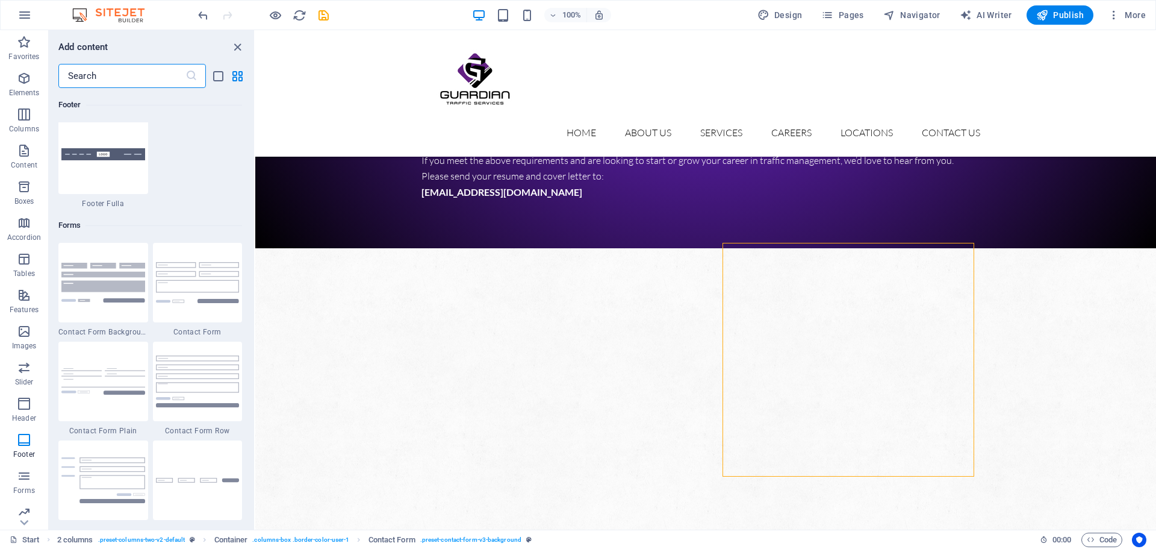
click at [90, 70] on input "text" at bounding box center [121, 76] width 127 height 24
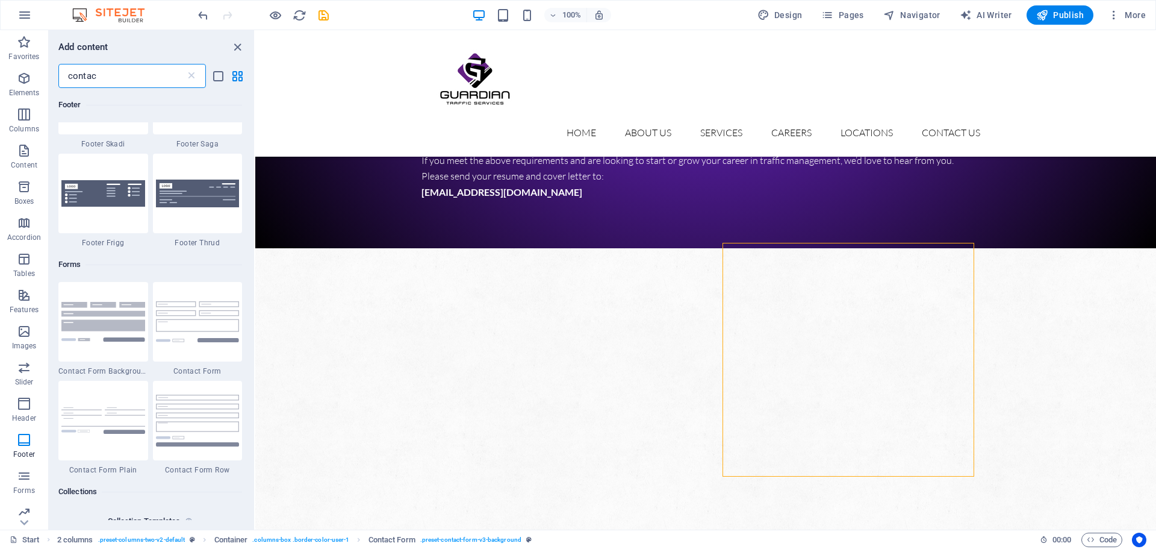
type input "contact"
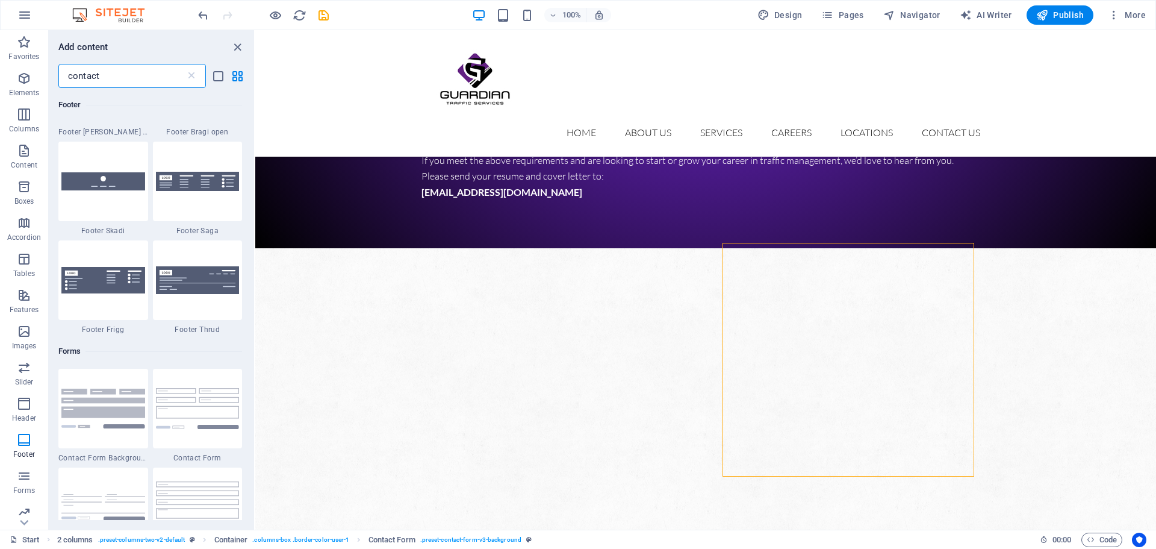
scroll to position [0, 0]
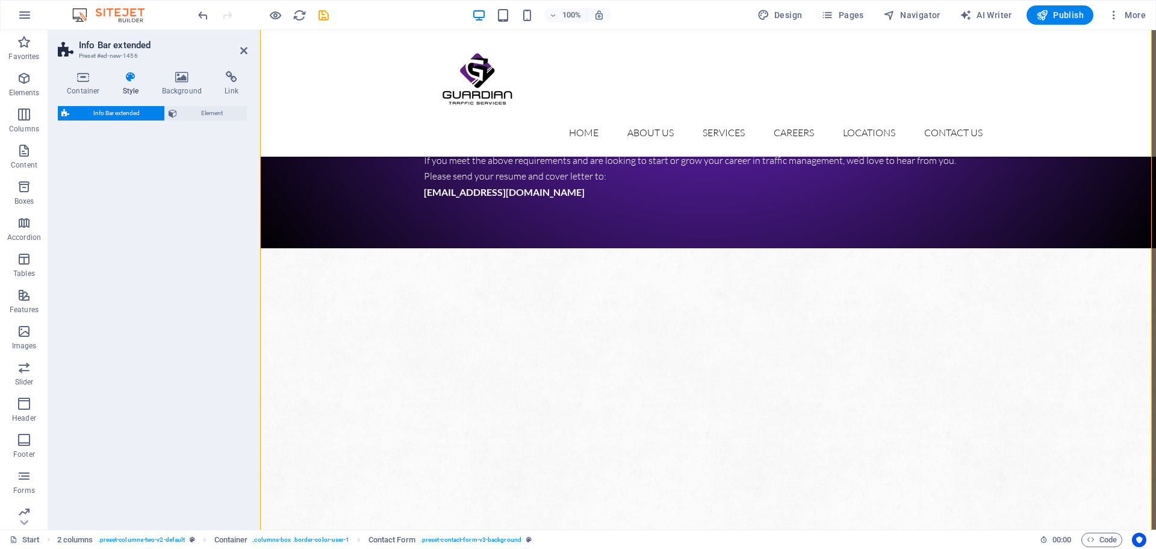
select select "rem"
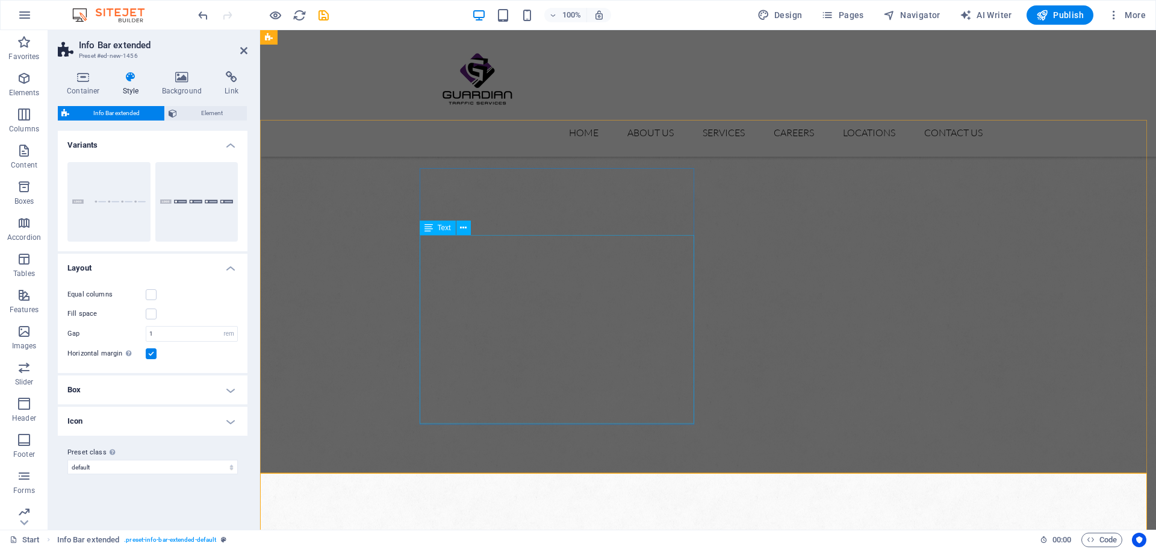
scroll to position [2932, 0]
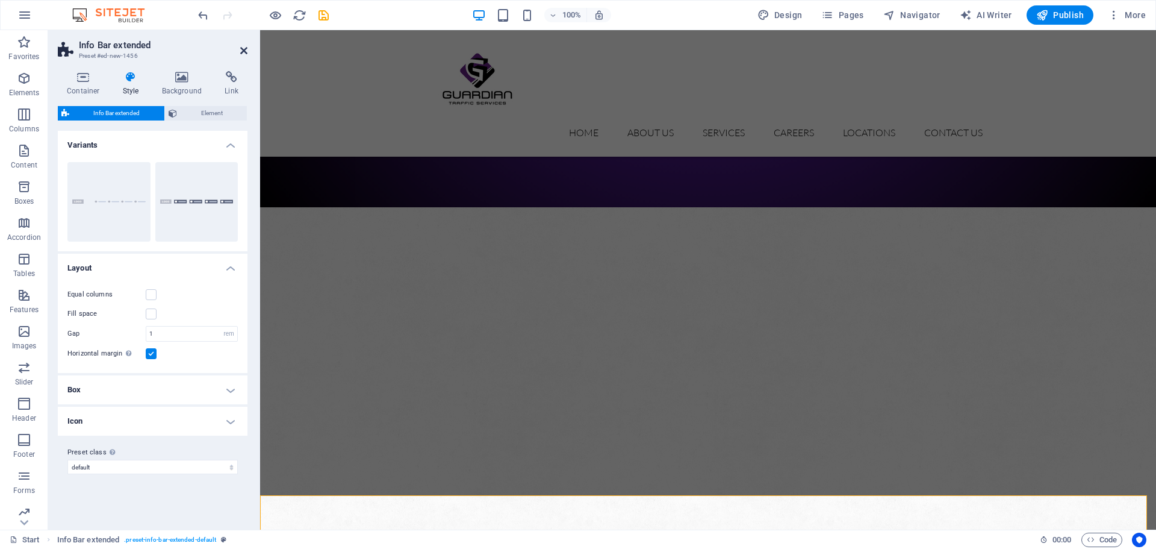
click at [246, 50] on icon at bounding box center [243, 51] width 7 height 10
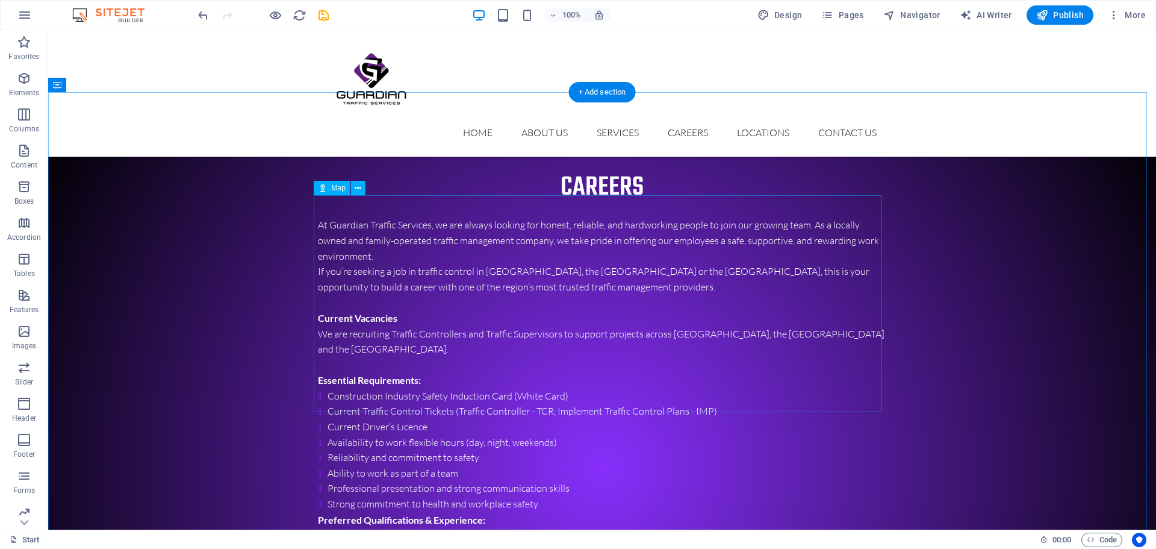
scroll to position [2751, 0]
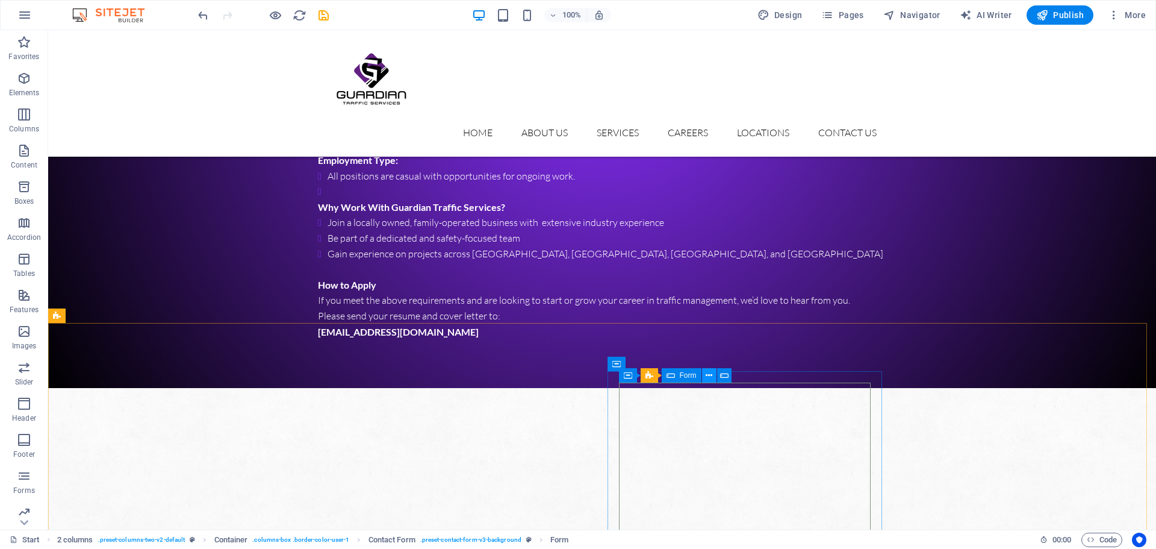
click at [707, 376] on icon at bounding box center [709, 375] width 7 height 13
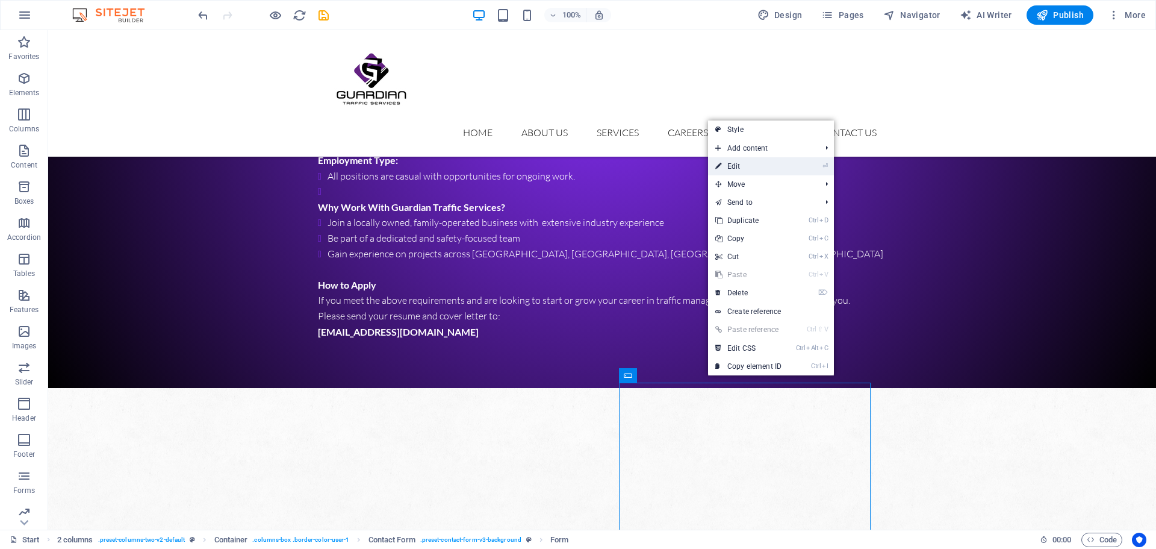
drag, startPoint x: 793, startPoint y: 167, endPoint x: 780, endPoint y: 170, distance: 13.6
click at [793, 167] on li "⏎ Edit" at bounding box center [771, 166] width 126 height 18
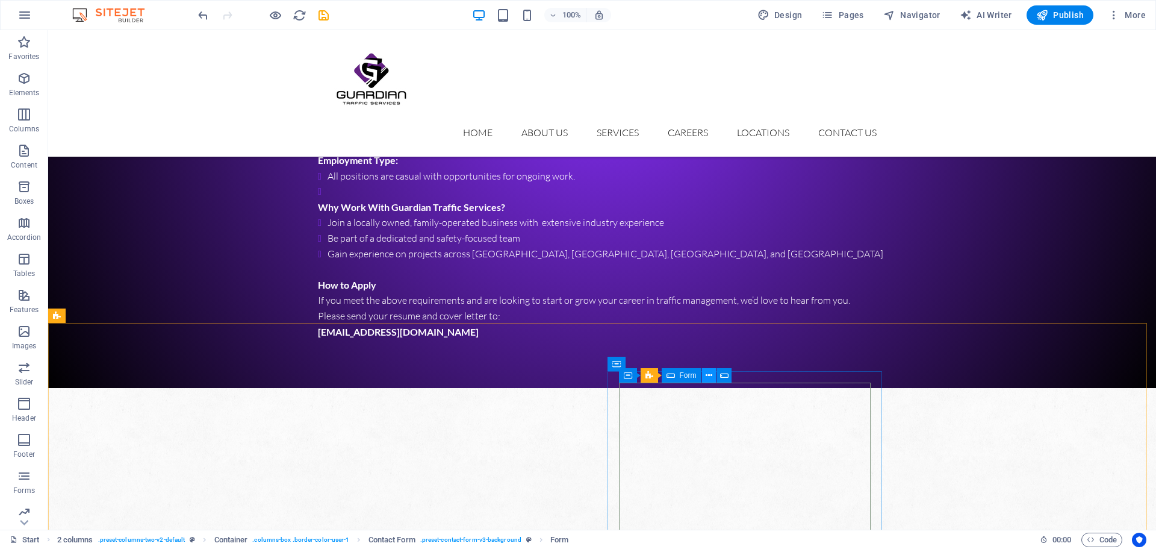
click at [711, 376] on icon at bounding box center [709, 375] width 7 height 13
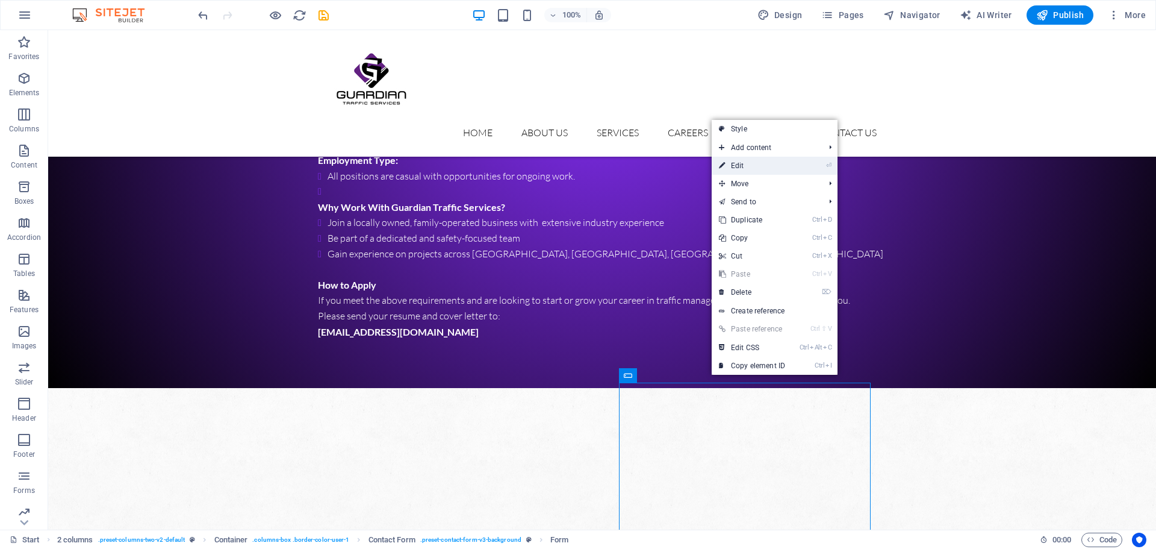
click at [787, 165] on link "⏎ Edit" at bounding box center [752, 166] width 81 height 18
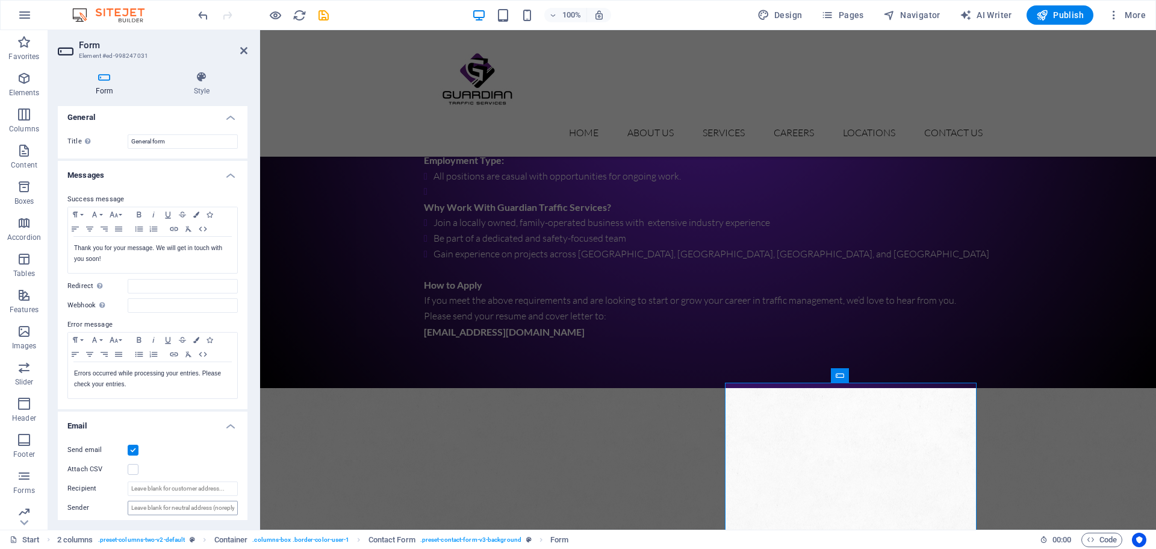
scroll to position [0, 0]
click at [243, 51] on icon at bounding box center [243, 51] width 7 height 10
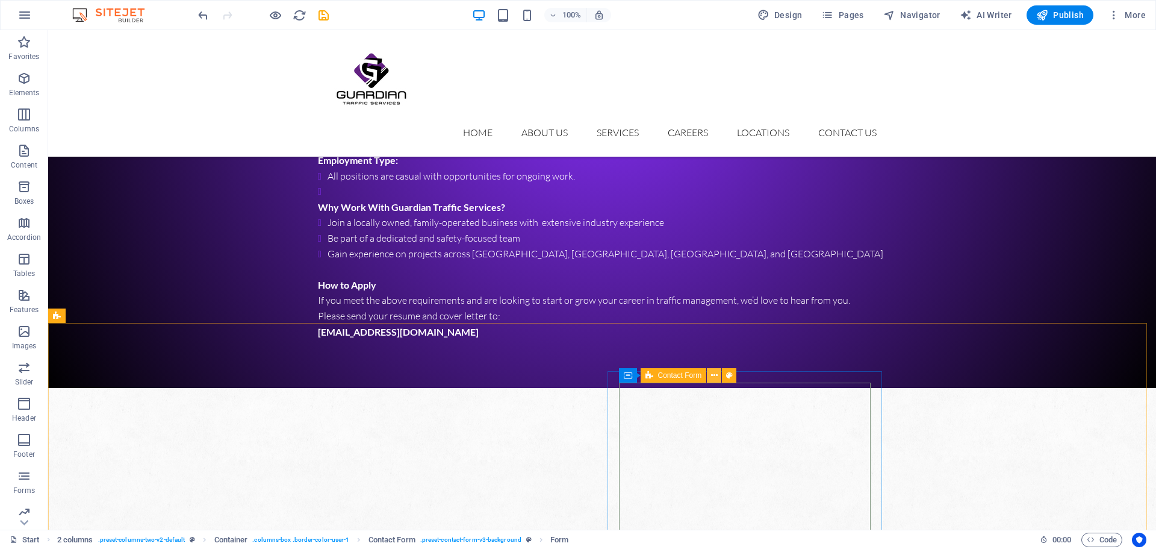
click at [711, 379] on icon at bounding box center [714, 375] width 7 height 13
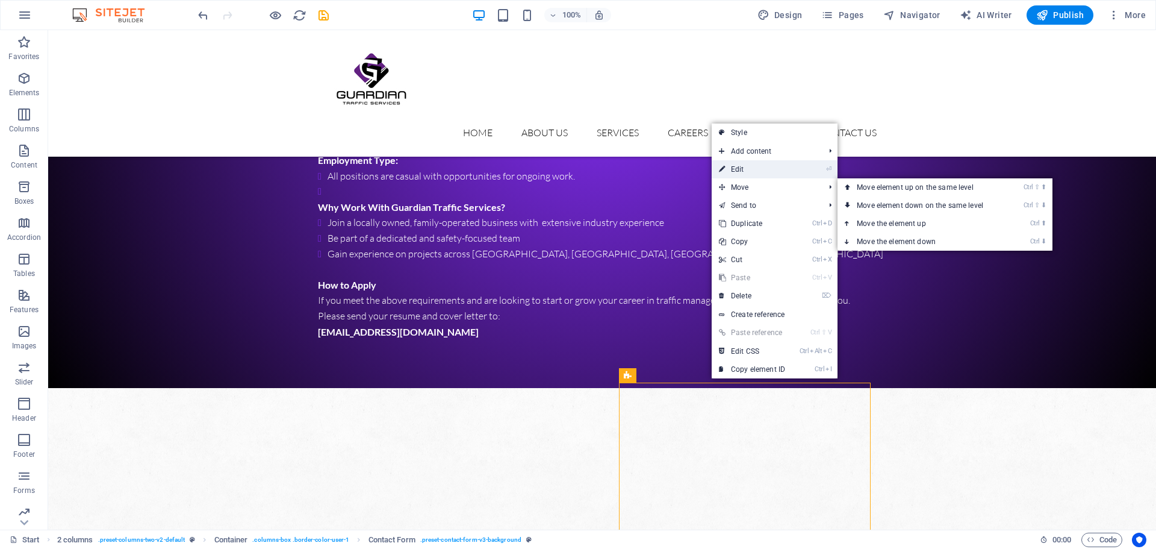
click at [749, 169] on link "⏎ Edit" at bounding box center [752, 169] width 81 height 18
select select "rem"
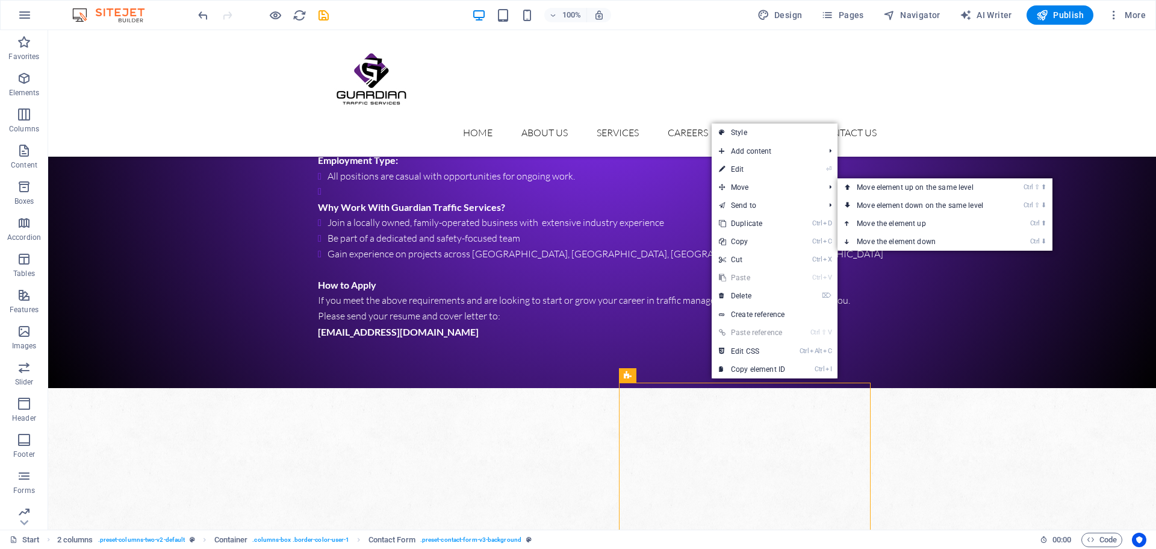
select select "rem"
select select "px"
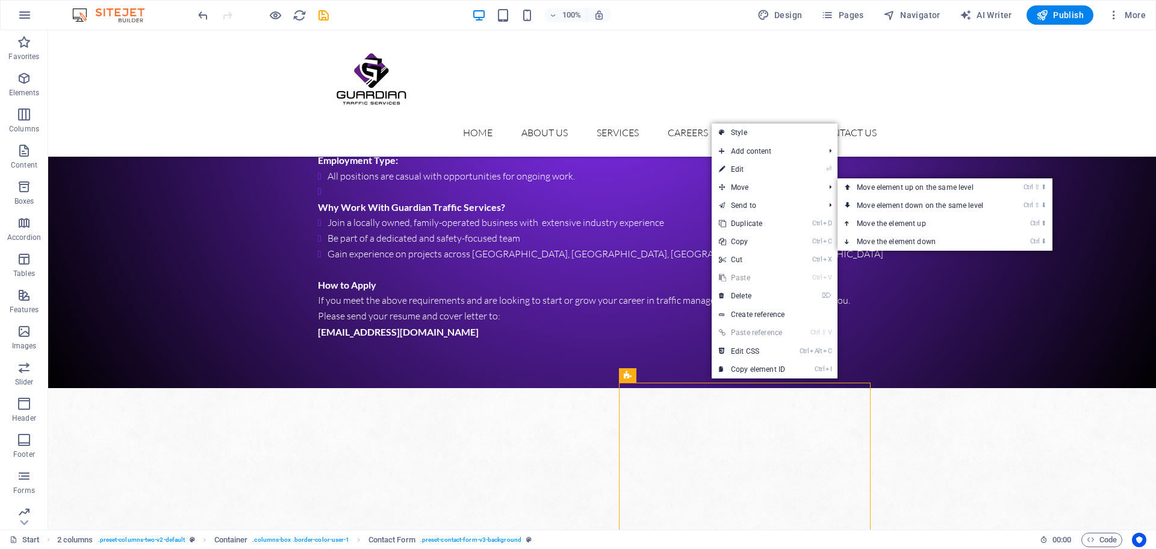
select select "px"
select select "rem"
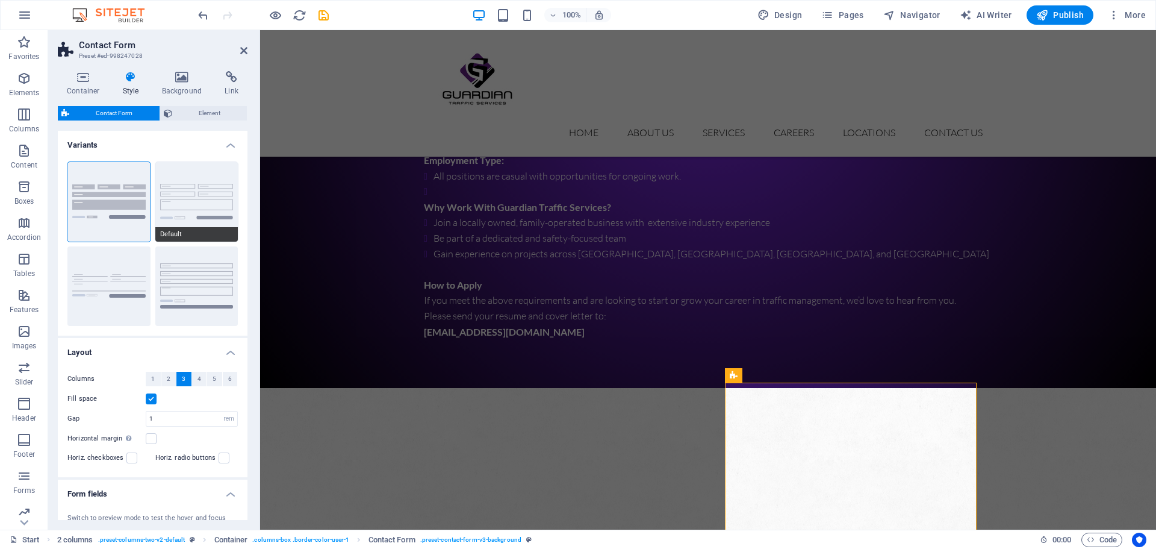
click at [168, 201] on button "Default" at bounding box center [196, 202] width 83 height 80
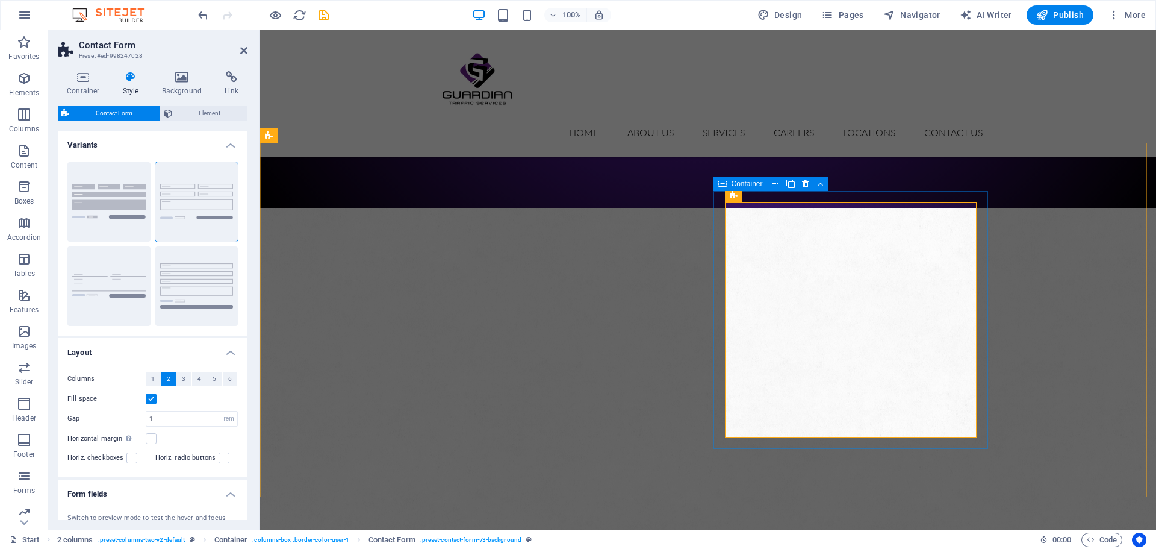
scroll to position [2932, 0]
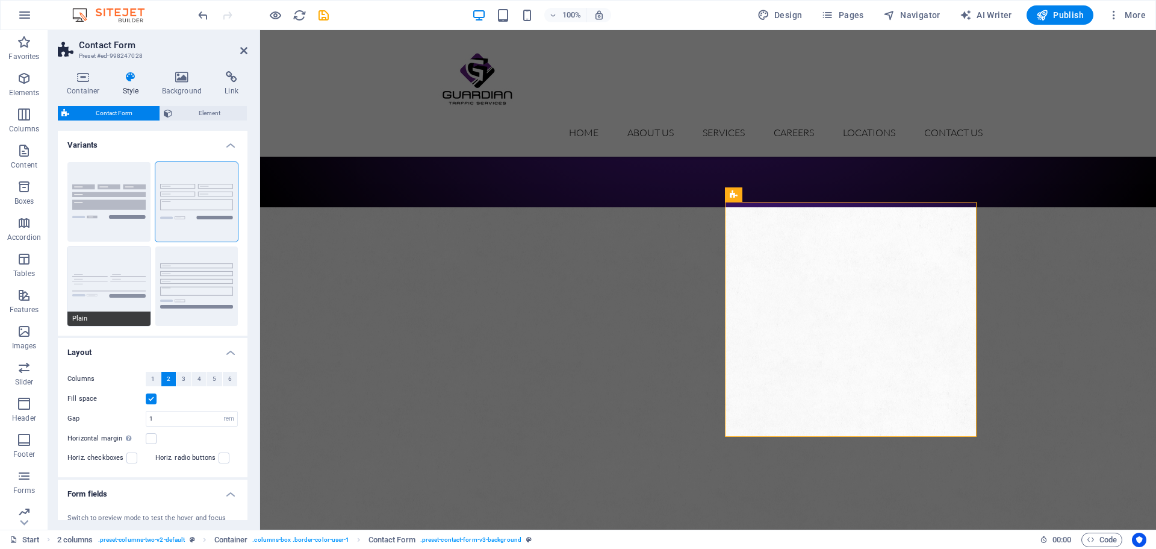
click at [137, 267] on button "Plain" at bounding box center [108, 286] width 83 height 80
select select "DISABLED_OPTION_VALUE"
type input "0"
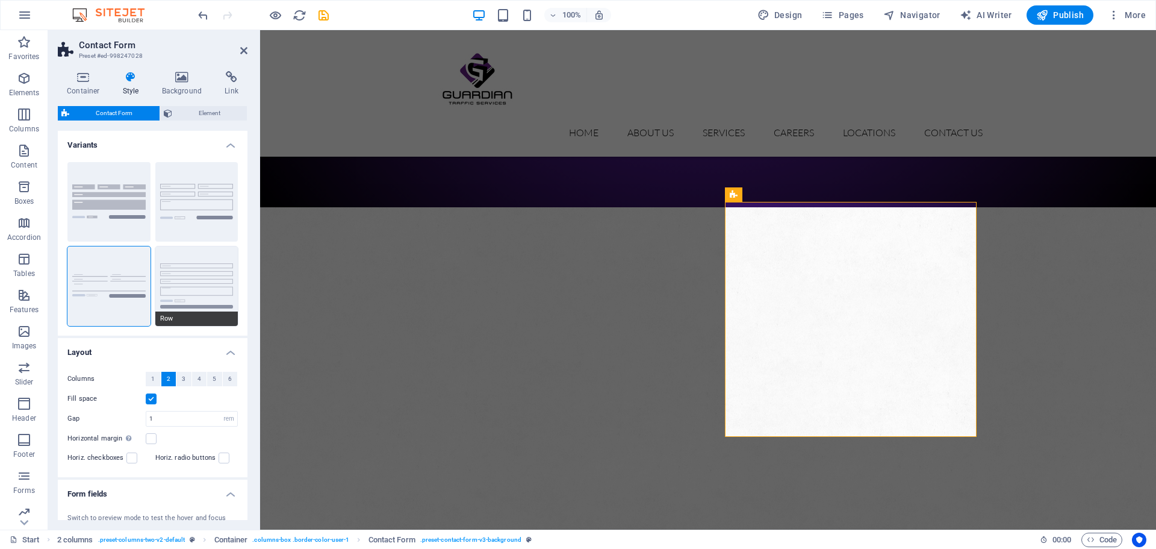
click at [192, 276] on button "Row" at bounding box center [196, 286] width 83 height 80
type input "1"
select select "px"
type input "1"
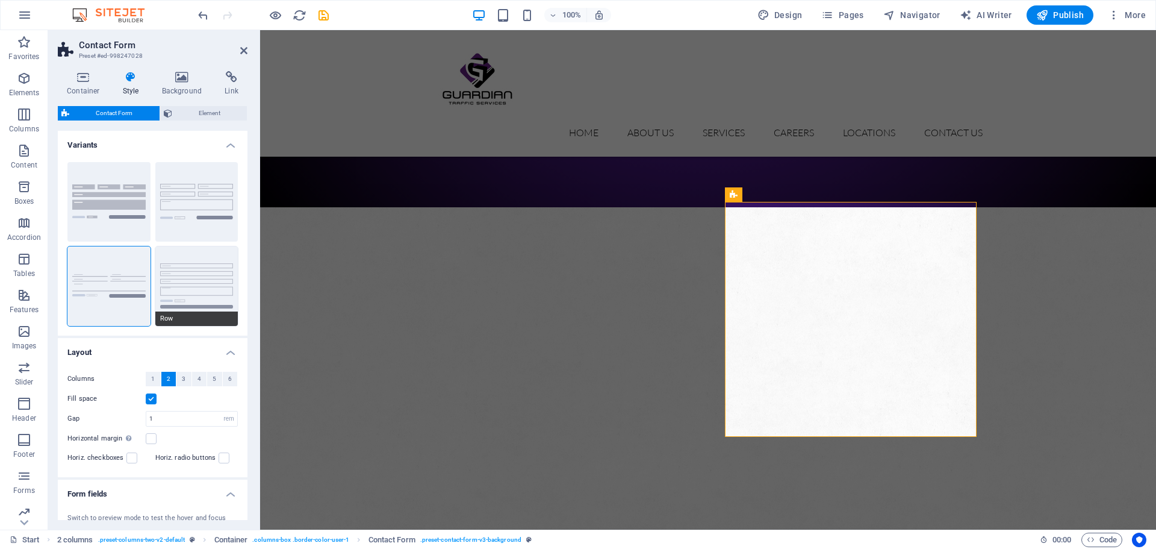
type input "1"
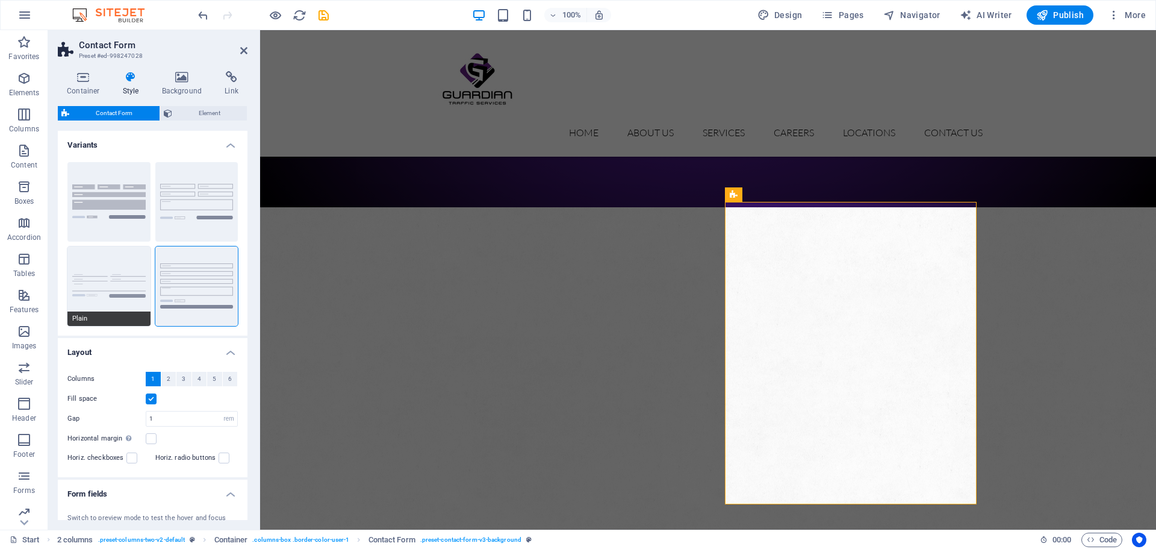
click at [143, 273] on button "Plain" at bounding box center [108, 286] width 83 height 80
select select "DISABLED_OPTION_VALUE"
type input "0"
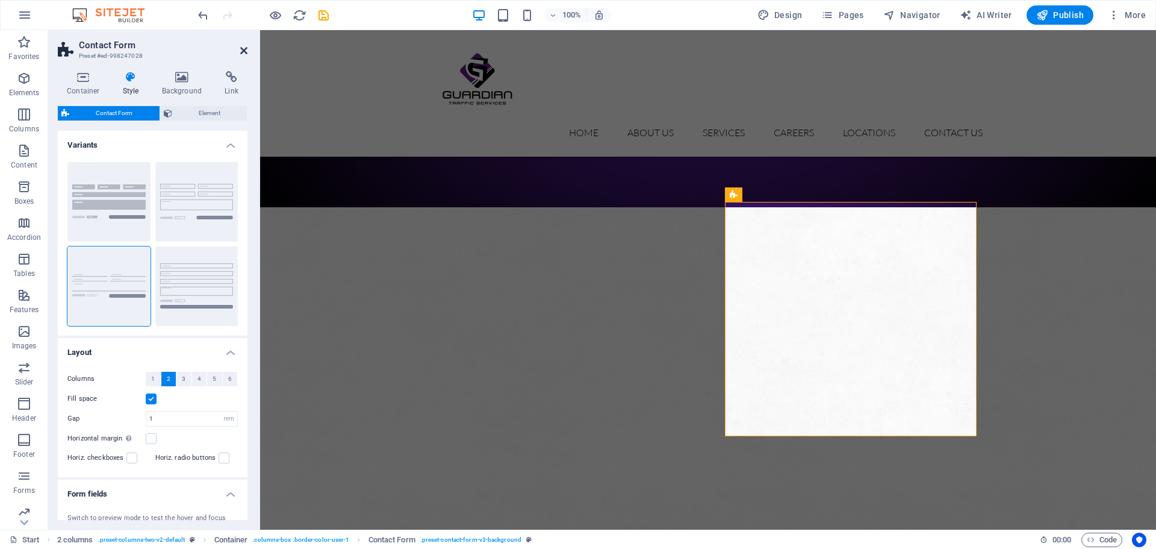
click at [245, 47] on icon at bounding box center [243, 51] width 7 height 10
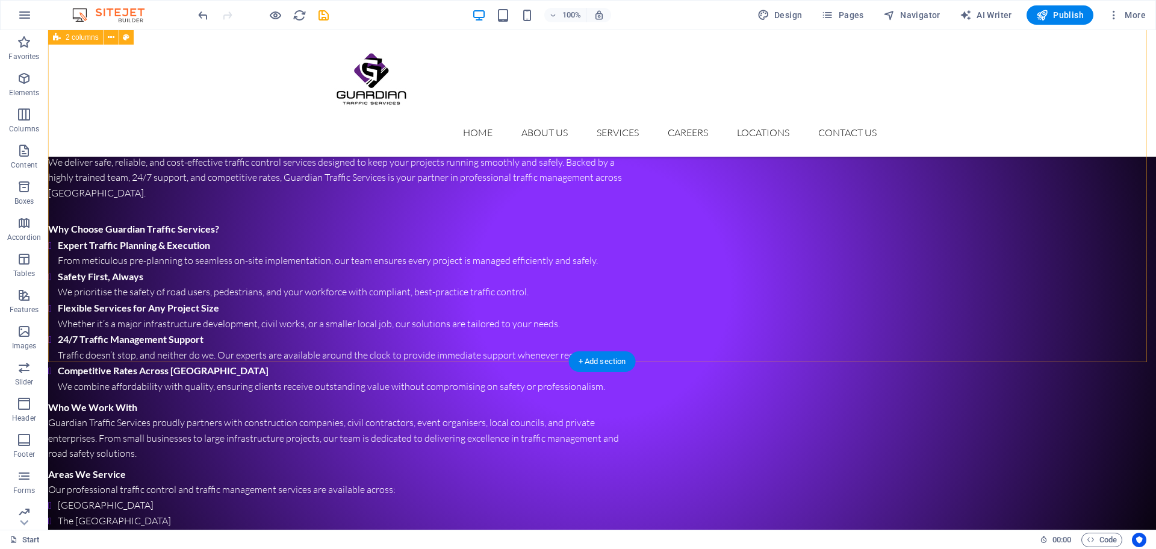
scroll to position [1144, 0]
